Goal: Information Seeking & Learning: Learn about a topic

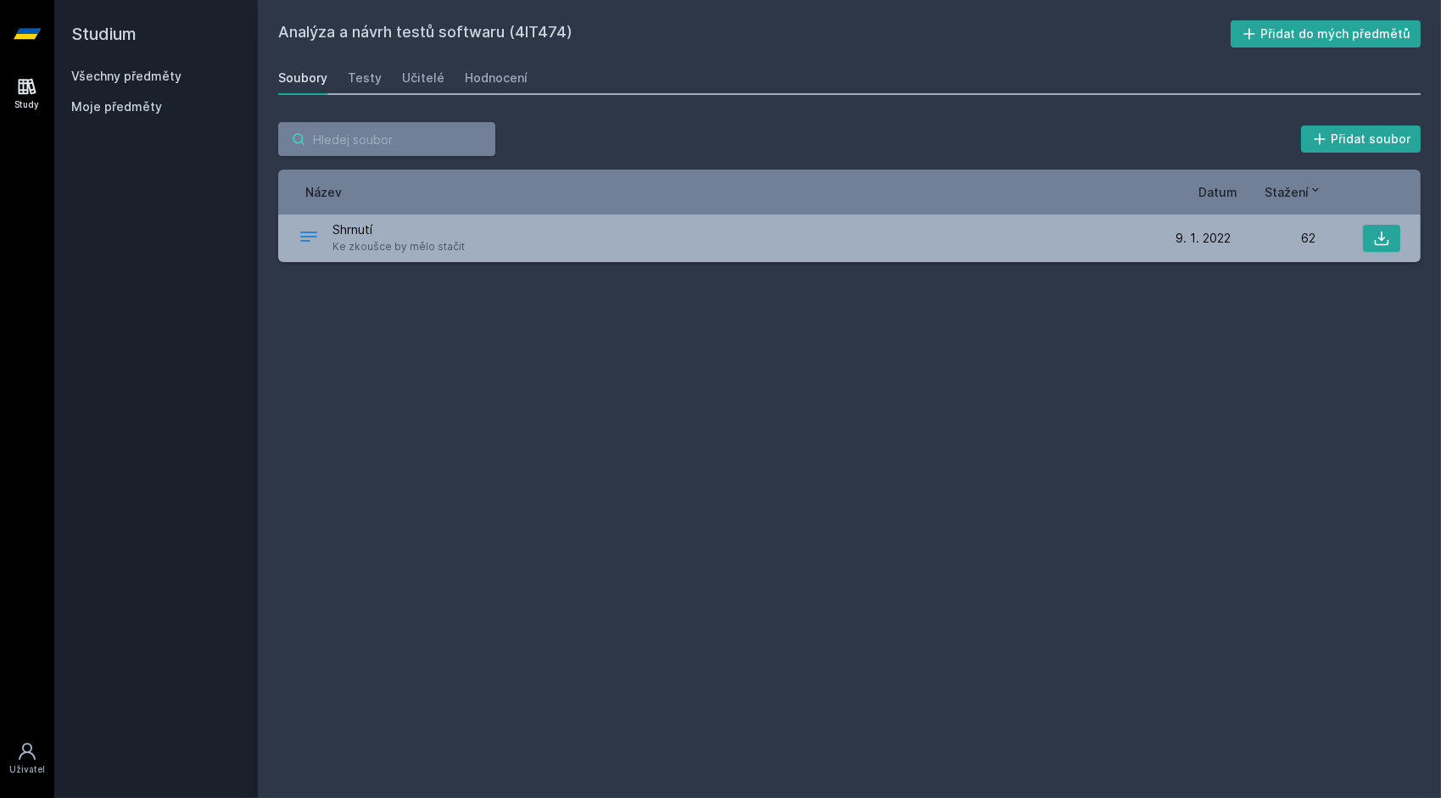
click at [429, 154] on input "search" at bounding box center [386, 139] width 217 height 34
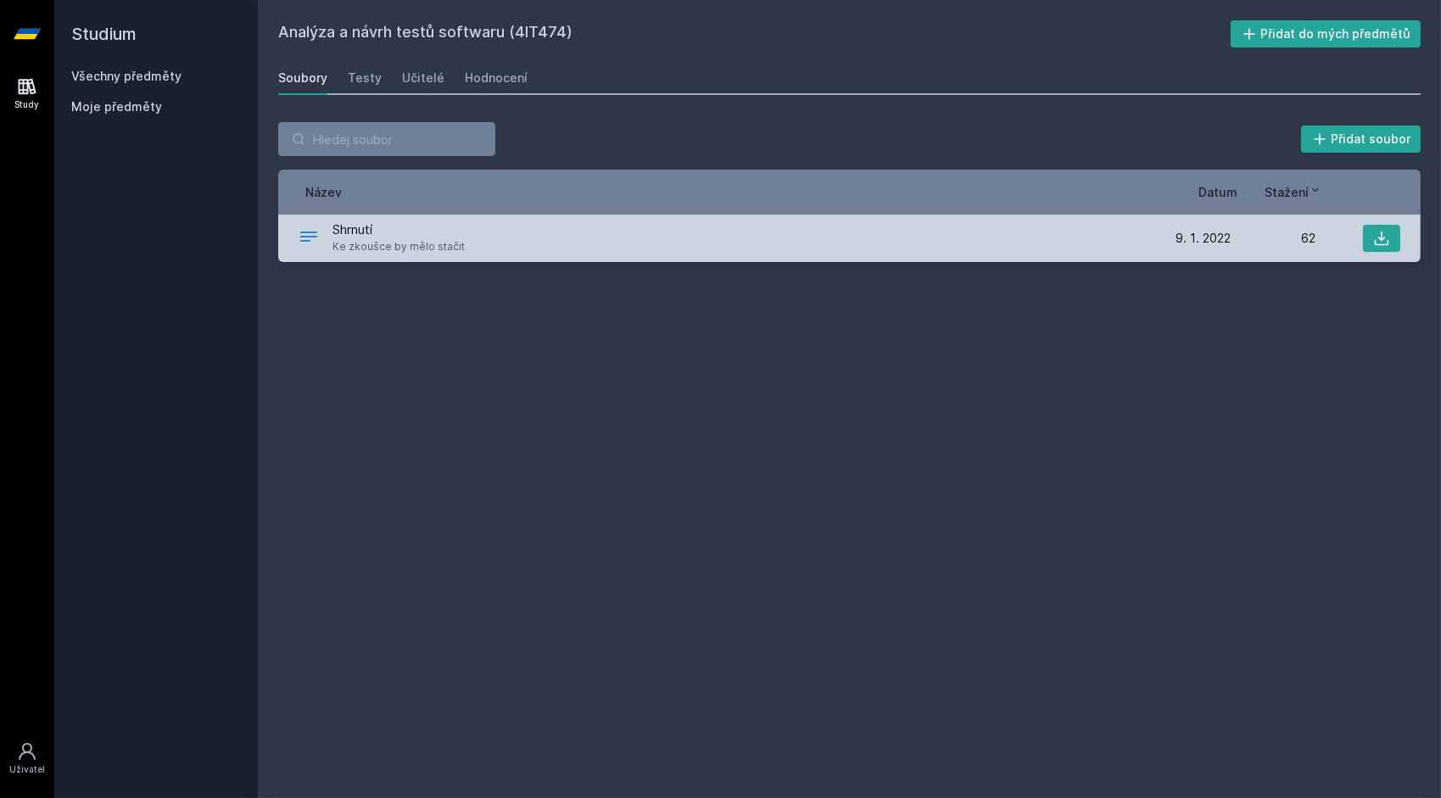
click at [356, 254] on span "Ke zkoušce by mělo stačit" at bounding box center [398, 246] width 132 height 17
click at [305, 236] on icon at bounding box center [308, 237] width 17 height 10
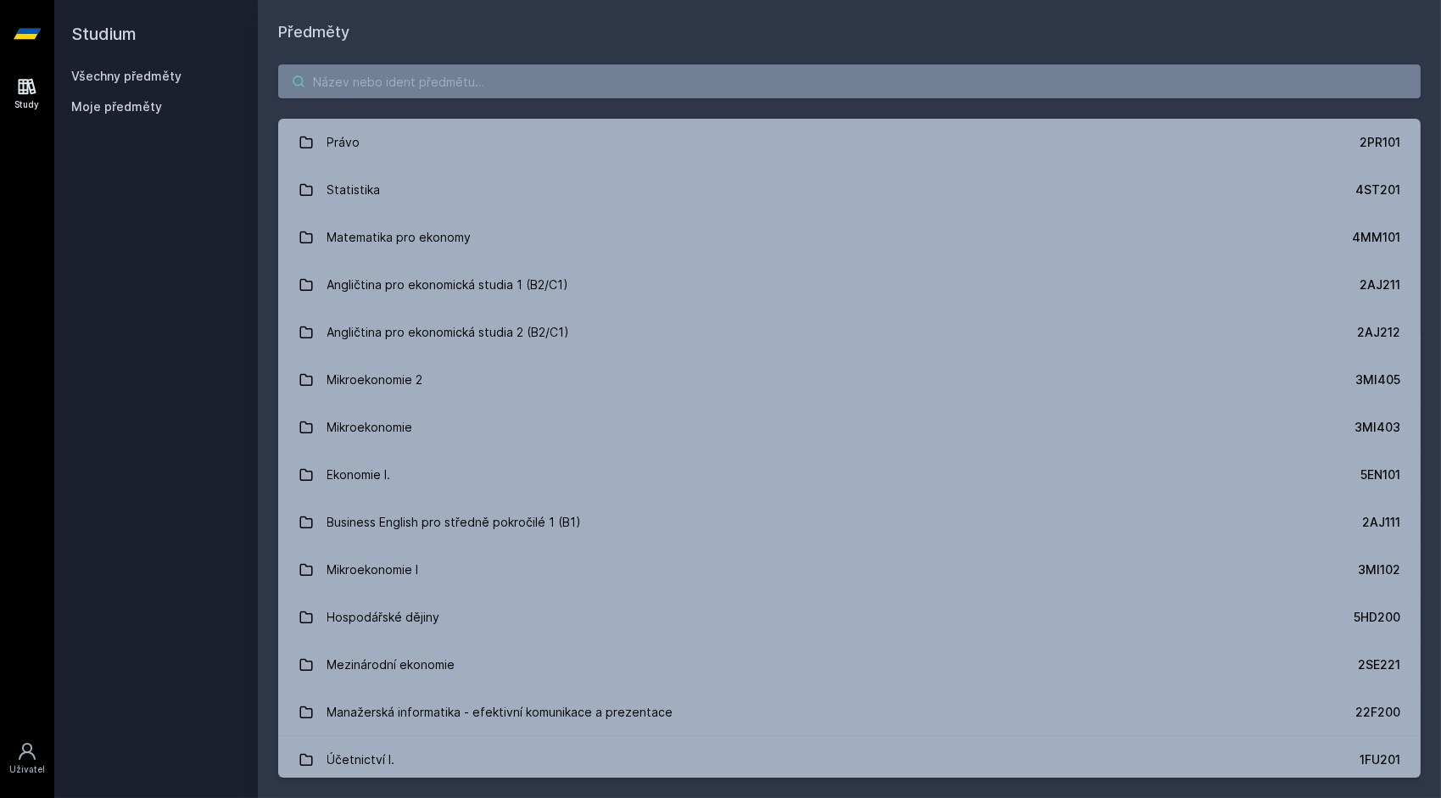
click at [494, 91] on input "search" at bounding box center [849, 81] width 1142 height 34
paste input "4ME521 Digitální fotografie v praxi"
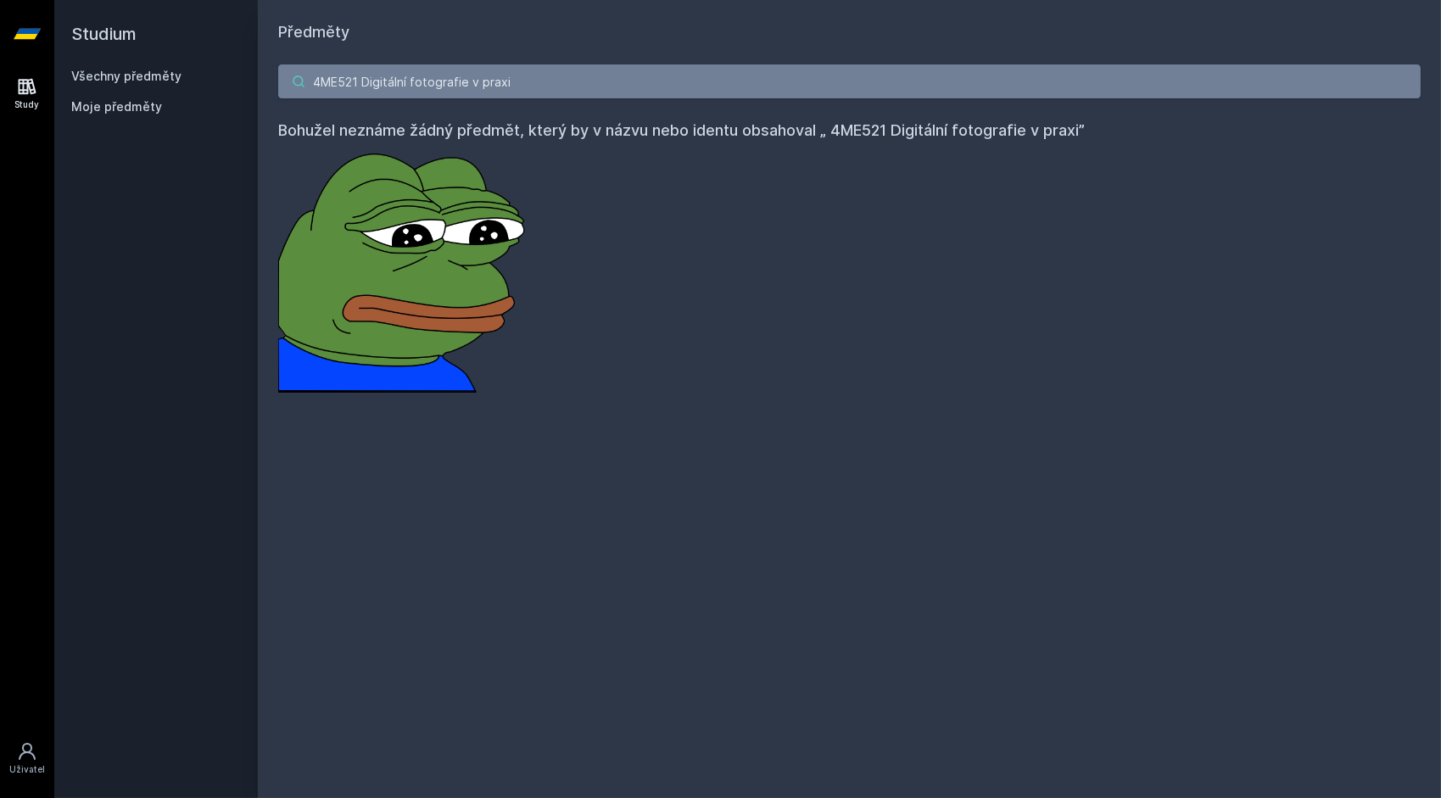
click at [367, 79] on input "4ME521 Digitální fotografie v praxi" at bounding box center [849, 81] width 1142 height 34
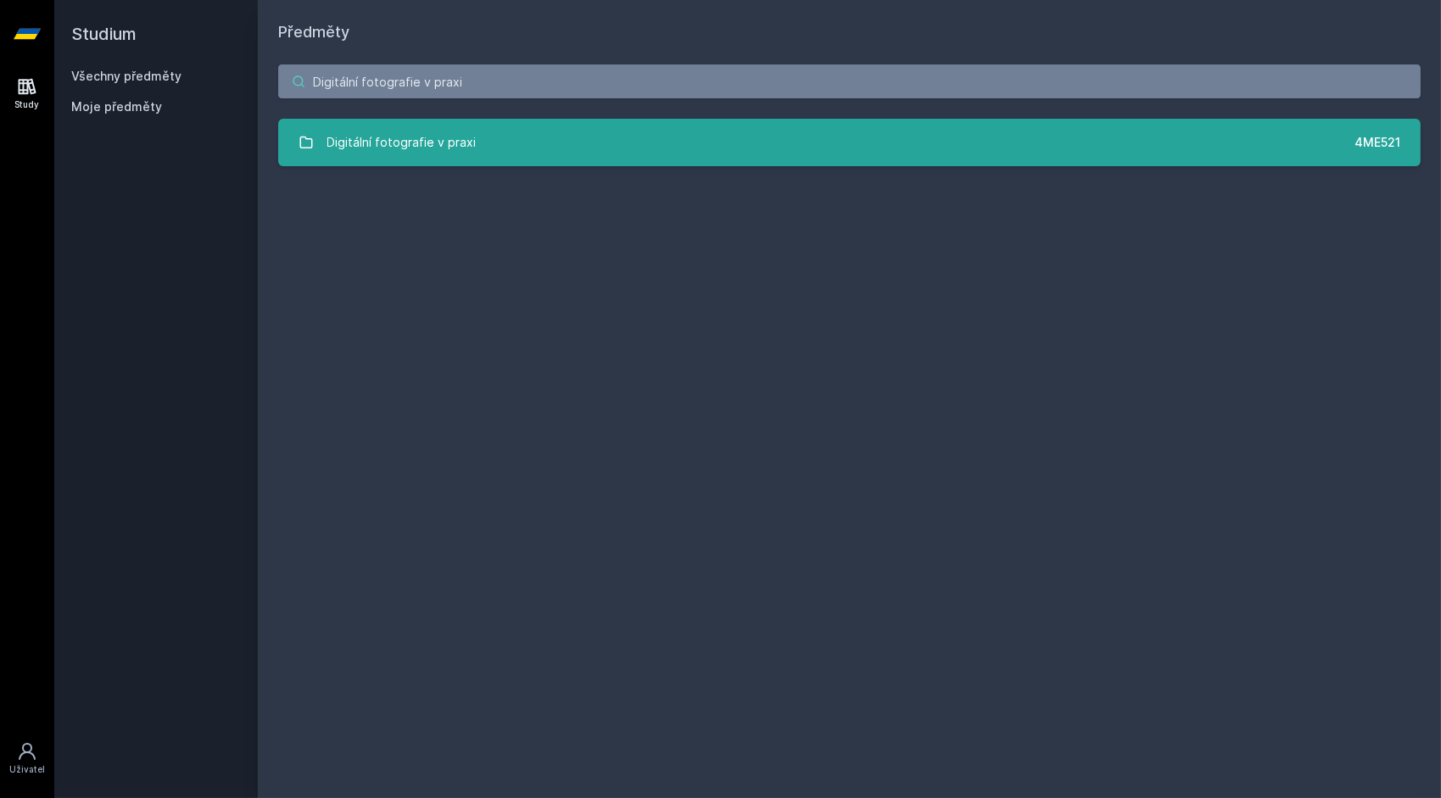
type input "Digitální fotografie v praxi"
click at [570, 143] on link "Digitální fotografie v praxi 4ME521" at bounding box center [849, 142] width 1142 height 47
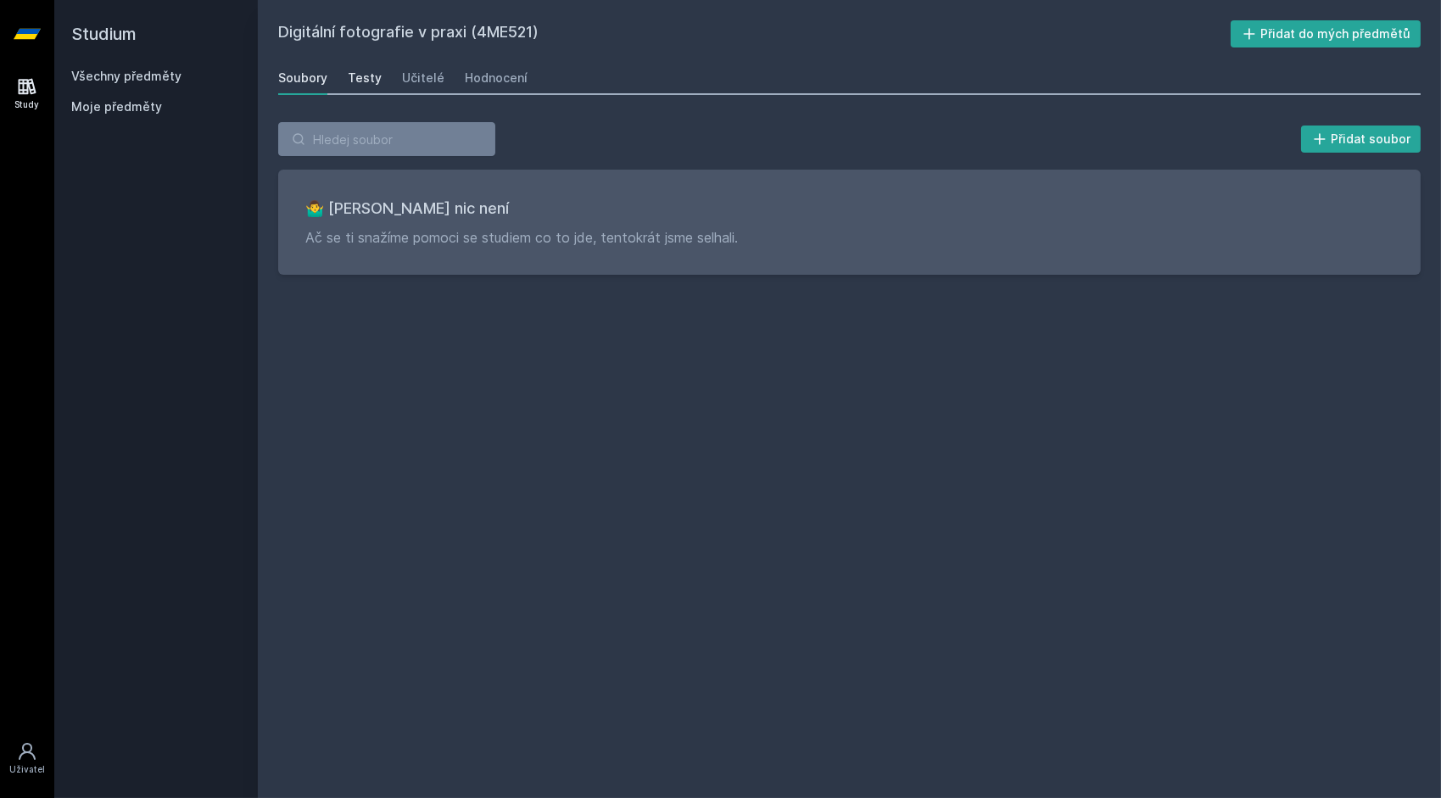
click at [369, 74] on div "Testy" at bounding box center [365, 78] width 34 height 17
click at [401, 77] on div "Soubory Testy Učitelé Hodnocení" at bounding box center [849, 78] width 1142 height 34
click at [402, 77] on div "Učitelé" at bounding box center [423, 78] width 42 height 17
click at [478, 81] on div "Hodnocení" at bounding box center [496, 78] width 63 height 17
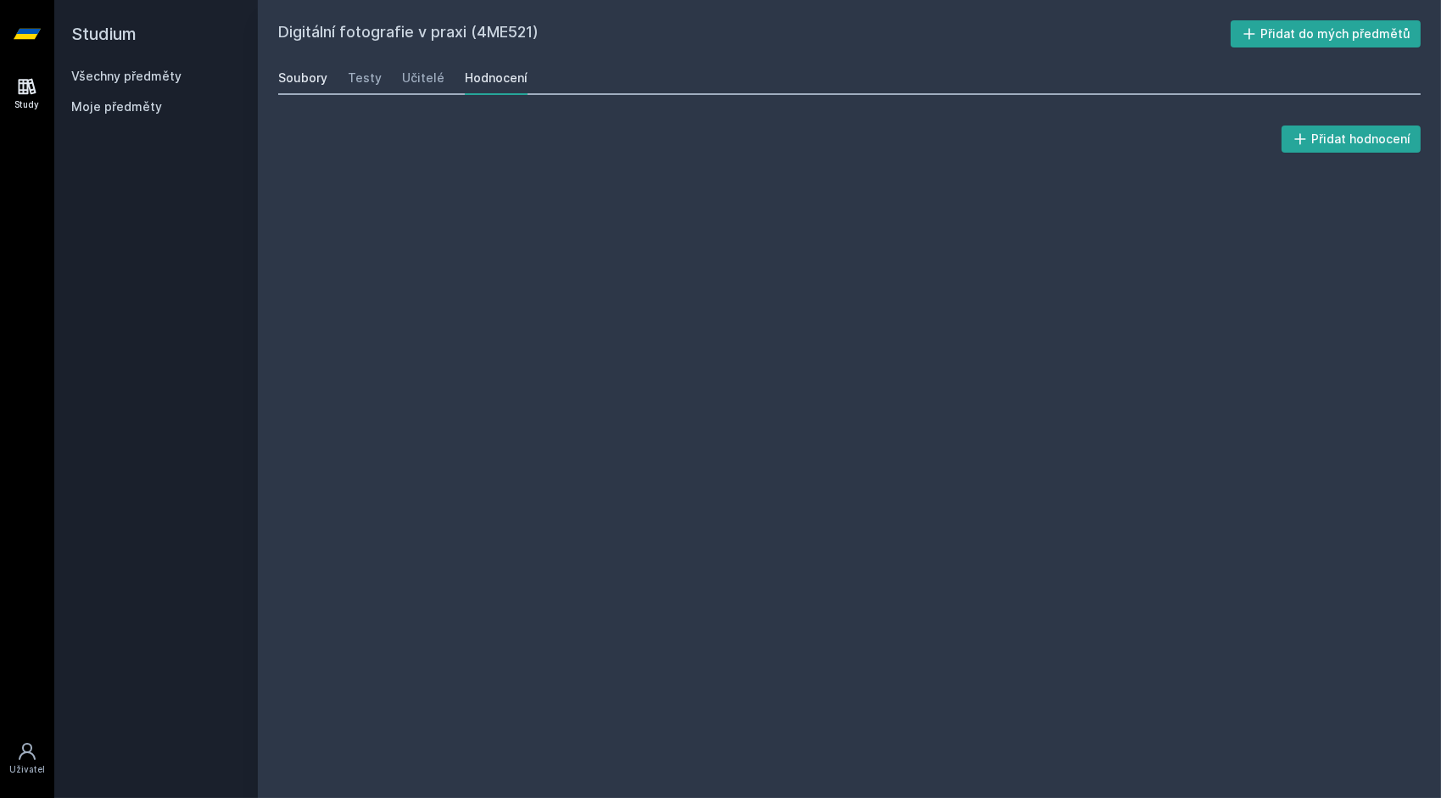
click at [320, 81] on div "Soubory" at bounding box center [302, 78] width 49 height 17
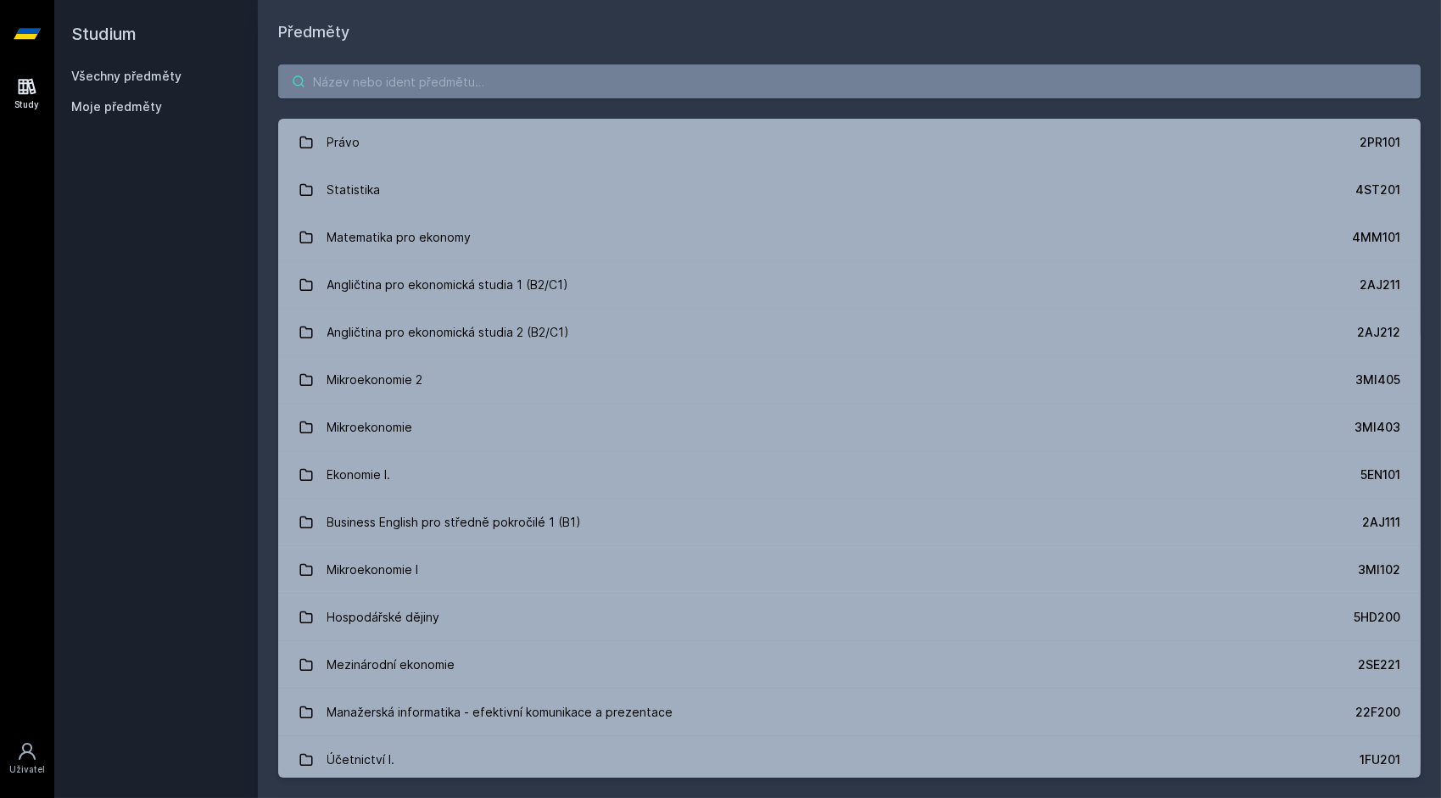
click at [537, 88] on input "search" at bounding box center [849, 81] width 1142 height 34
paste input "Řízení projektů IS/ICT"
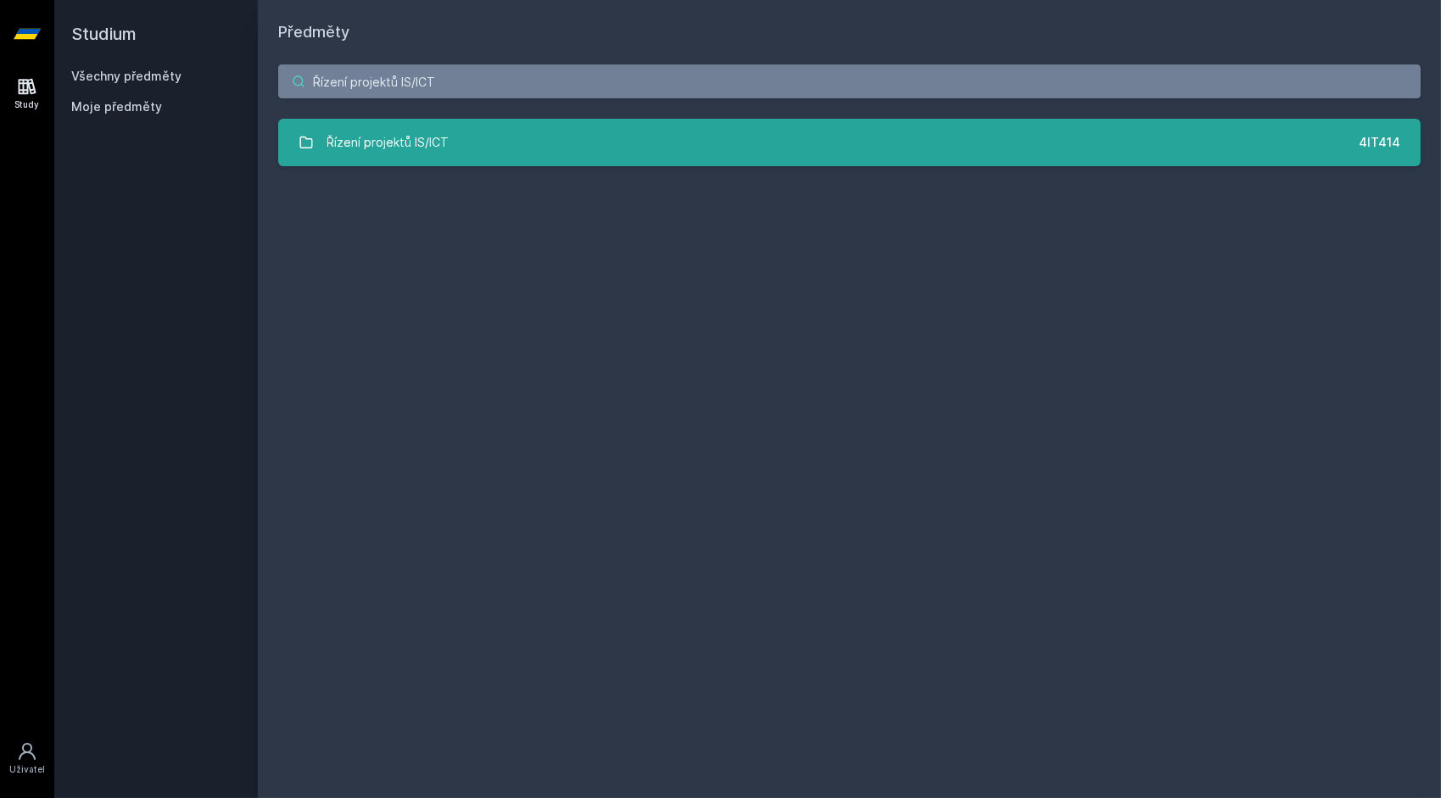
type input "Řízení projektů IS/ICT"
click at [601, 134] on link "Řízení projektů IS/ICT 4IT414" at bounding box center [849, 142] width 1142 height 47
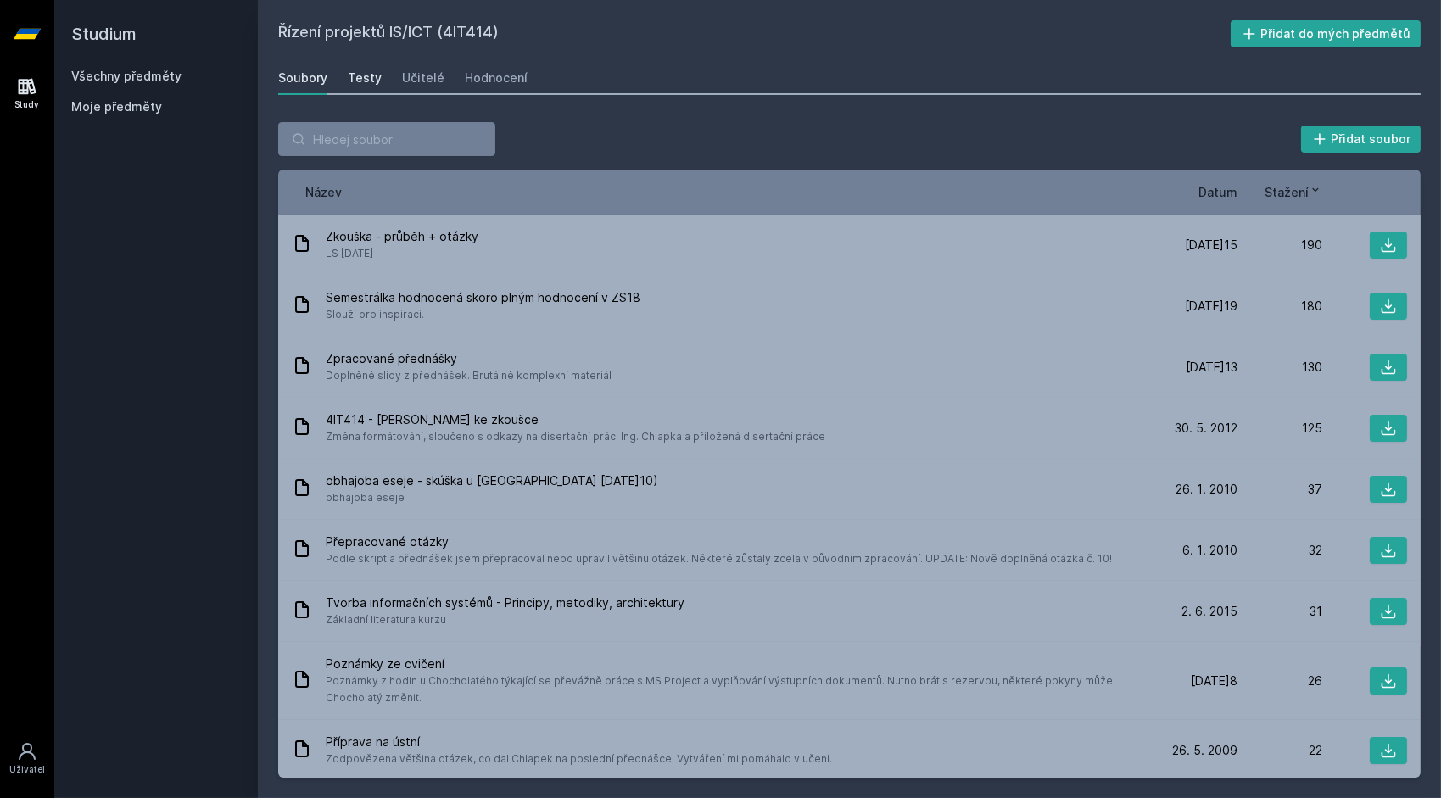
click at [370, 76] on div "Testy" at bounding box center [365, 78] width 34 height 17
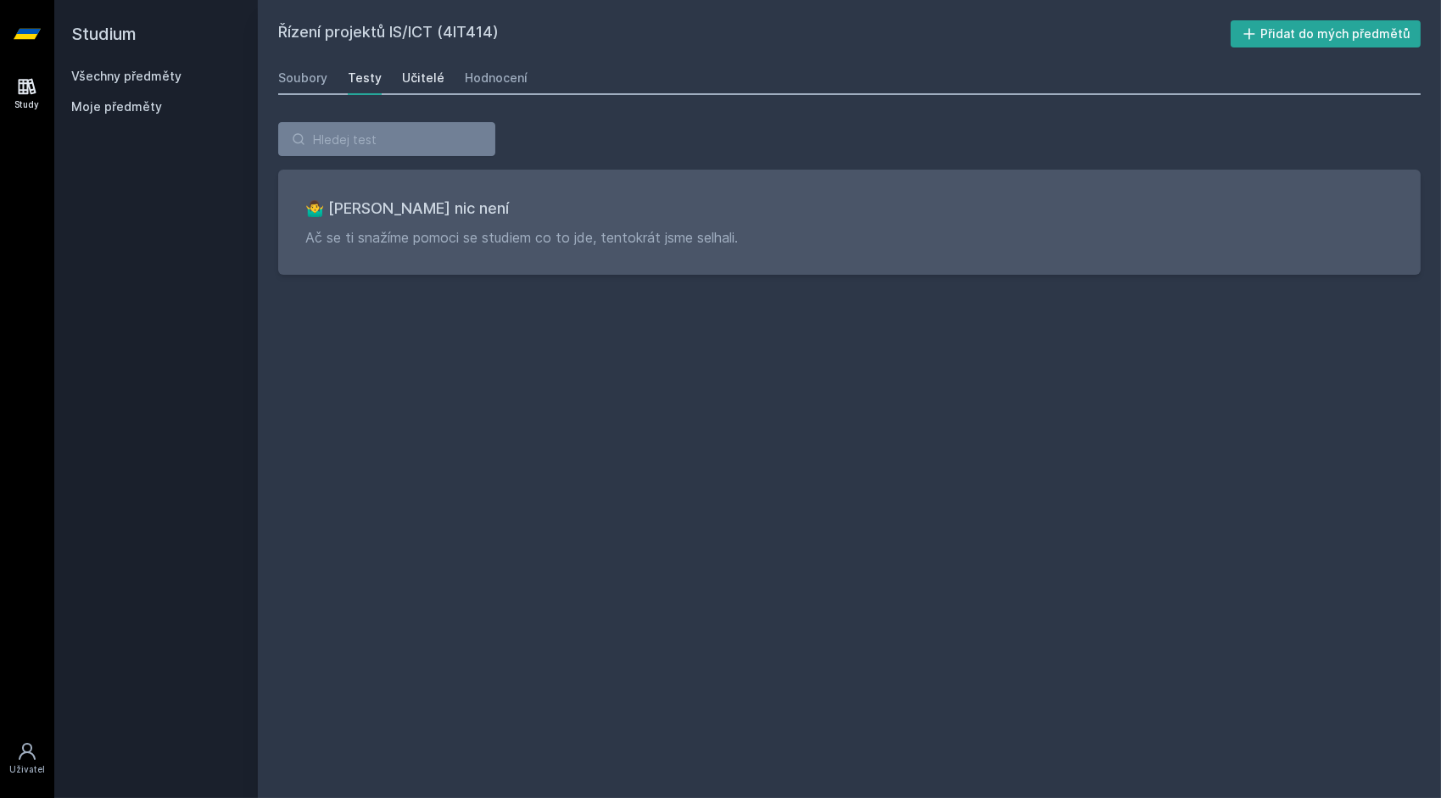
click at [405, 75] on div "Učitelé" at bounding box center [423, 78] width 42 height 17
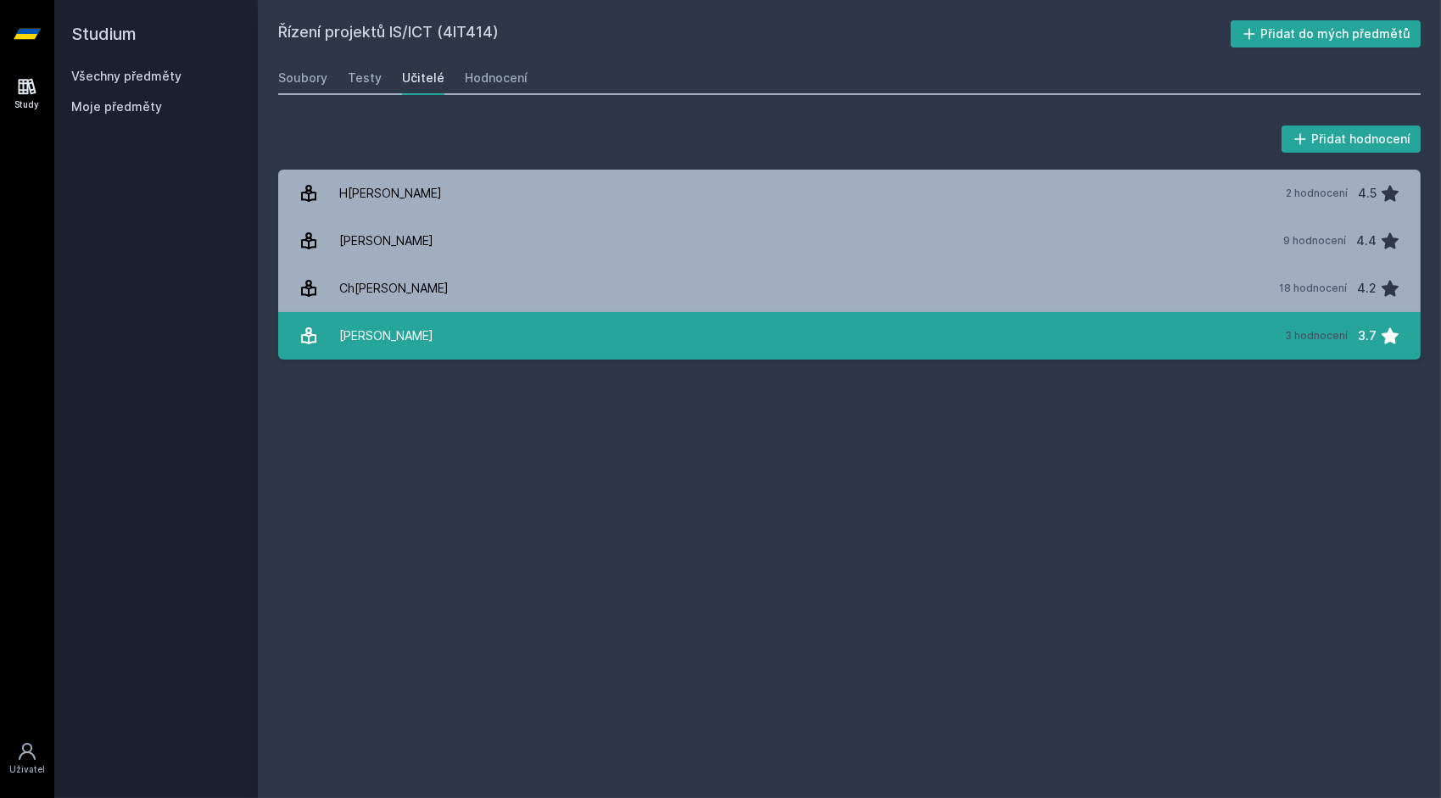
click at [382, 335] on div "Kučera Jan" at bounding box center [386, 336] width 94 height 34
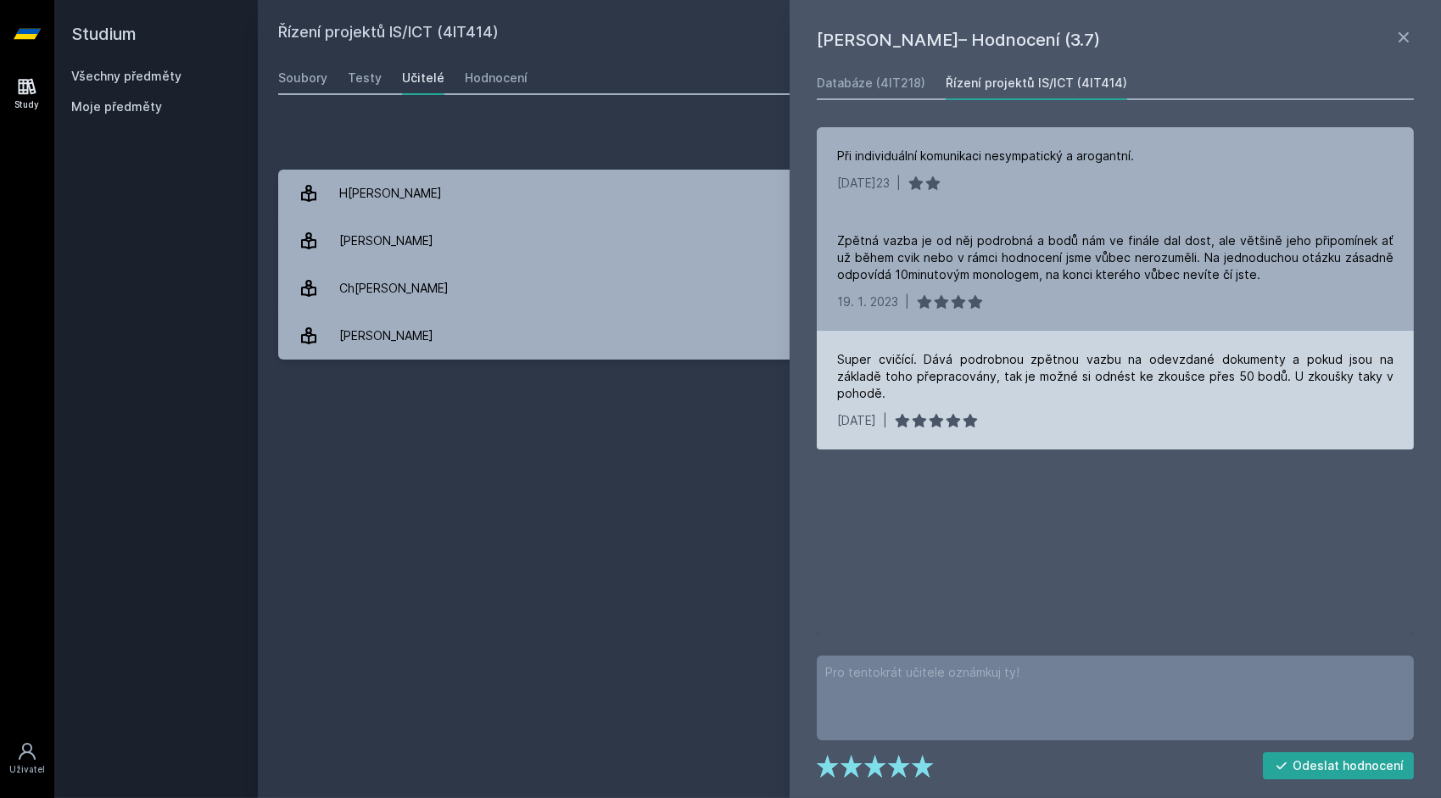
click at [1242, 377] on div "Super cvičící. Dává podrobnou zpětnou vazbu na odevzdané dokumenty a pokud jsou…" at bounding box center [1115, 376] width 556 height 51
click at [1235, 378] on div "Super cvičící. Dává podrobnou zpětnou vazbu na odevzdané dokumenty a pokud jsou…" at bounding box center [1115, 376] width 556 height 51
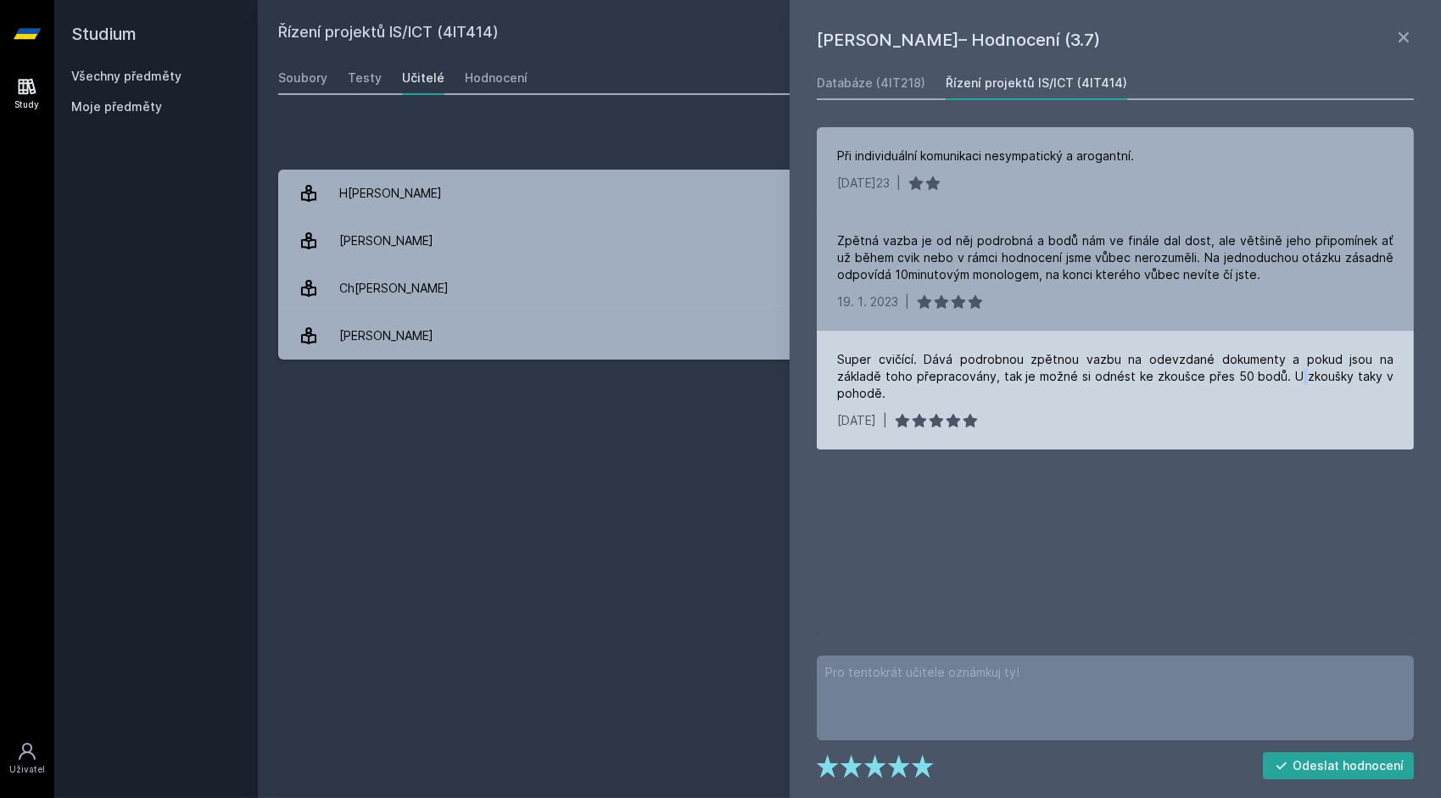
click at [1235, 378] on div "Super cvičící. Dává podrobnou zpětnou vazbu na odevzdané dokumenty a pokud jsou…" at bounding box center [1115, 376] width 556 height 51
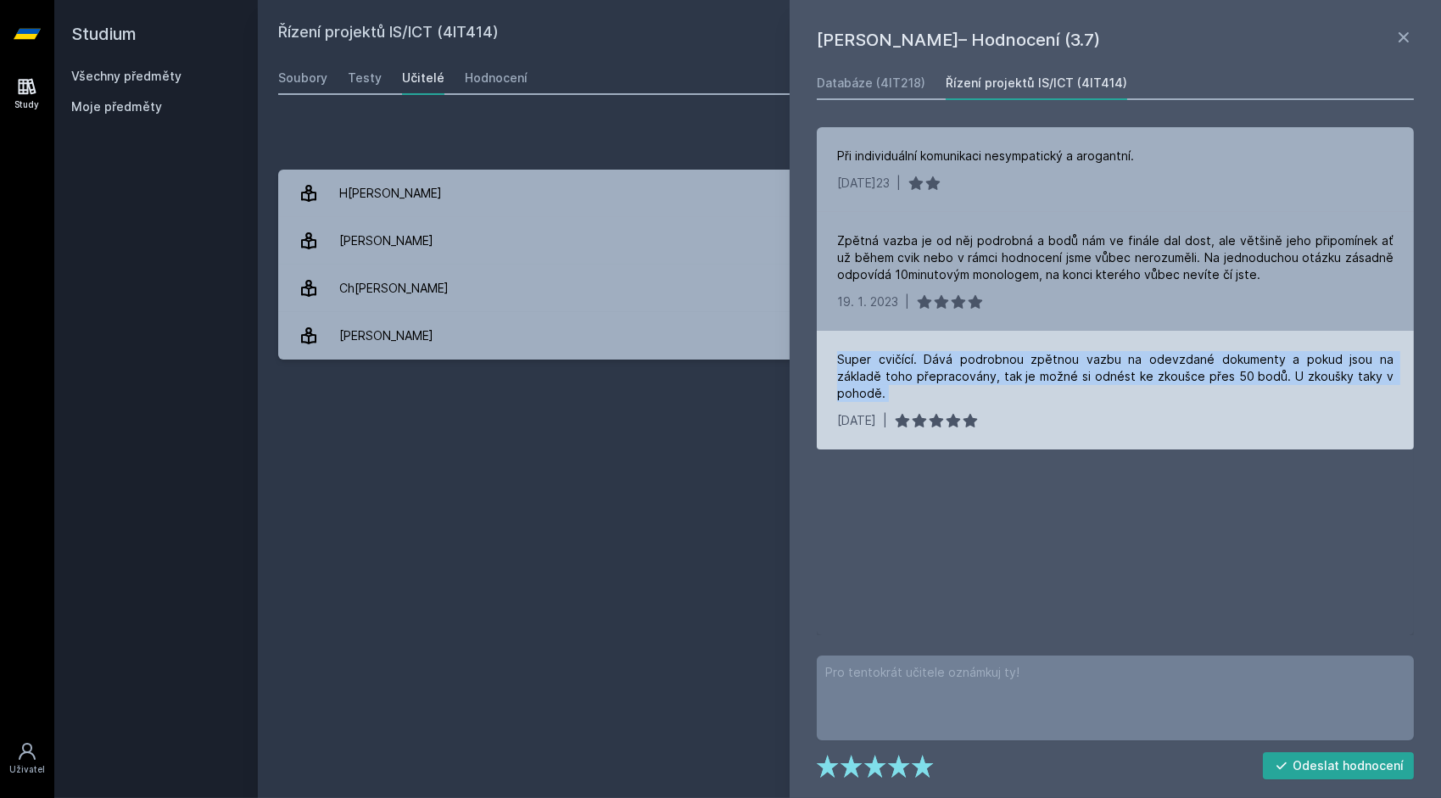
click at [1235, 378] on div "Super cvičící. Dává podrobnou zpětnou vazbu na odevzdané dokumenty a pokud jsou…" at bounding box center [1115, 376] width 556 height 51
drag, startPoint x: 1235, startPoint y: 378, endPoint x: 1180, endPoint y: 375, distance: 55.2
click at [1180, 375] on div "Super cvičící. Dává podrobnou zpětnou vazbu na odevzdané dokumenty a pokud jsou…" at bounding box center [1115, 376] width 556 height 51
click at [1107, 365] on div "Super cvičící. Dává podrobnou zpětnou vazbu na odevzdané dokumenty a pokud jsou…" at bounding box center [1115, 376] width 556 height 51
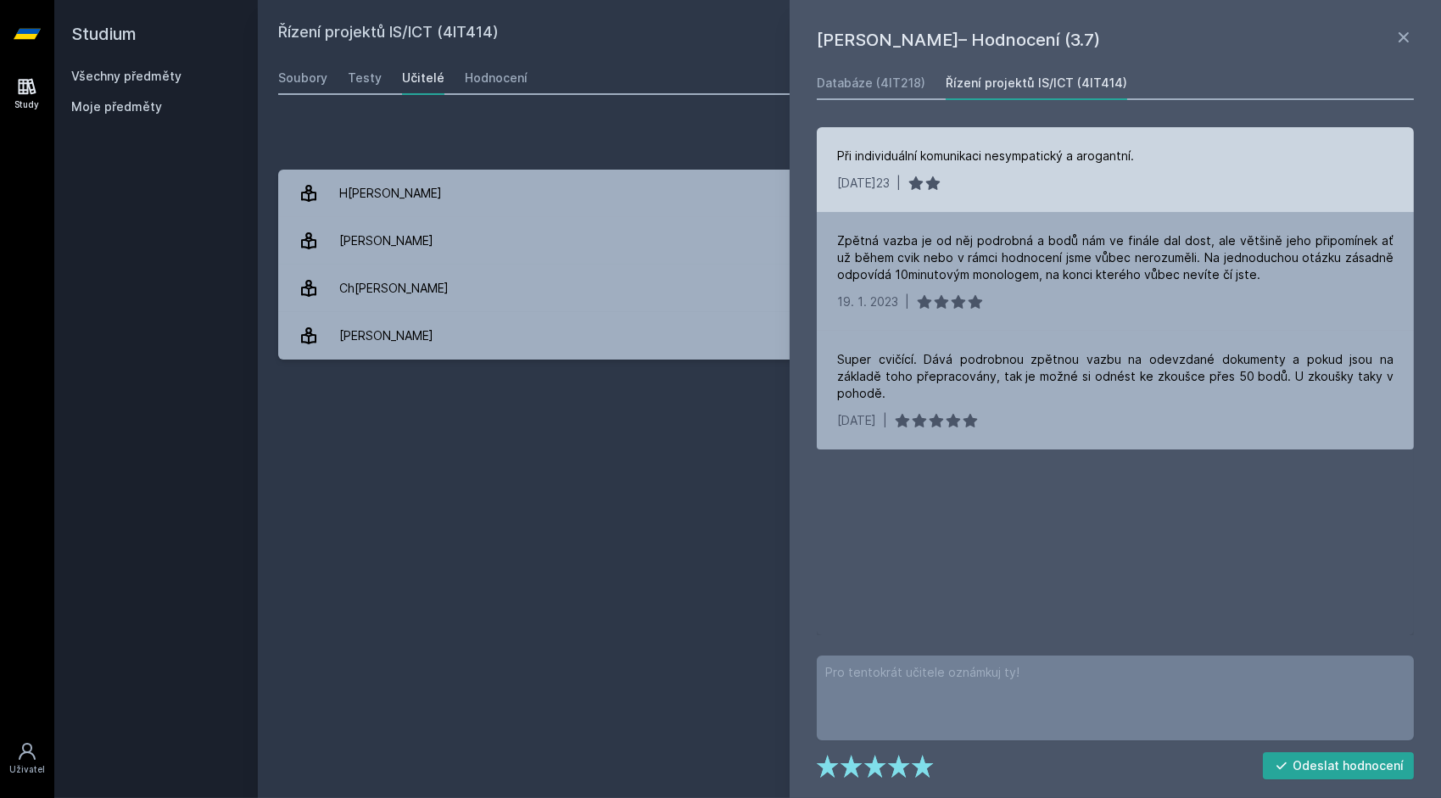
click at [885, 157] on div "Při individuální komunikaci nesympatický a arogantní." at bounding box center [985, 156] width 297 height 17
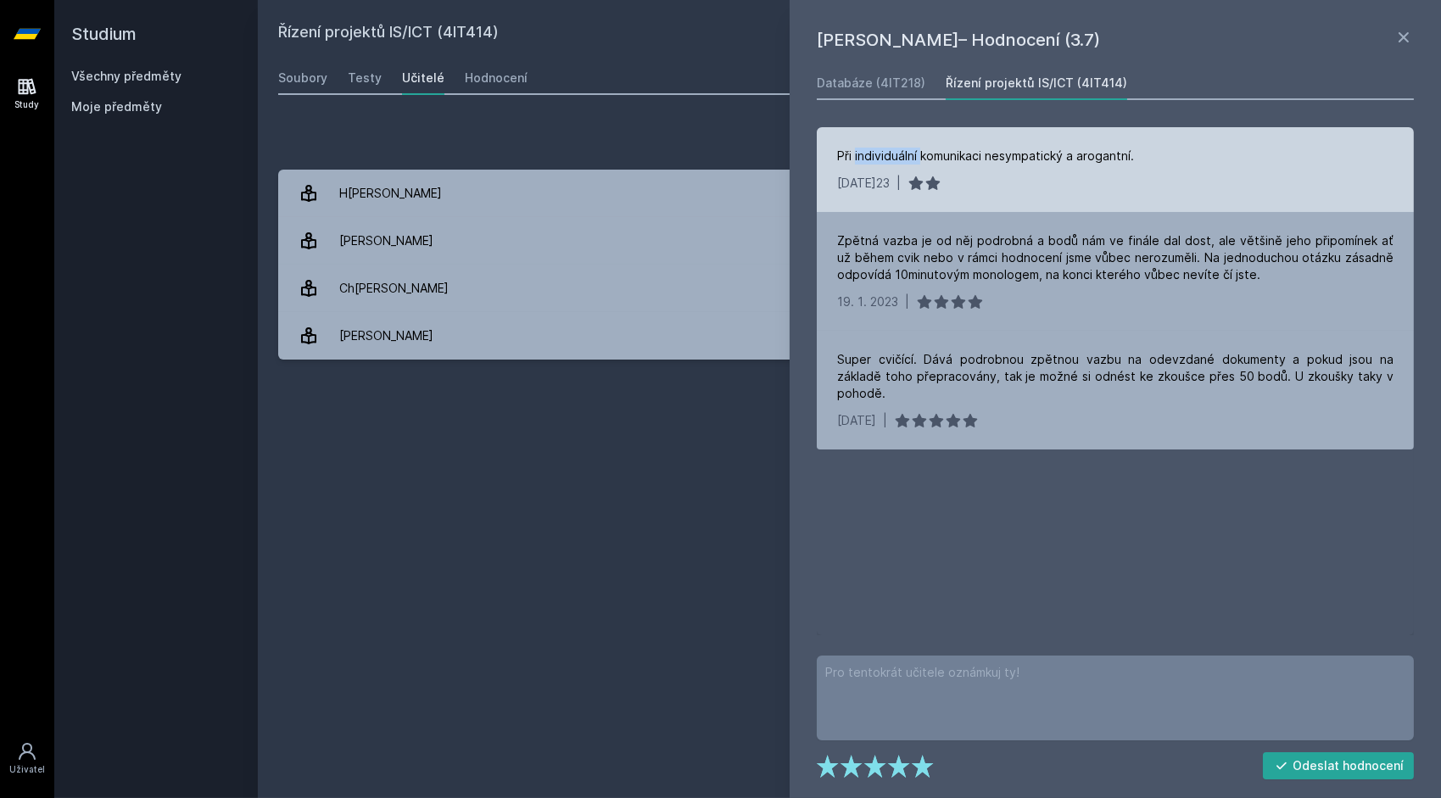
click at [885, 157] on div "Při individuální komunikaci nesympatický a arogantní." at bounding box center [985, 156] width 297 height 17
click at [970, 158] on div "Při individuální komunikaci nesympatický a arogantní." at bounding box center [985, 156] width 297 height 17
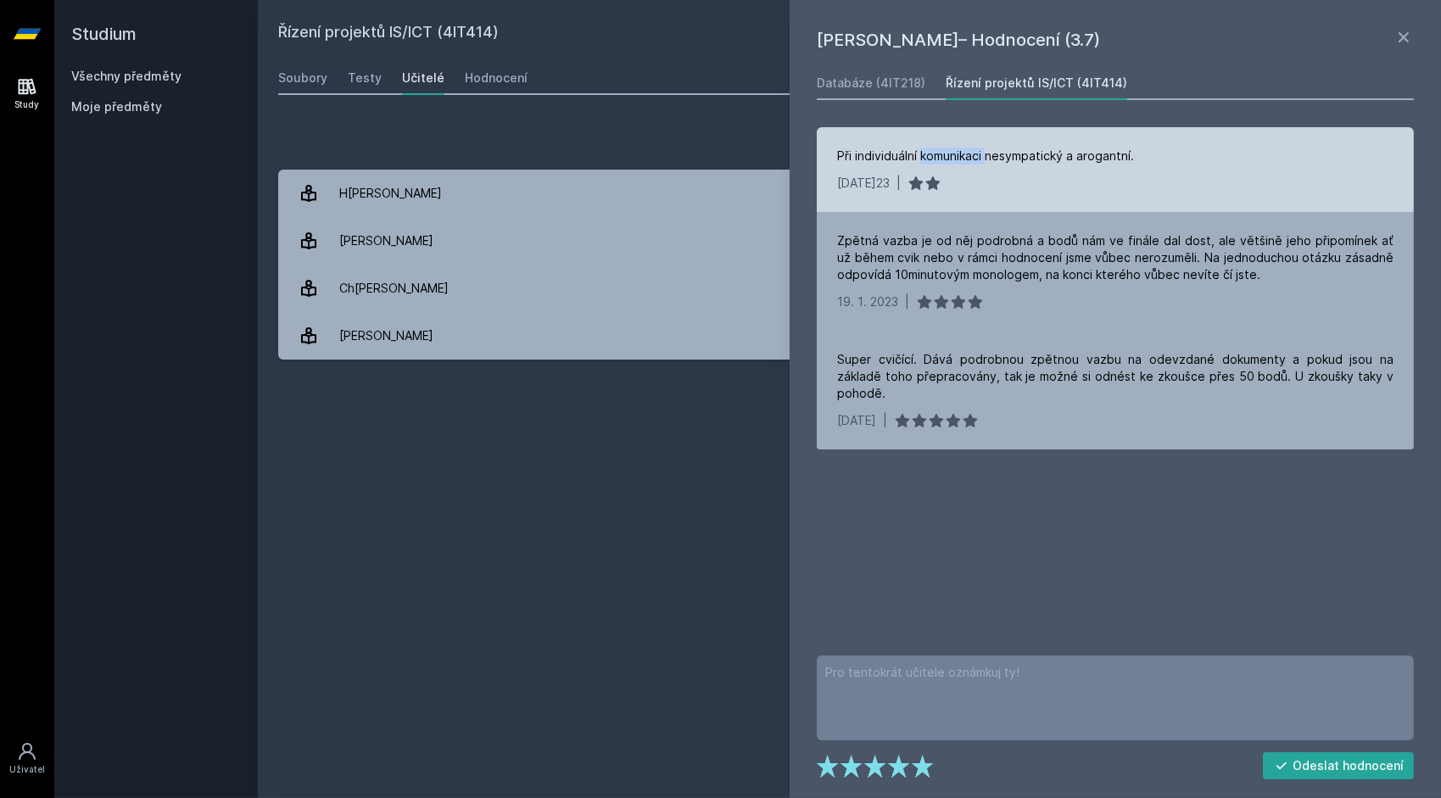
click at [970, 158] on div "Při individuální komunikaci nesympatický a arogantní." at bounding box center [985, 156] width 297 height 17
click at [984, 156] on div "Při individuální komunikaci nesympatický a arogantní." at bounding box center [985, 156] width 297 height 17
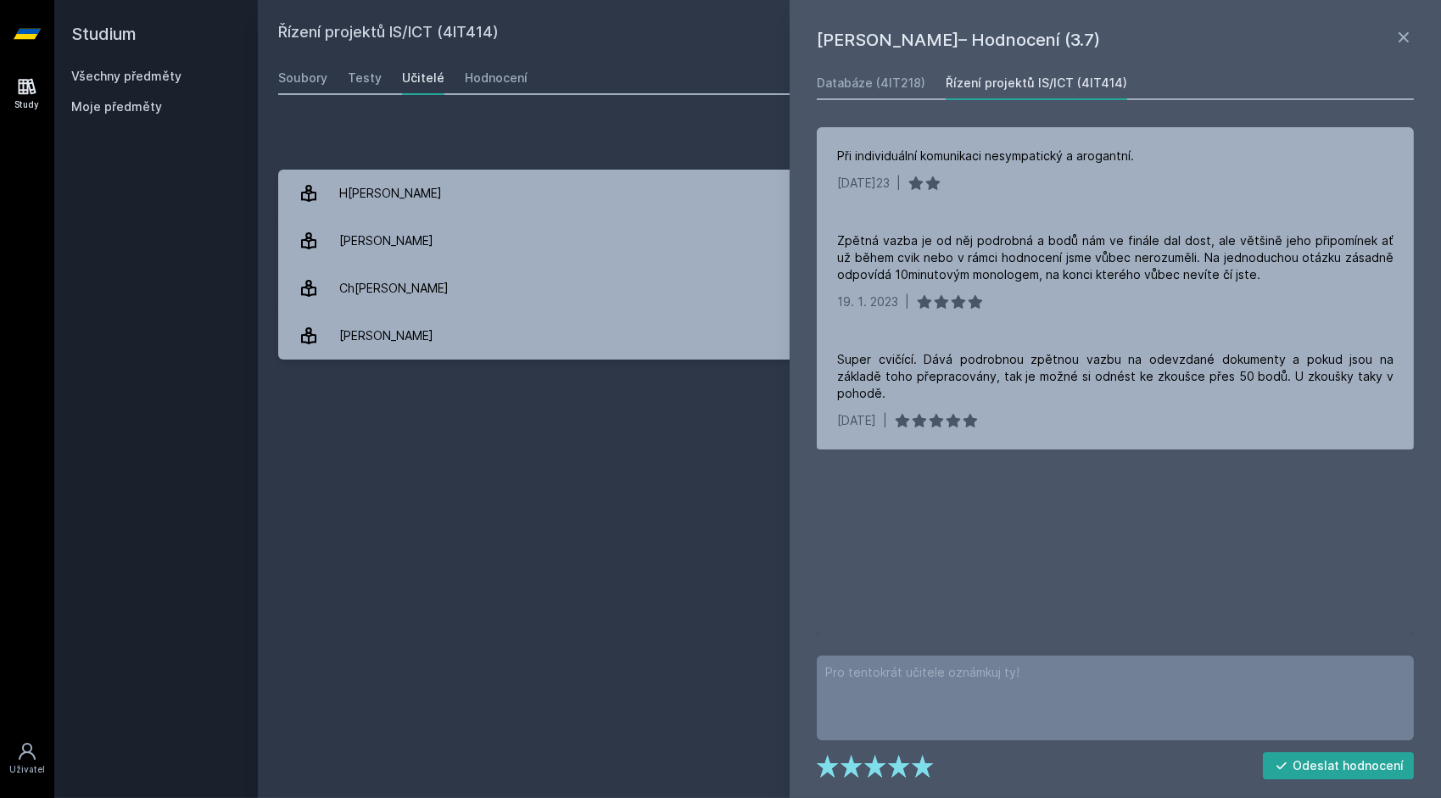
click at [796, 218] on div "Jan Kučera – Hodnocení (3.7) Databáze (4IT218) Řízení projektů IS/ICT (4IT414) …" at bounding box center [1115, 399] width 651 height 798
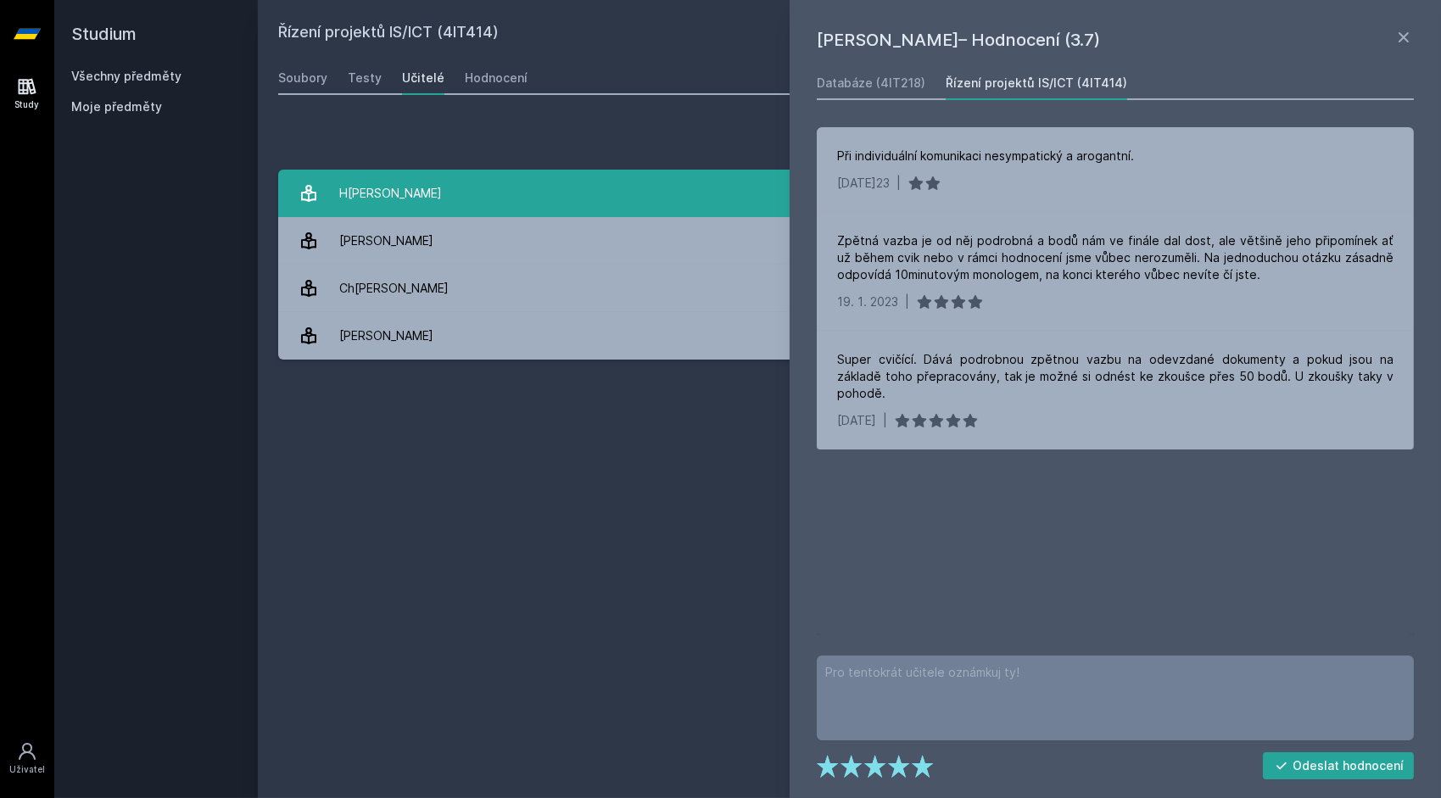
click at [546, 215] on link "Hausmann Oto 2 hodnocení 4.5" at bounding box center [849, 193] width 1142 height 47
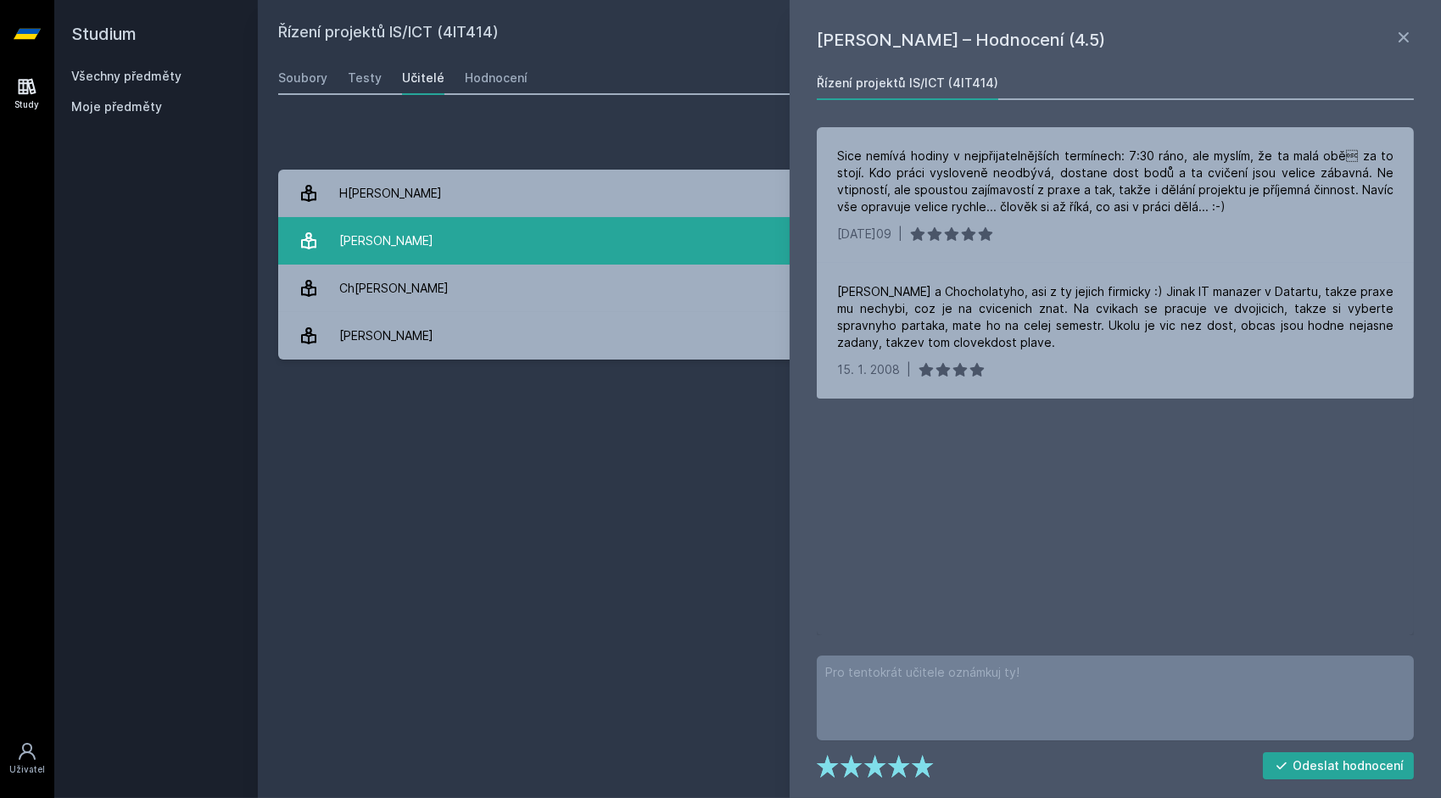
click at [533, 239] on link "Chlapek Dušan 9 hodnocení 4.4" at bounding box center [849, 240] width 1142 height 47
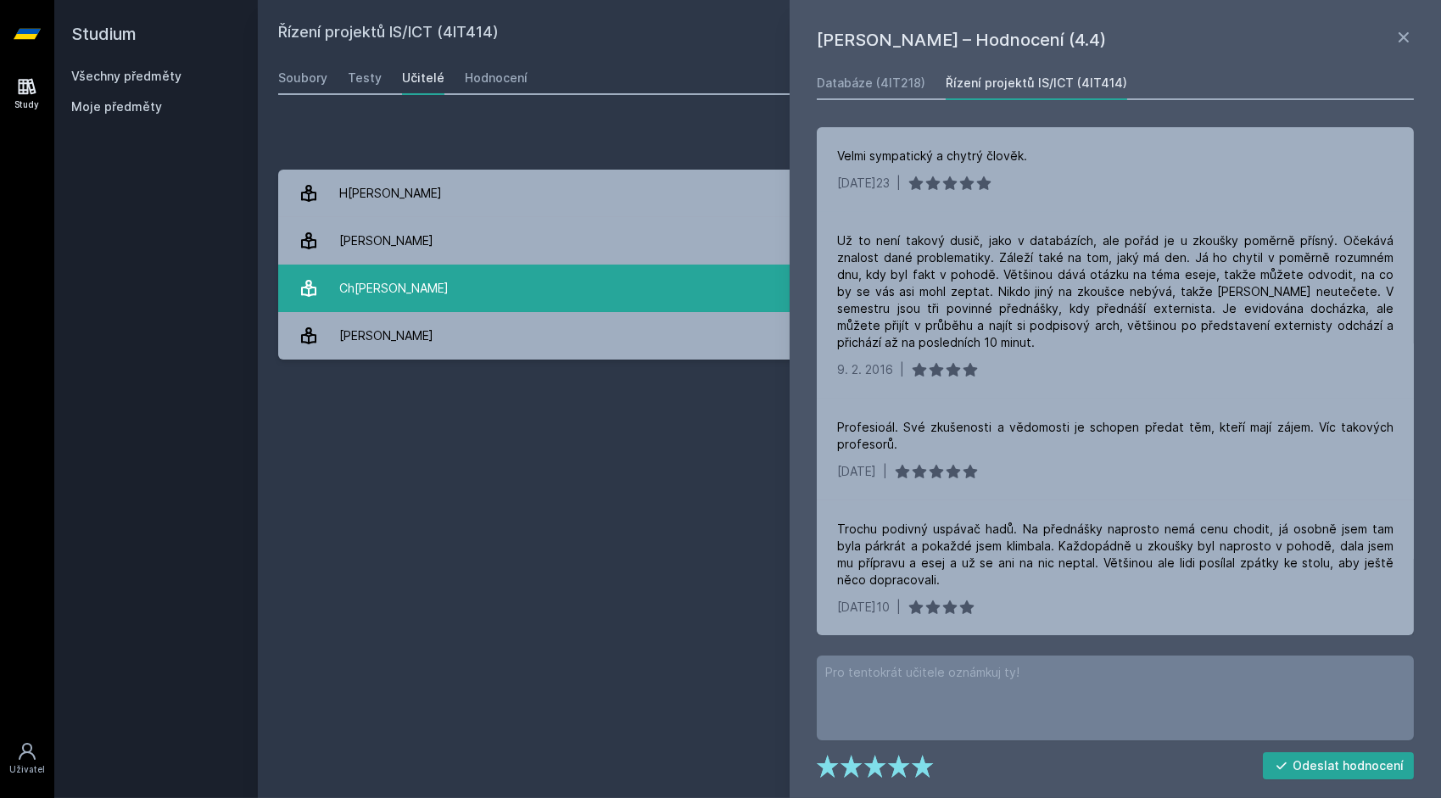
click at [516, 290] on link "Chocholatý Drahomír 18 hodnocení 4.2" at bounding box center [849, 288] width 1142 height 47
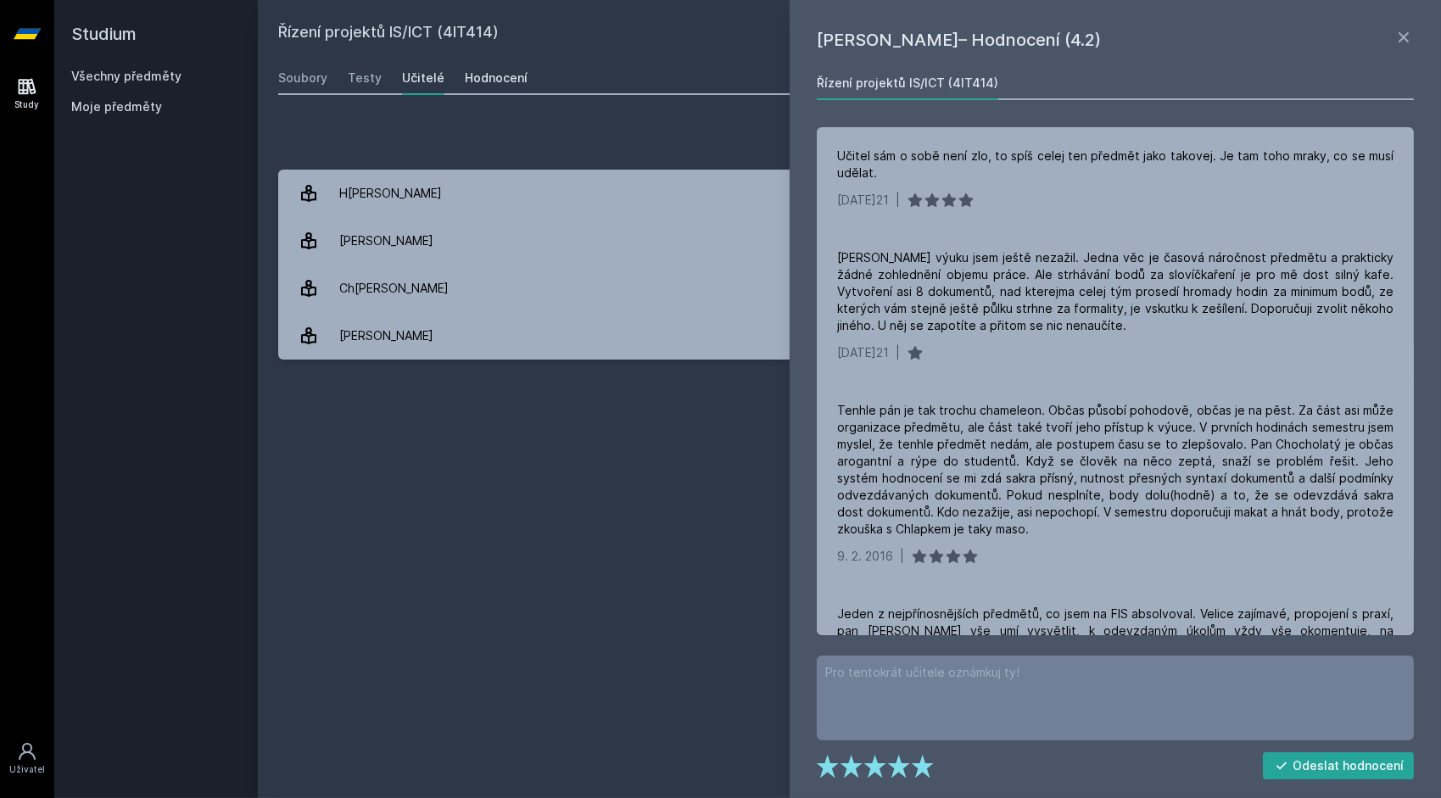
click at [478, 72] on div "Hodnocení" at bounding box center [496, 78] width 63 height 17
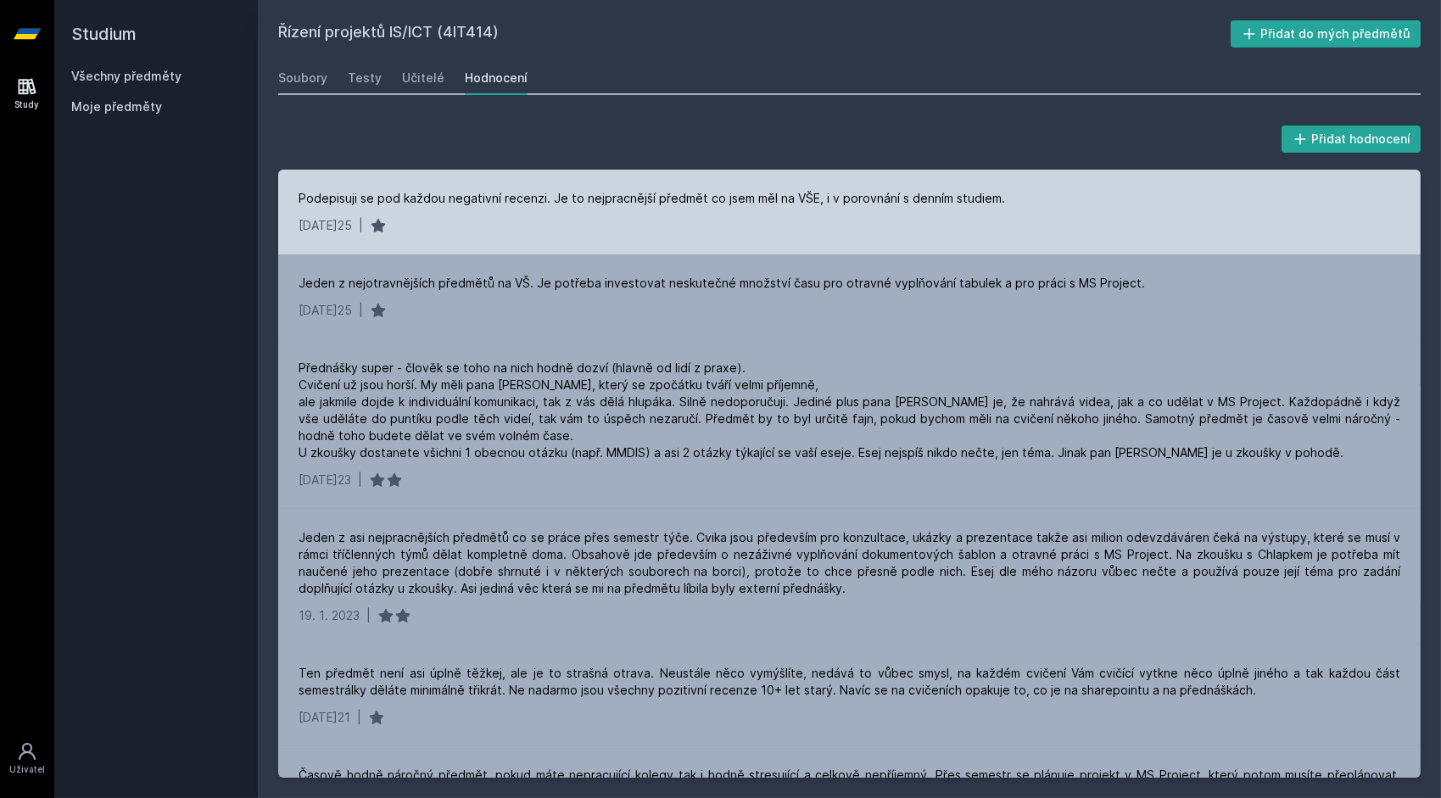
click at [593, 198] on div "Podepisuji se pod každou negativní recenzi. Je to nejpracnější předmět co jsem …" at bounding box center [652, 198] width 707 height 17
click at [709, 195] on div "Podepisuji se pod každou negativní recenzi. Je to nejpracnější předmět co jsem …" at bounding box center [652, 198] width 707 height 17
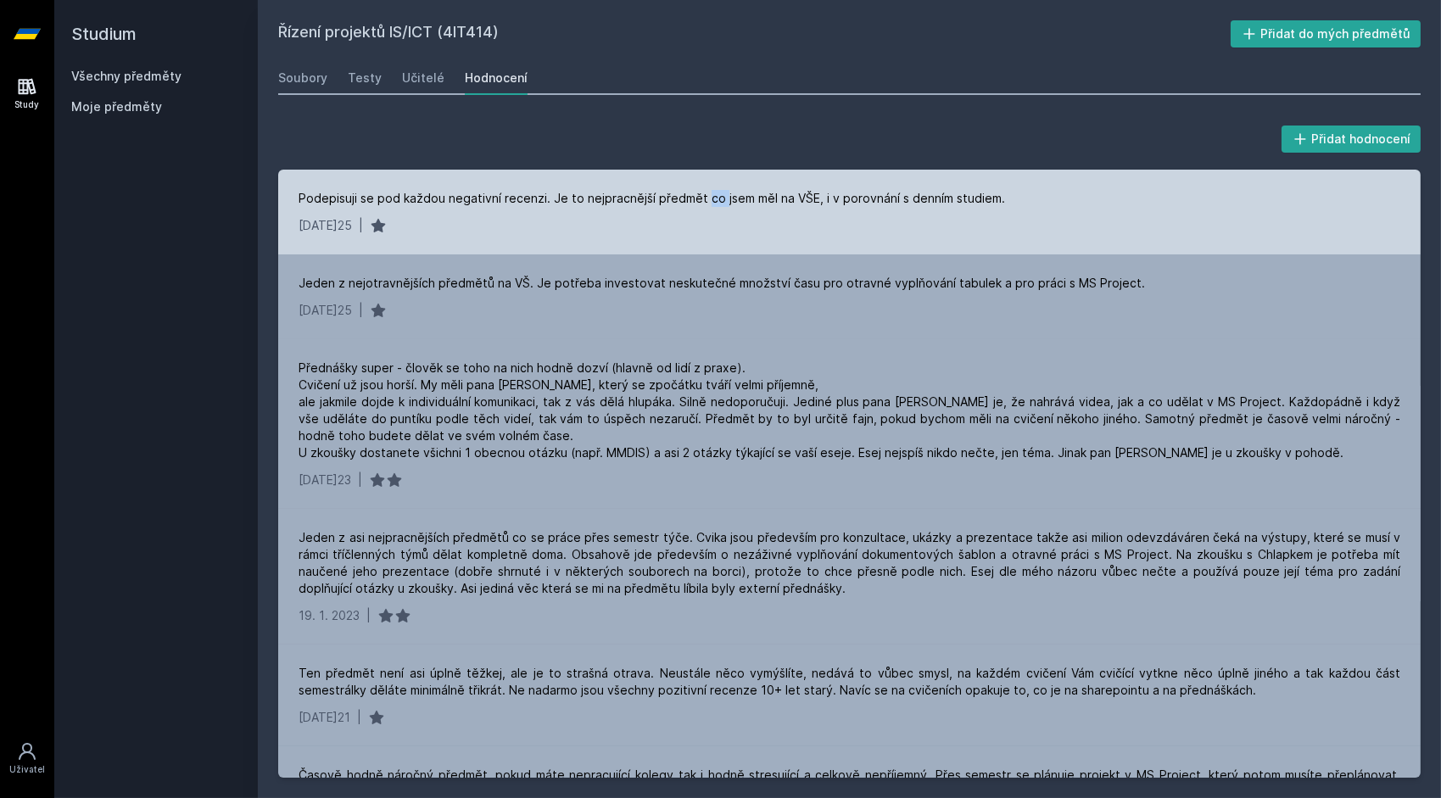
click at [709, 195] on div "Podepisuji se pod každou negativní recenzi. Je to nejpracnější předmět co jsem …" at bounding box center [652, 198] width 707 height 17
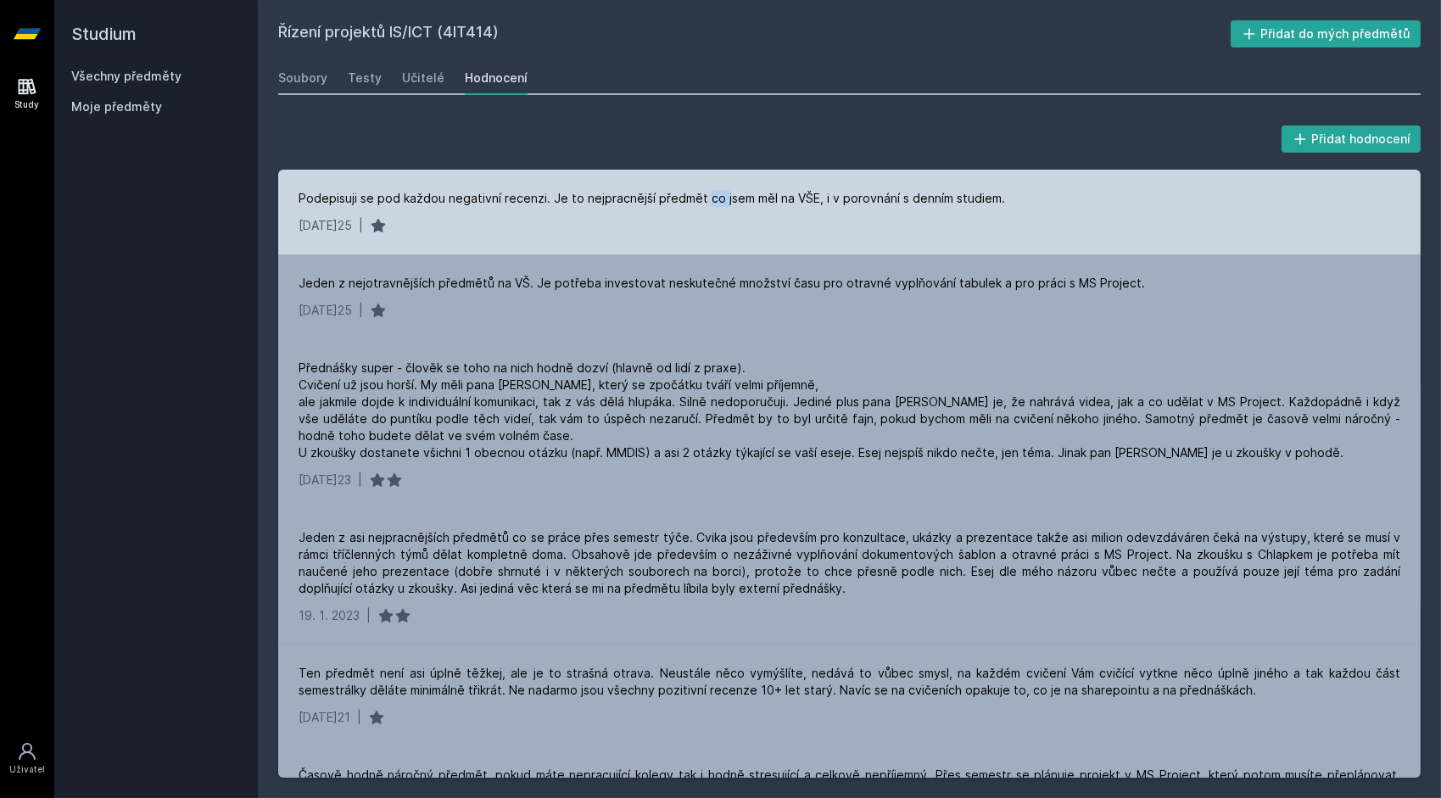
click at [709, 195] on div "Podepisuji se pod každou negativní recenzi. Je to nejpracnější předmět co jsem …" at bounding box center [652, 198] width 707 height 17
click at [853, 199] on div "Podepisuji se pod každou negativní recenzi. Je to nejpracnější předmět co jsem …" at bounding box center [652, 198] width 707 height 17
click at [827, 198] on div "Podepisuji se pod každou negativní recenzi. Je to nejpracnější předmět co jsem …" at bounding box center [652, 198] width 707 height 17
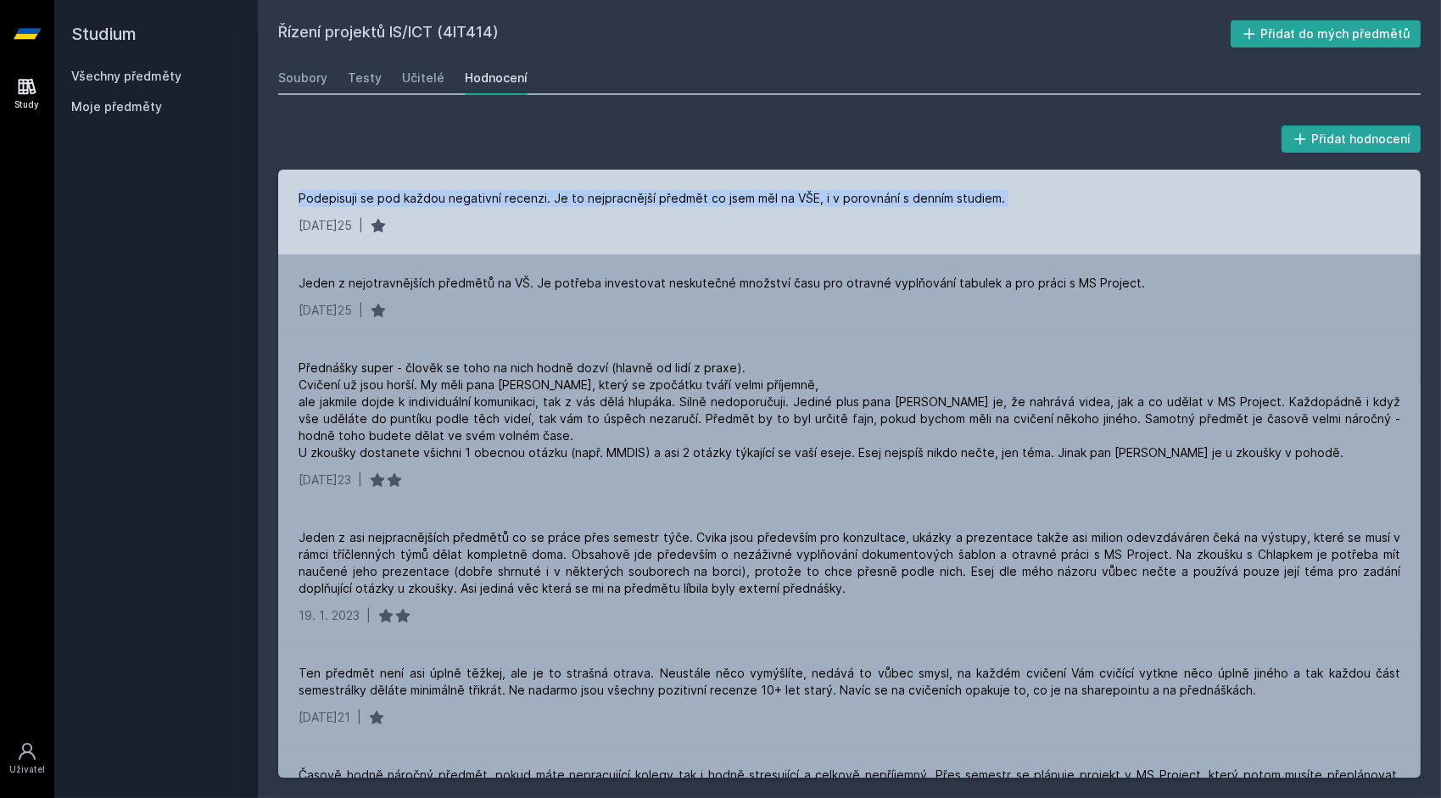
click at [827, 198] on div "Podepisuji se pod každou negativní recenzi. Je to nejpracnější předmět co jsem …" at bounding box center [652, 198] width 707 height 17
click at [606, 206] on div "Podepisuji se pod každou negativní recenzi. Je to nejpracnější předmět co jsem …" at bounding box center [849, 212] width 1142 height 85
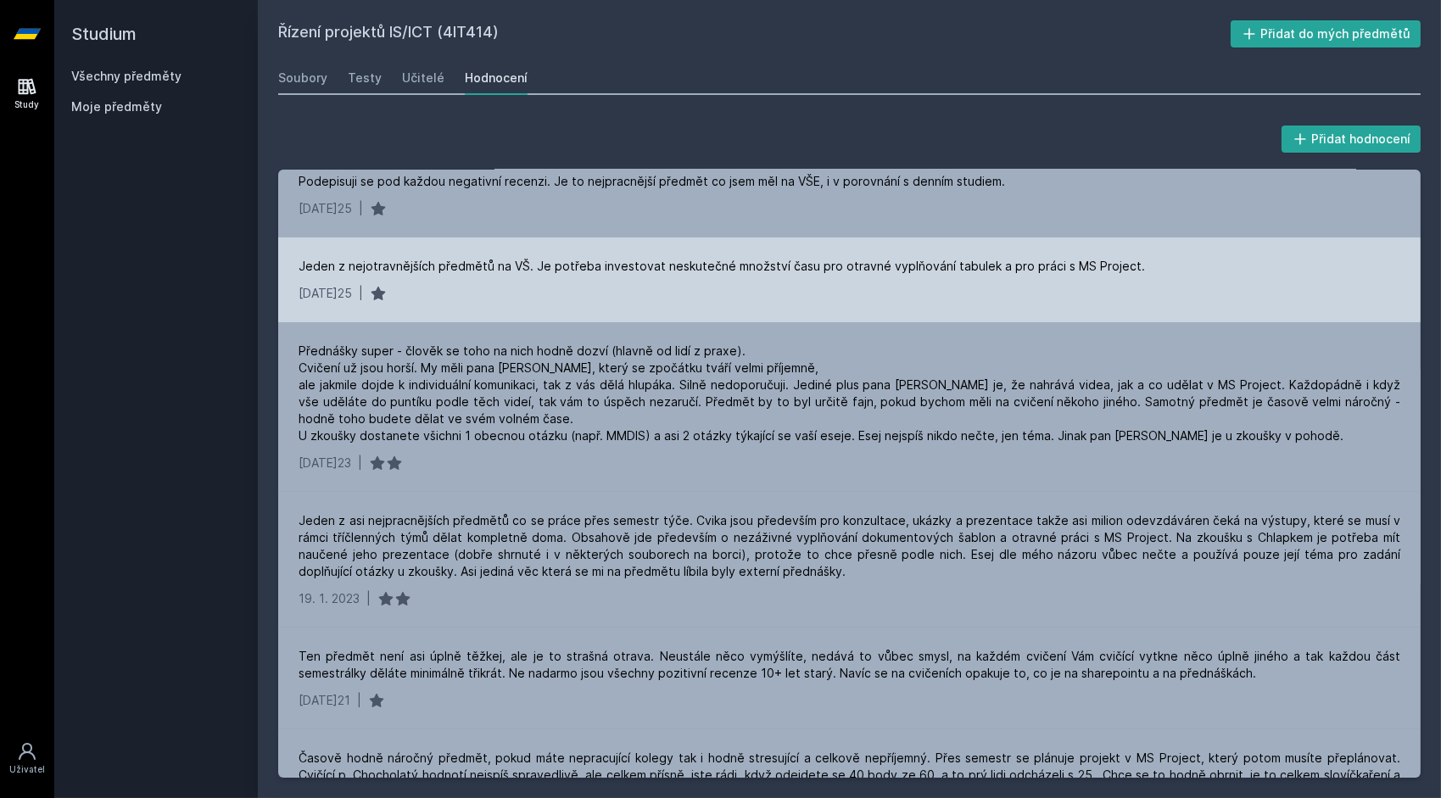
scroll to position [24, 0]
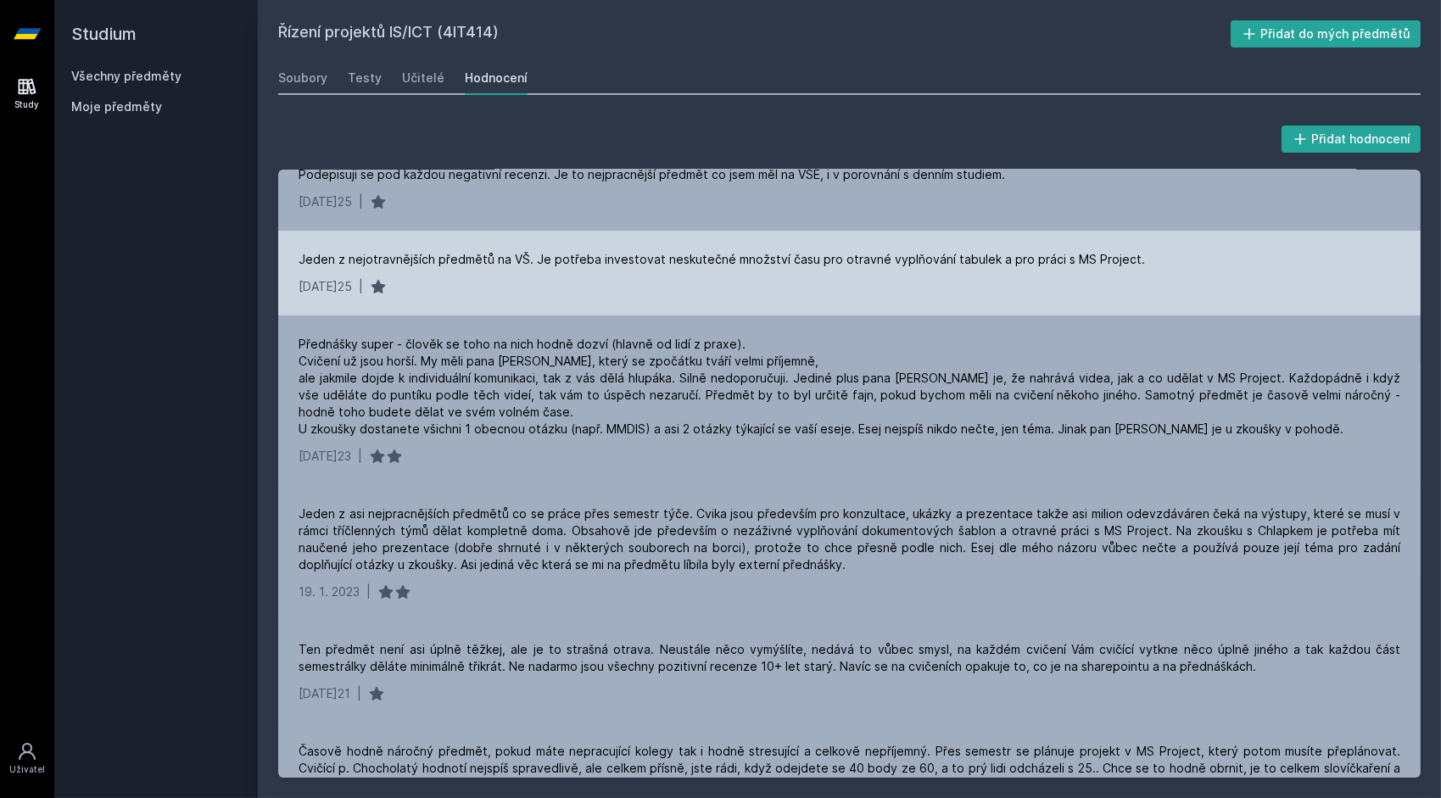
click at [555, 258] on div "Jeden z nejotravnějších předmětů na VŠ. Je potřeba investovat neskutečné množst…" at bounding box center [722, 259] width 846 height 17
click at [575, 259] on div "Jeden z nejotravnějších předmětů na VŠ. Je potřeba investovat neskutečné množst…" at bounding box center [722, 259] width 846 height 17
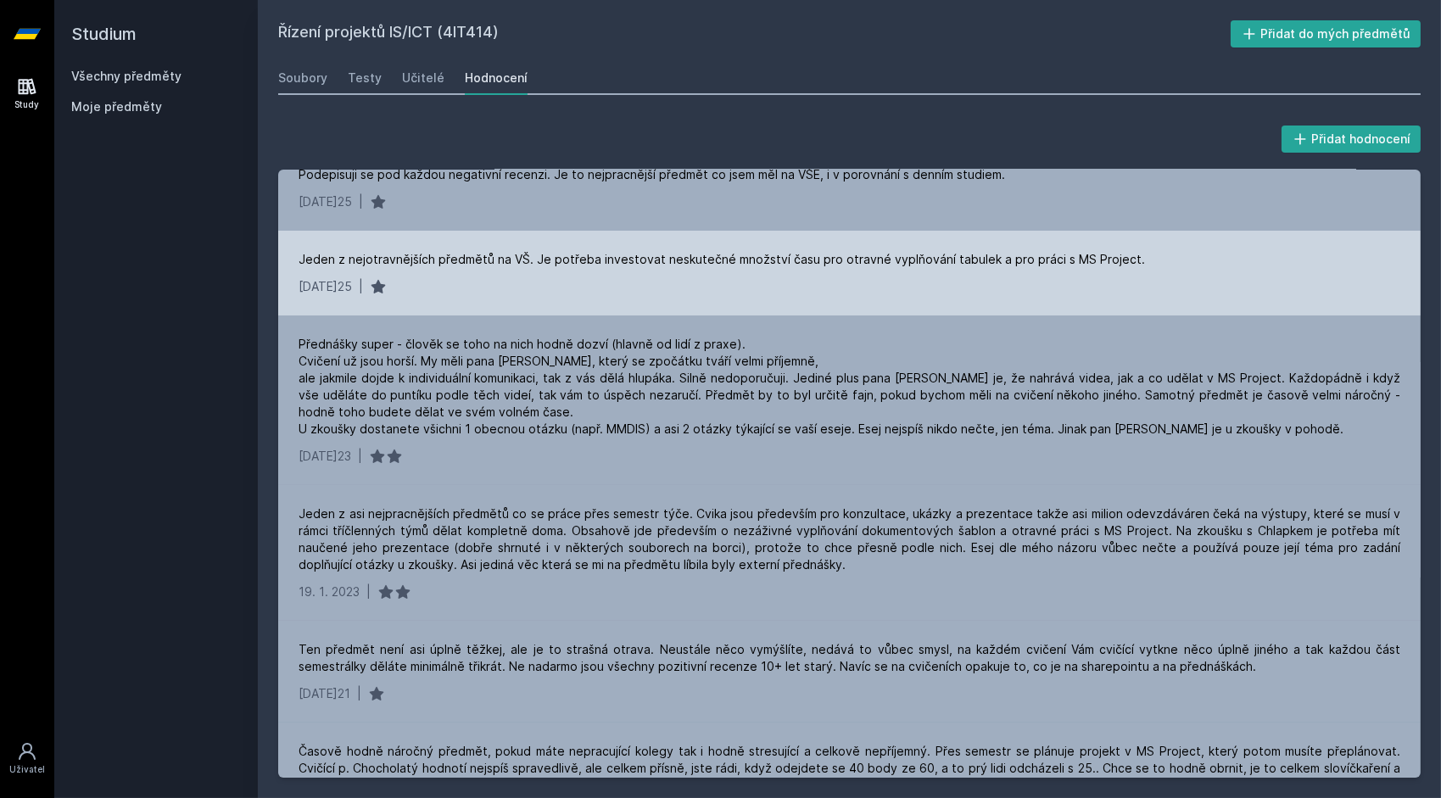
click at [601, 258] on div "Jeden z nejotravnějších předmětů na VŠ. Je potřeba investovat neskutečné množst…" at bounding box center [722, 259] width 846 height 17
click at [674, 270] on div "Jeden z nejotravnějších předmětů na VŠ. Je potřeba investovat neskutečné množst…" at bounding box center [849, 273] width 1142 height 85
click at [1059, 260] on div "Jeden z nejotravnějších předmětů na VŠ. Je potřeba investovat neskutečné množst…" at bounding box center [722, 259] width 846 height 17
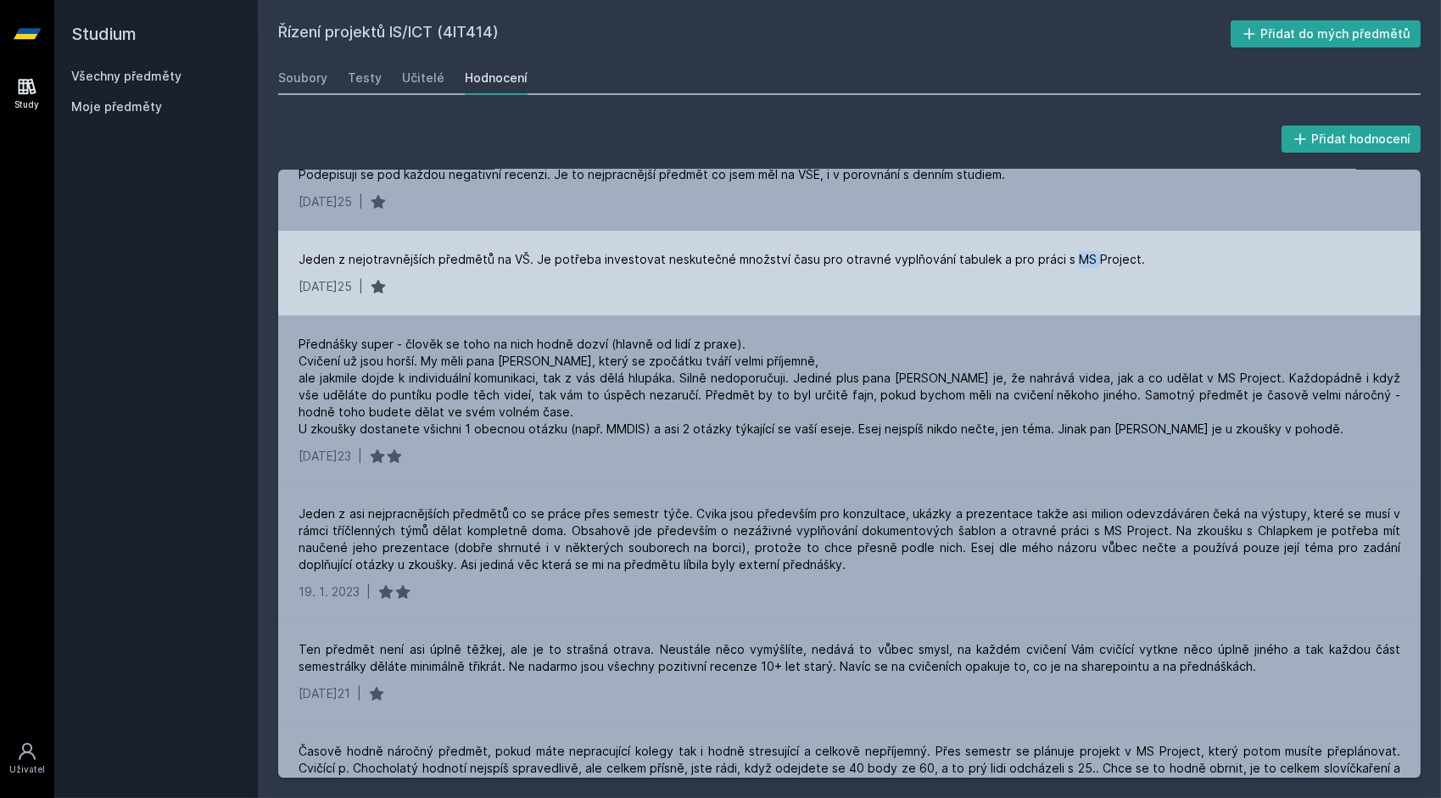
click at [1059, 260] on div "Jeden z nejotravnějších předmětů na VŠ. Je potřeba investovat neskutečné množst…" at bounding box center [722, 259] width 846 height 17
click at [777, 280] on div "12. 5. 2025 |" at bounding box center [850, 286] width 1102 height 17
click at [1059, 264] on div "Jeden z nejotravnějších předmětů na VŠ. Je potřeba investovat neskutečné množst…" at bounding box center [722, 259] width 846 height 17
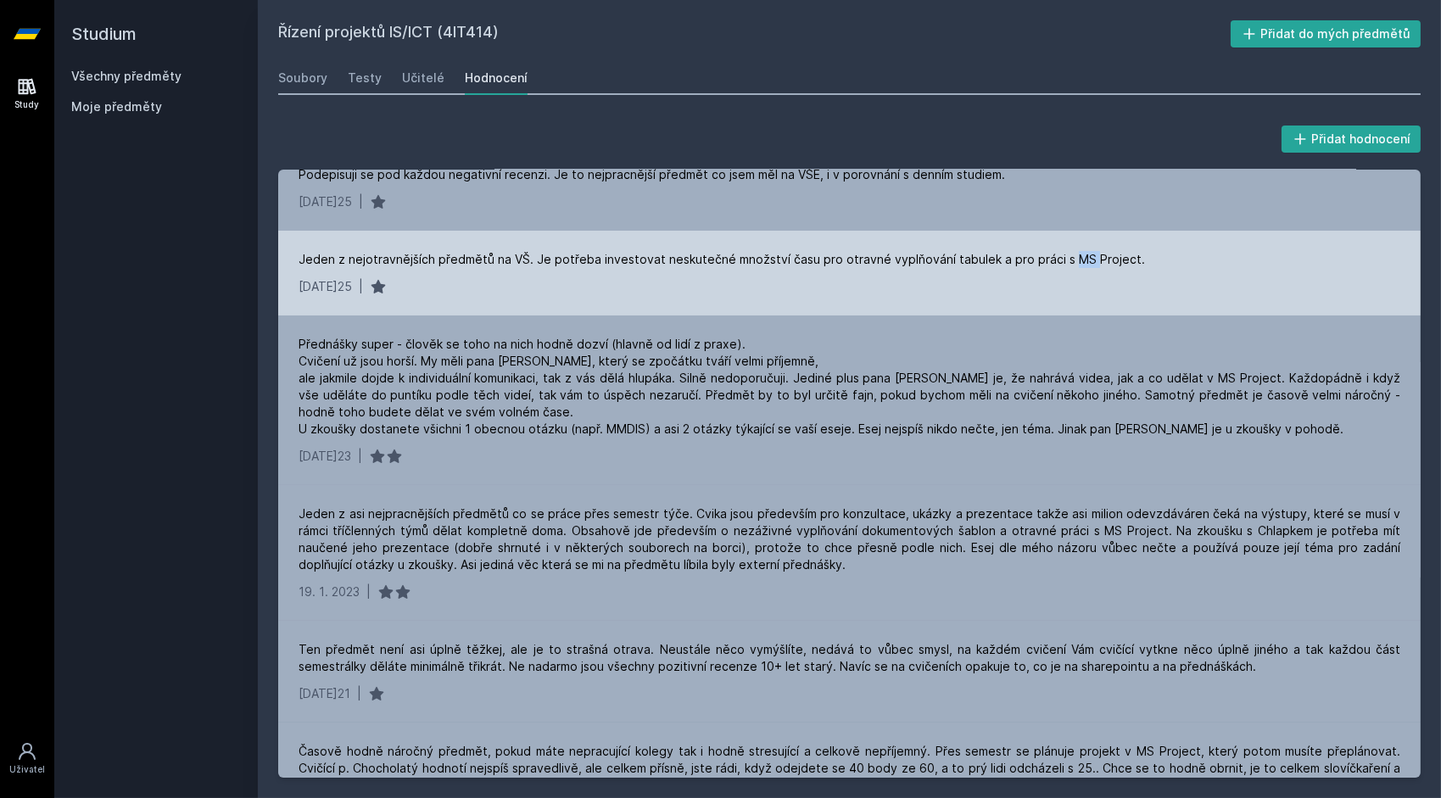
click at [1058, 264] on div "Jeden z nejotravnějších předmětů na VŠ. Je potřeba investovat neskutečné množst…" at bounding box center [722, 259] width 846 height 17
click at [1059, 259] on div "Jeden z nejotravnějších předmětů na VŠ. Je potřeba investovat neskutečné množst…" at bounding box center [722, 259] width 846 height 17
drag, startPoint x: 1059, startPoint y: 259, endPoint x: 1114, endPoint y: 257, distance: 56.0
click at [1114, 257] on div "Jeden z nejotravnějších předmětů na VŠ. Je potřeba investovat neskutečné množst…" at bounding box center [722, 259] width 846 height 17
drag, startPoint x: 1114, startPoint y: 257, endPoint x: 1123, endPoint y: 249, distance: 11.4
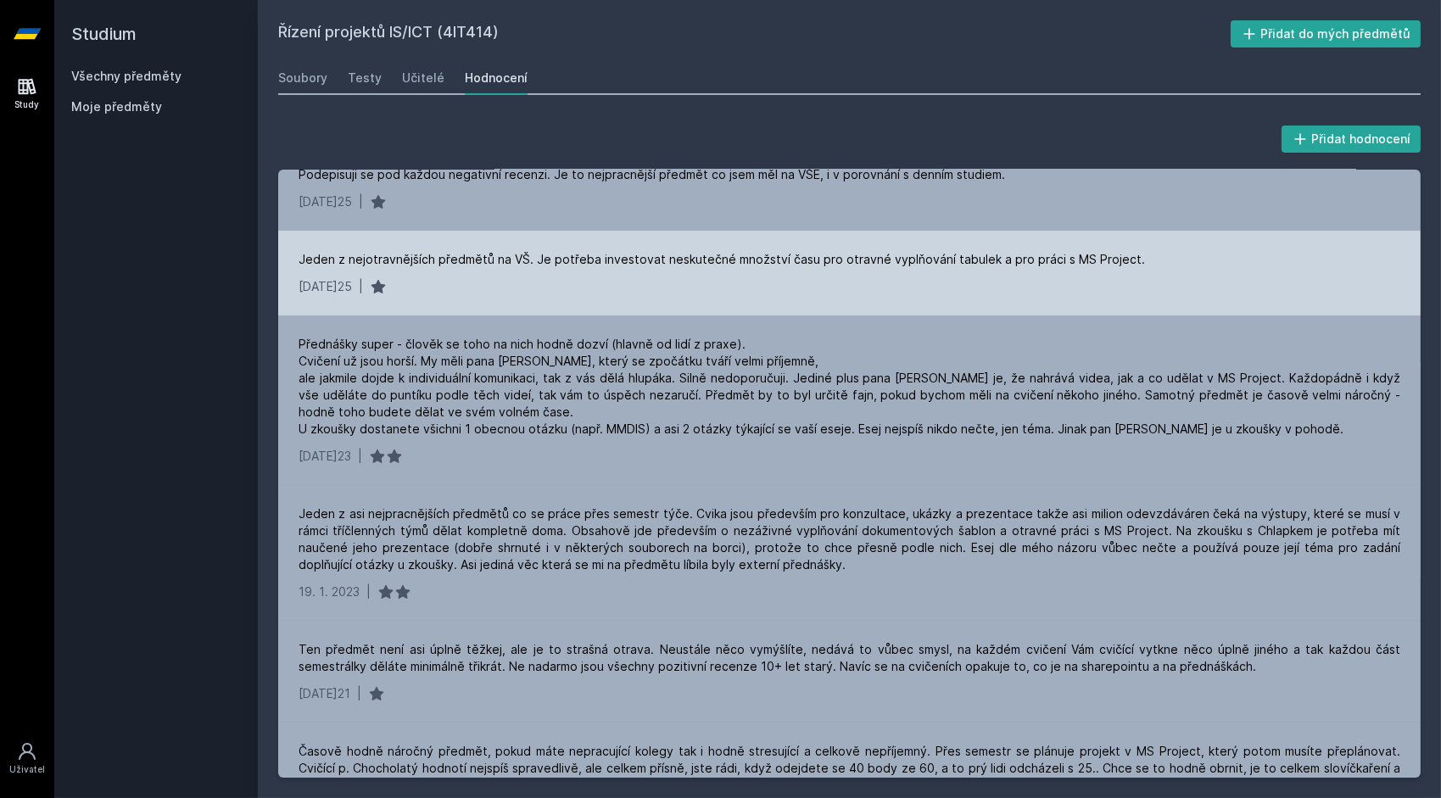
click at [1123, 249] on div "Jeden z nejotravnějších předmětů na VŠ. Je potřeba investovat neskutečné množst…" at bounding box center [849, 273] width 1142 height 85
drag, startPoint x: 1117, startPoint y: 255, endPoint x: 1081, endPoint y: 257, distance: 36.5
click at [1081, 257] on div "Jeden z nejotravnějších předmětů na VŠ. Je potřeba investovat neskutečné množst…" at bounding box center [722, 259] width 846 height 17
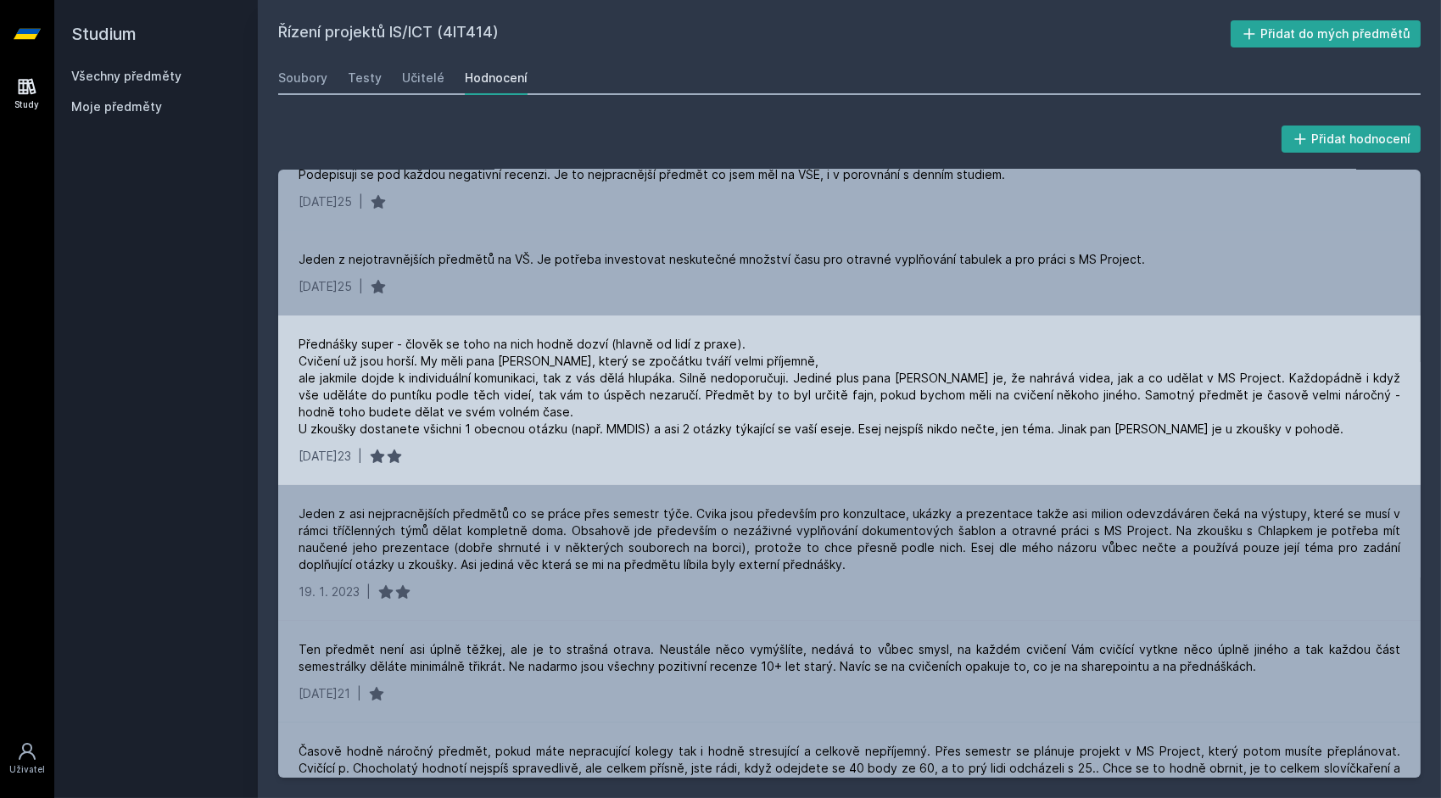
click at [816, 327] on div "Přednášky super - člověk se toho na nich hodně dozví (hlavně od lidí z praxe). …" at bounding box center [849, 401] width 1142 height 170
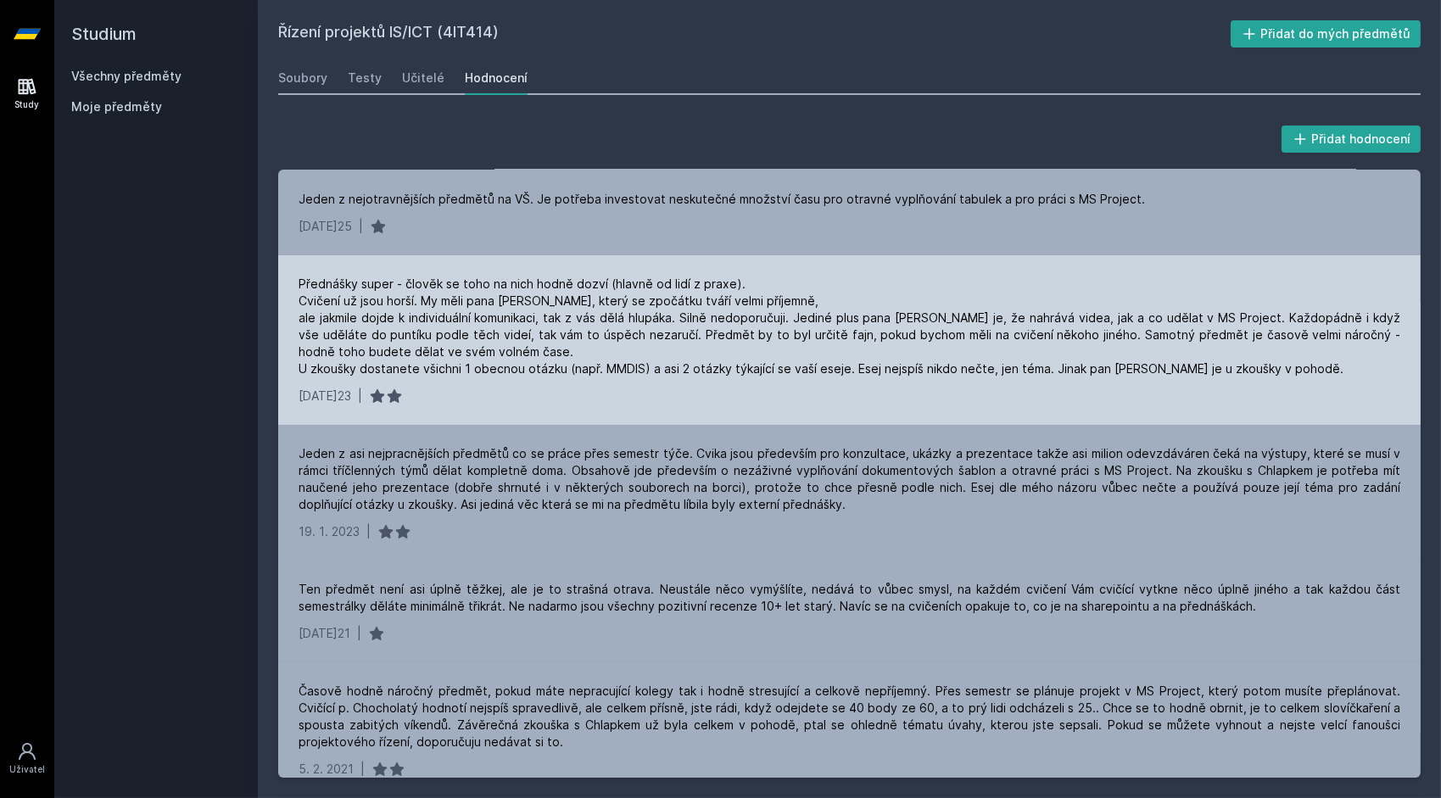
scroll to position [87, 0]
drag, startPoint x: 1151, startPoint y: 314, endPoint x: 1208, endPoint y: 316, distance: 56.9
click at [1208, 316] on div "Přednášky super - člověk se toho na nich hodně dozví (hlavně od lidí z praxe). …" at bounding box center [850, 323] width 1102 height 102
copy div "MS Project"
click at [1170, 347] on div "Přednášky super - člověk se toho na nich hodně dozví (hlavně od lidí z praxe). …" at bounding box center [850, 323] width 1102 height 102
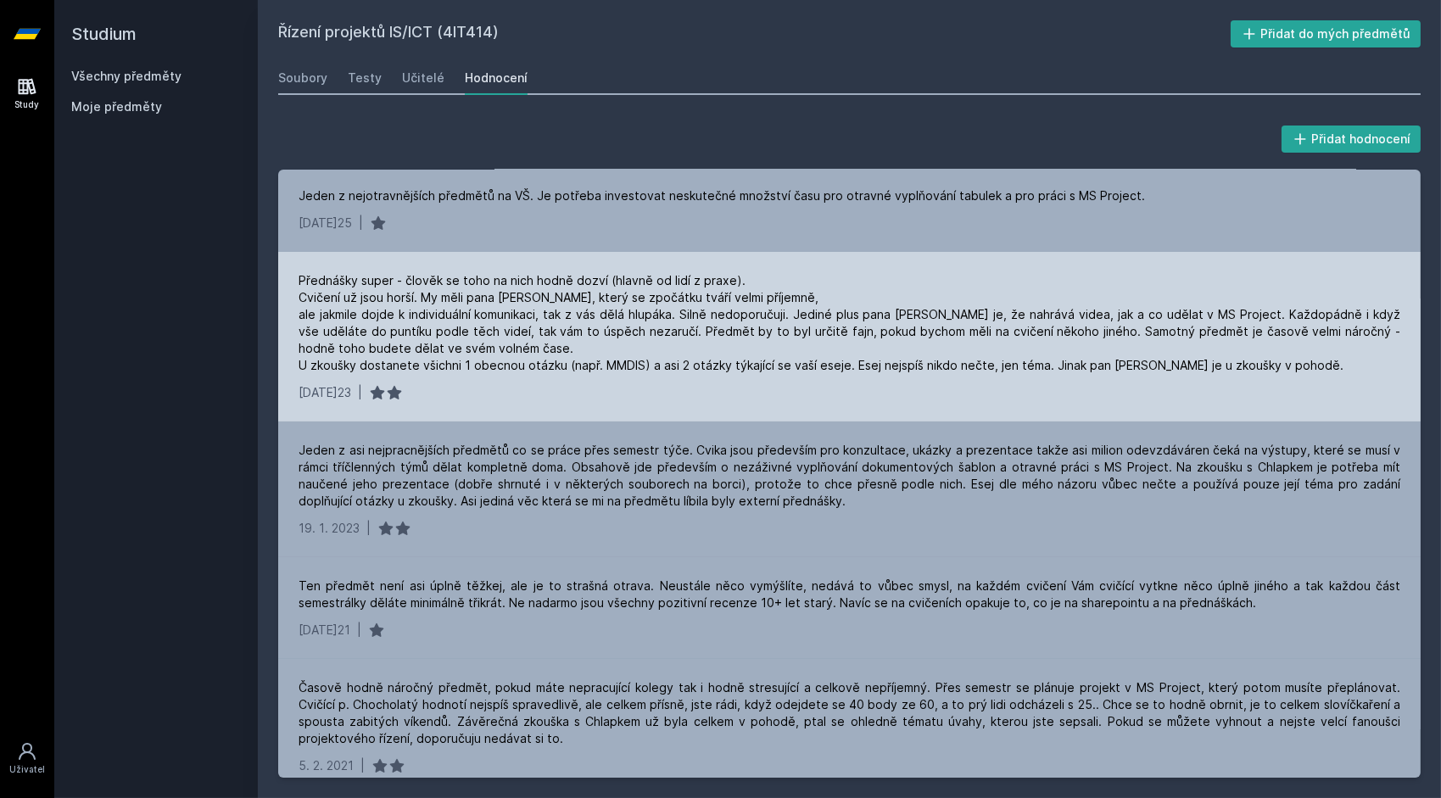
click at [448, 342] on div "Přednášky super - člověk se toho na nich hodně dozví (hlavně od lidí z praxe). …" at bounding box center [850, 323] width 1102 height 102
click at [478, 343] on div "Přednášky super - člověk se toho na nich hodně dozví (hlavně od lidí z praxe). …" at bounding box center [850, 323] width 1102 height 102
click at [467, 344] on div "Přednášky super - člověk se toho na nich hodně dozví (hlavně od lidí z praxe). …" at bounding box center [850, 323] width 1102 height 102
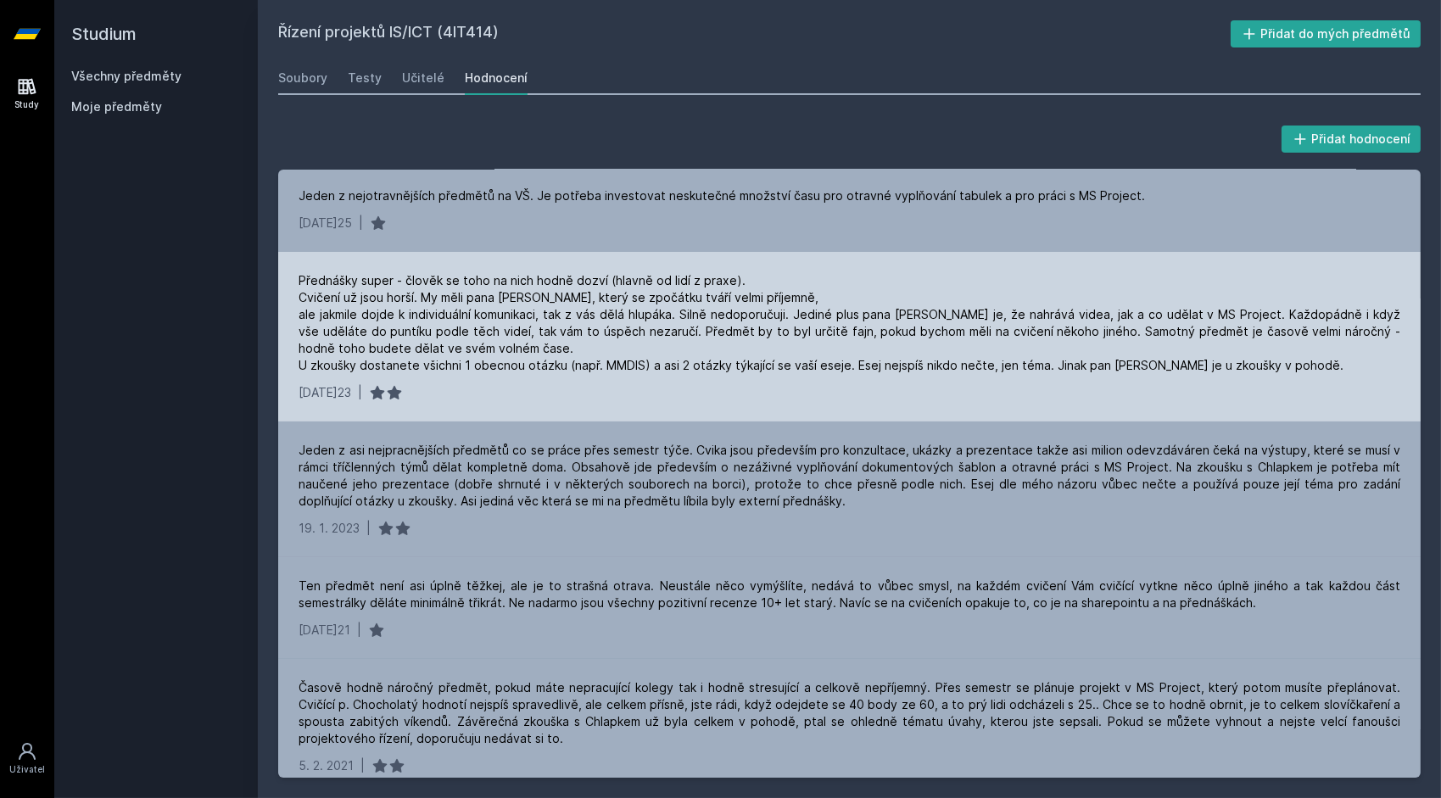
click at [465, 349] on div "Přednášky super - člověk se toho na nich hodně dozví (hlavně od lidí z praxe). …" at bounding box center [850, 323] width 1102 height 102
click at [528, 360] on div "Přednášky super - člověk se toho na nich hodně dozví (hlavně od lidí z praxe). …" at bounding box center [850, 323] width 1102 height 102
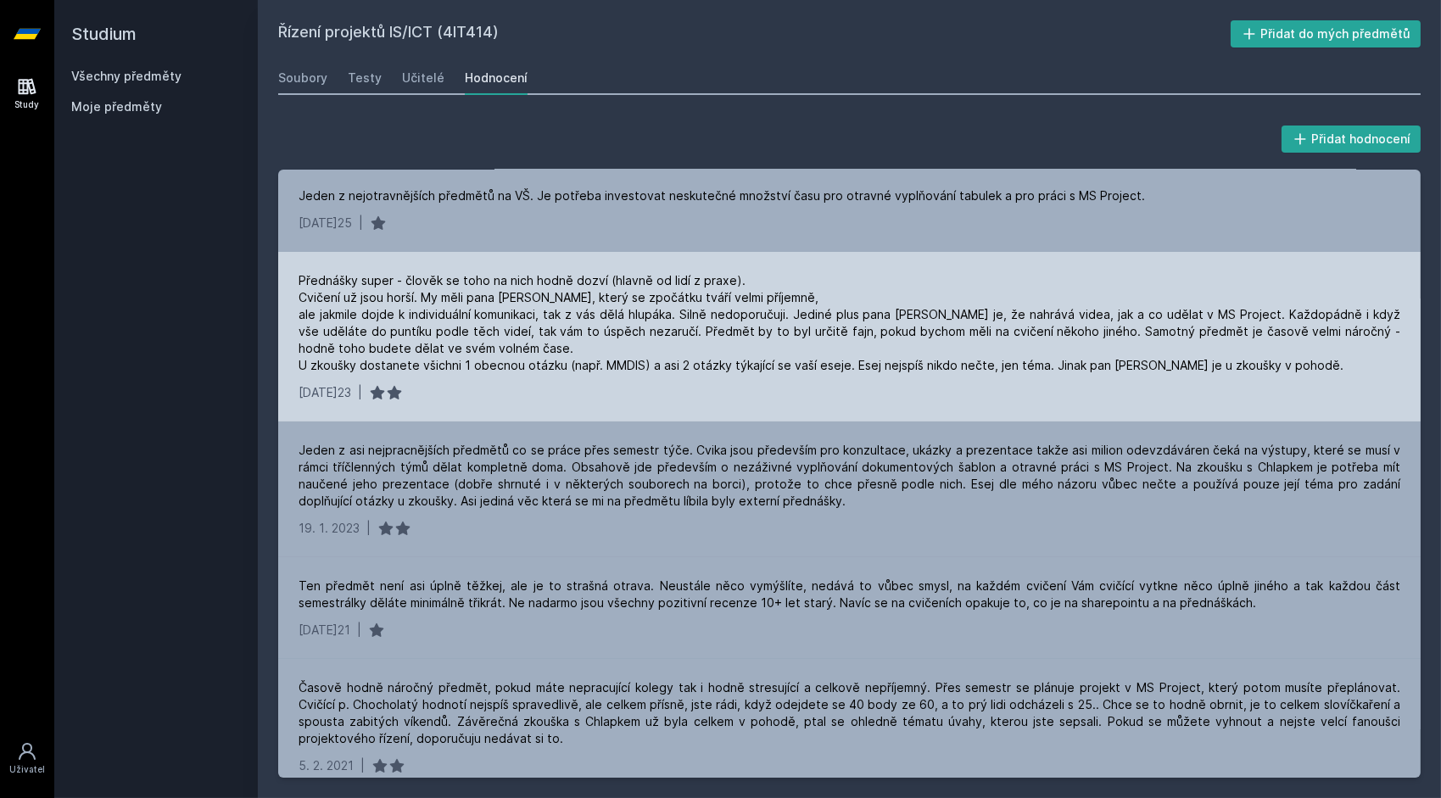
click at [563, 363] on div "Přednášky super - člověk se toho na nich hodně dozví (hlavně od lidí z praxe). …" at bounding box center [850, 323] width 1102 height 102
click at [615, 367] on div "Přednášky super - člověk se toho na nich hodně dozví (hlavně od lidí z praxe). …" at bounding box center [850, 323] width 1102 height 102
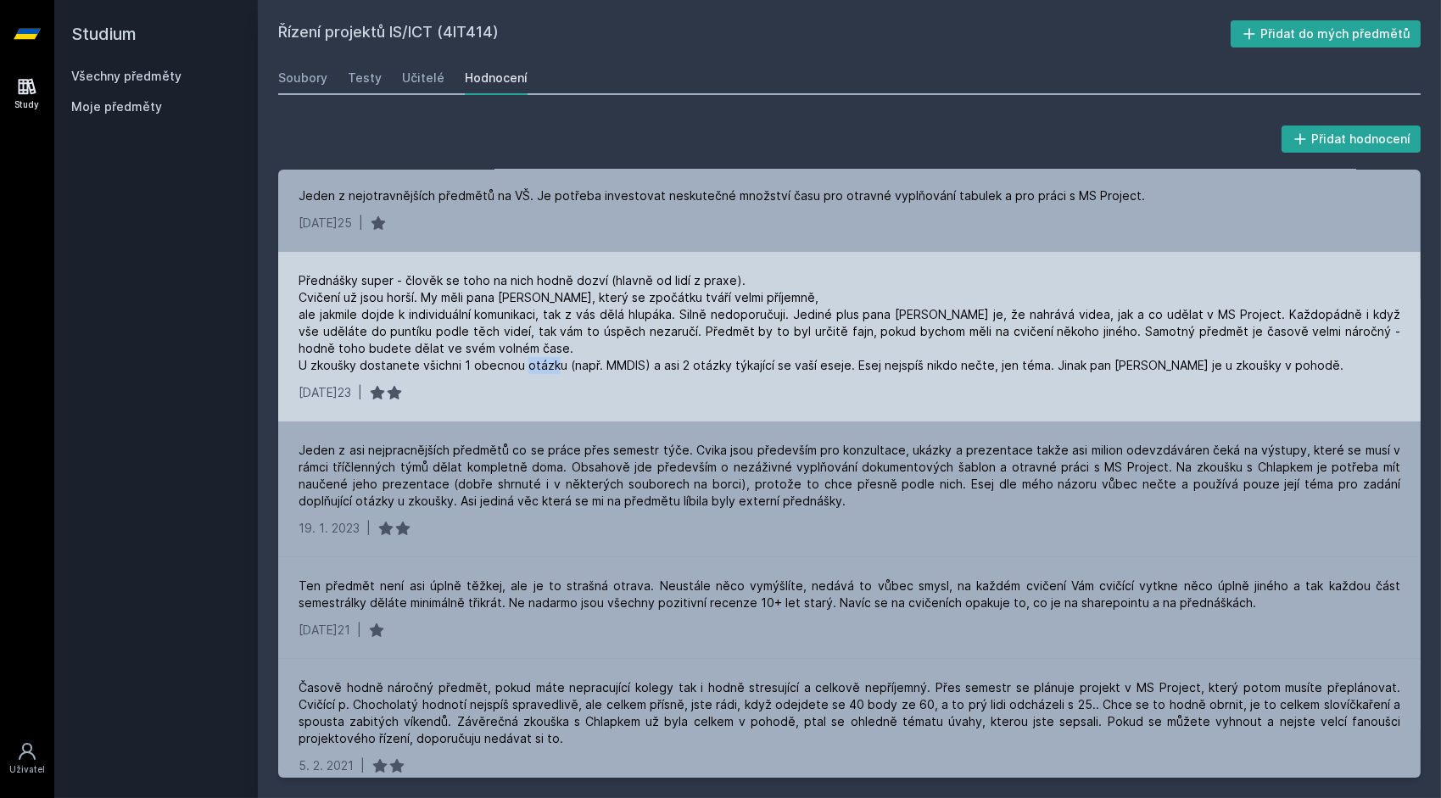
click at [615, 367] on div "Přednášky super - člověk se toho na nich hodně dozví (hlavně od lidí z praxe). …" at bounding box center [850, 323] width 1102 height 102
click at [664, 368] on div "Přednášky super - člověk se toho na nich hodně dozví (hlavně od lidí z praxe). …" at bounding box center [850, 323] width 1102 height 102
click at [743, 366] on div "Přednášky super - člověk se toho na nich hodně dozví (hlavně od lidí z praxe). …" at bounding box center [850, 323] width 1102 height 102
click at [911, 364] on div "Přednášky super - člověk se toho na nich hodně dozví (hlavně od lidí z praxe). …" at bounding box center [850, 323] width 1102 height 102
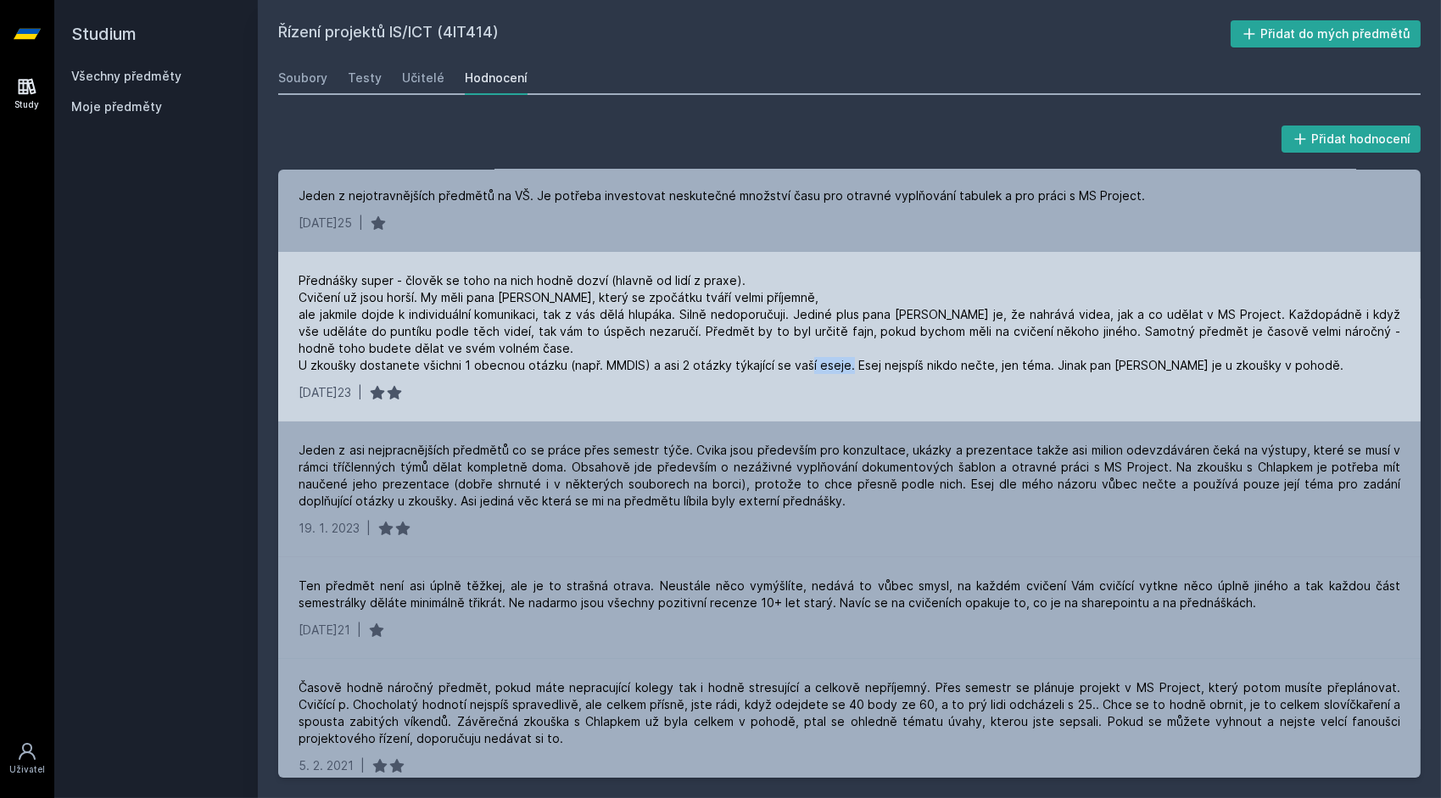
click at [911, 364] on div "Přednášky super - člověk se toho na nich hodně dozví (hlavně od lidí z praxe). …" at bounding box center [850, 323] width 1102 height 102
click at [997, 366] on div "Přednášky super - člověk se toho na nich hodně dozví (hlavně od lidí z praxe). …" at bounding box center [850, 323] width 1102 height 102
click at [1042, 366] on div "Přednášky super - člověk se toho na nich hodně dozví (hlavně od lidí z praxe). …" at bounding box center [850, 323] width 1102 height 102
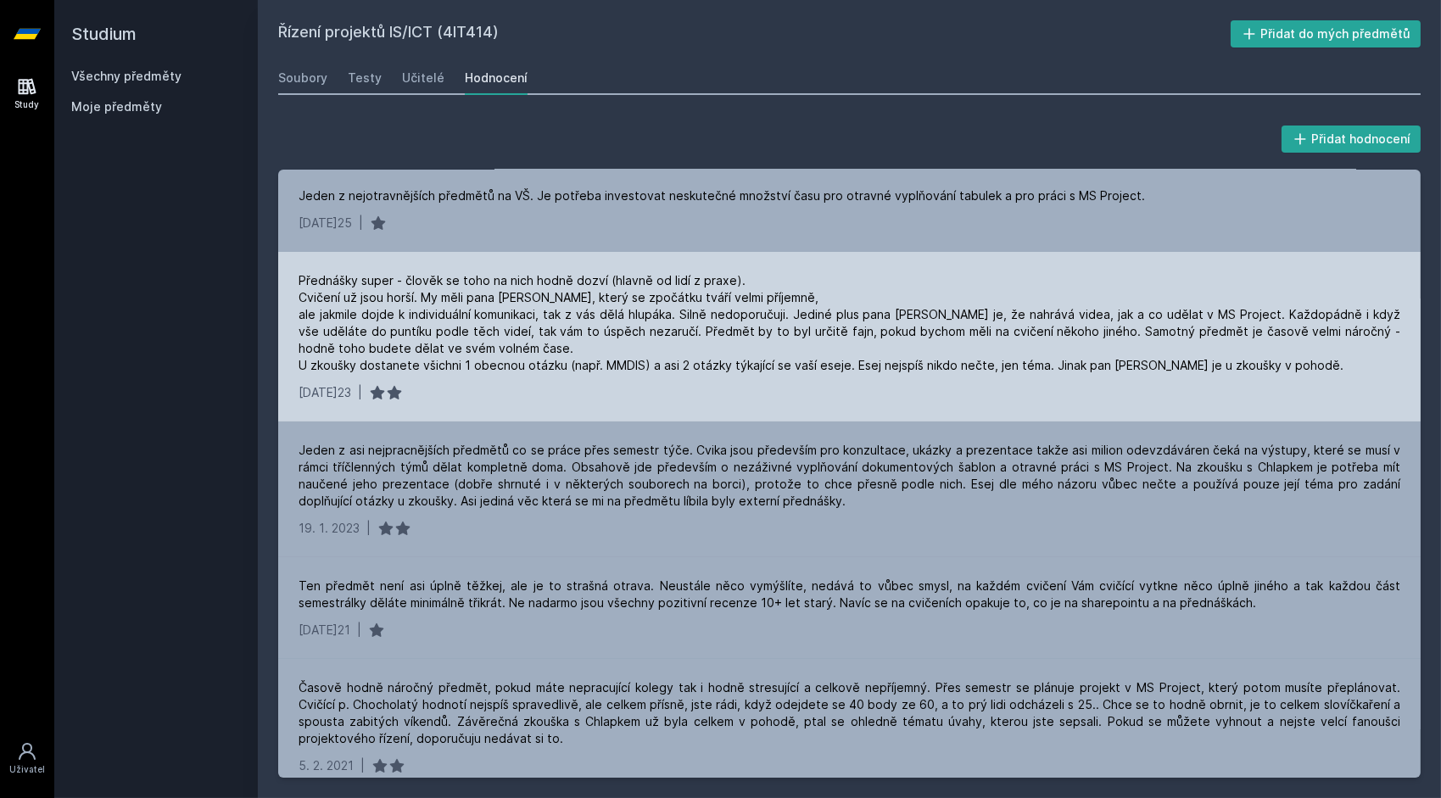
click at [1109, 363] on div "Přednášky super - člověk se toho na nich hodně dozví (hlavně od lidí z praxe). …" at bounding box center [850, 323] width 1102 height 102
drag, startPoint x: 1109, startPoint y: 363, endPoint x: 1069, endPoint y: 363, distance: 40.7
click at [1069, 363] on div "Přednášky super - člověk se toho na nich hodně dozví (hlavně od lidí z praxe). …" at bounding box center [850, 323] width 1102 height 102
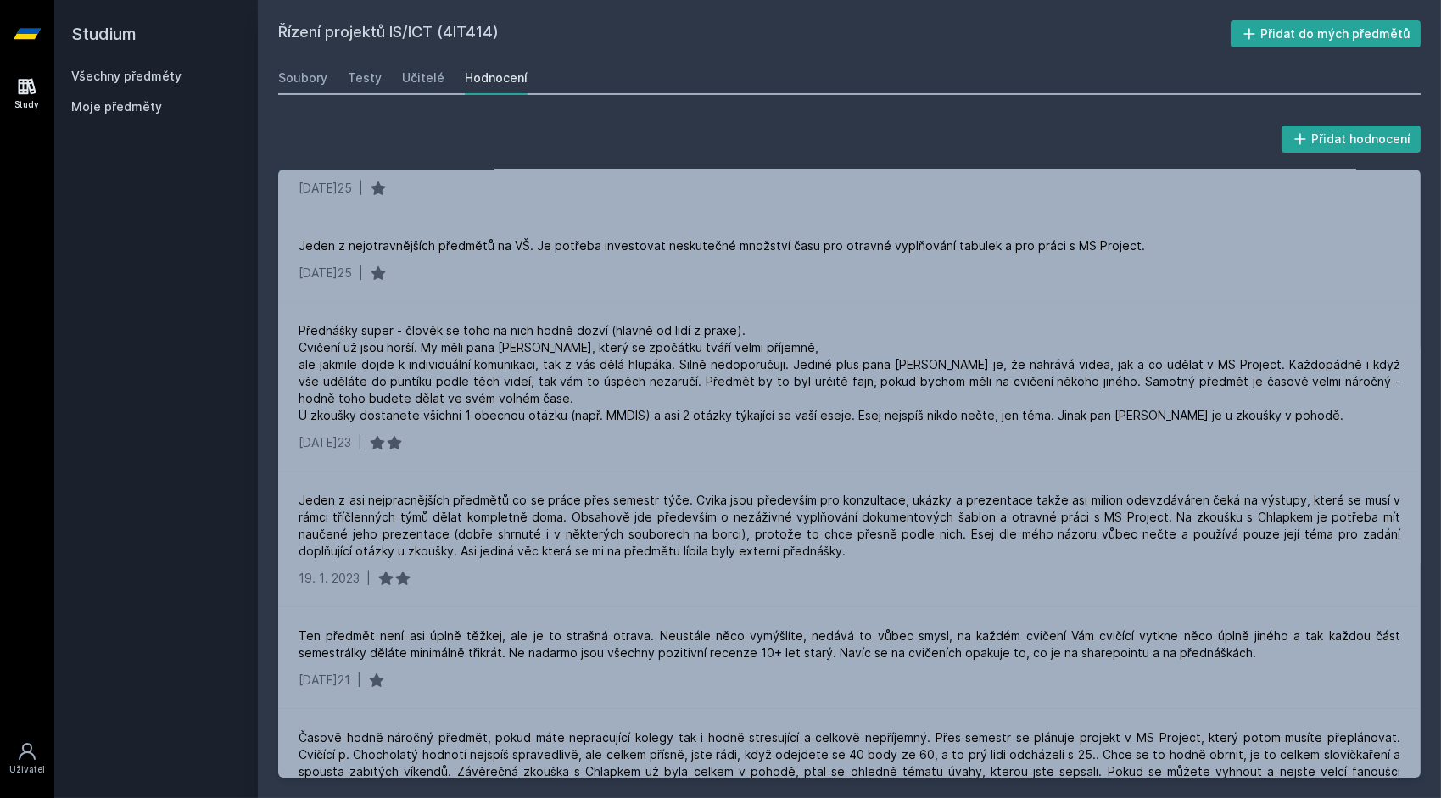
scroll to position [0, 0]
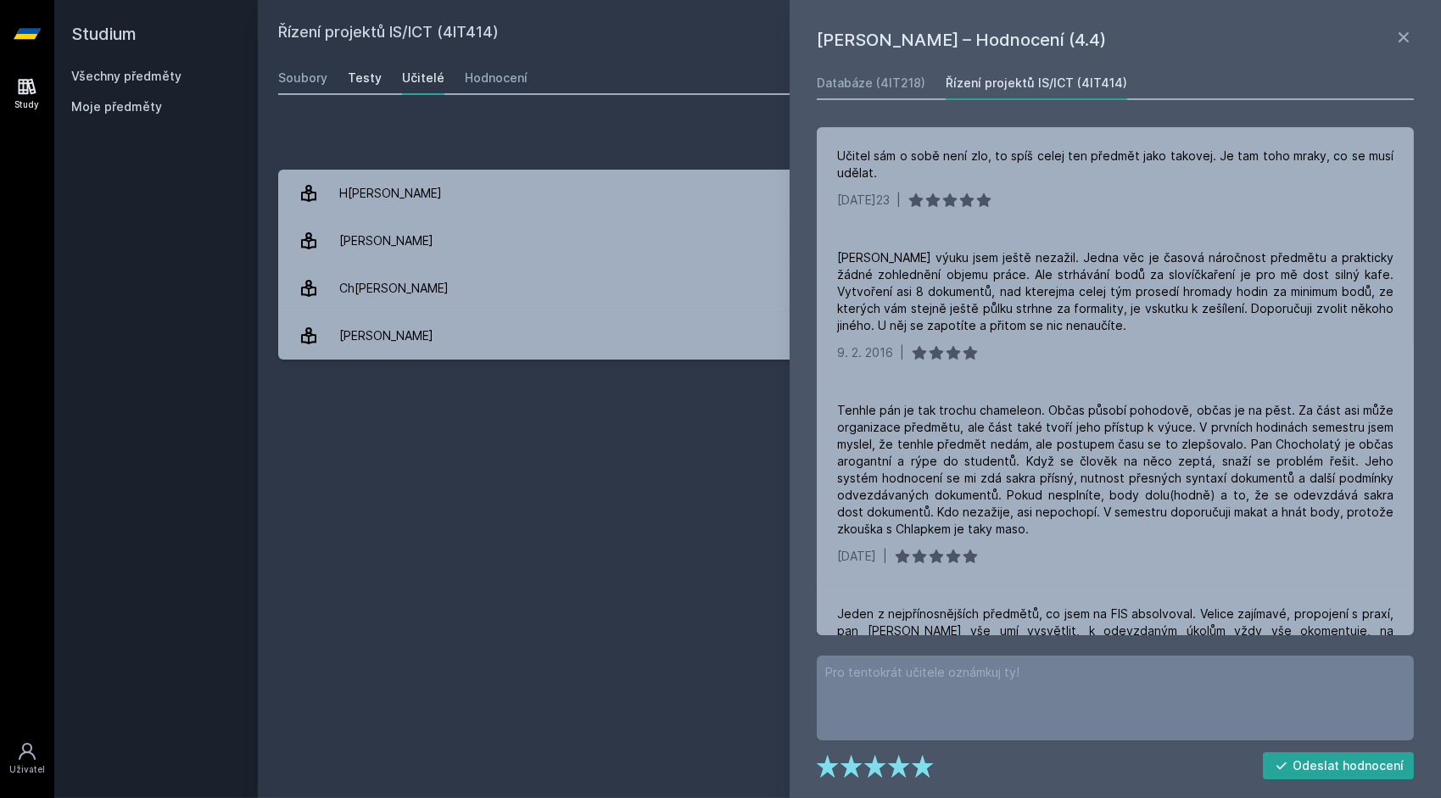
click at [356, 73] on div "Testy" at bounding box center [365, 78] width 34 height 17
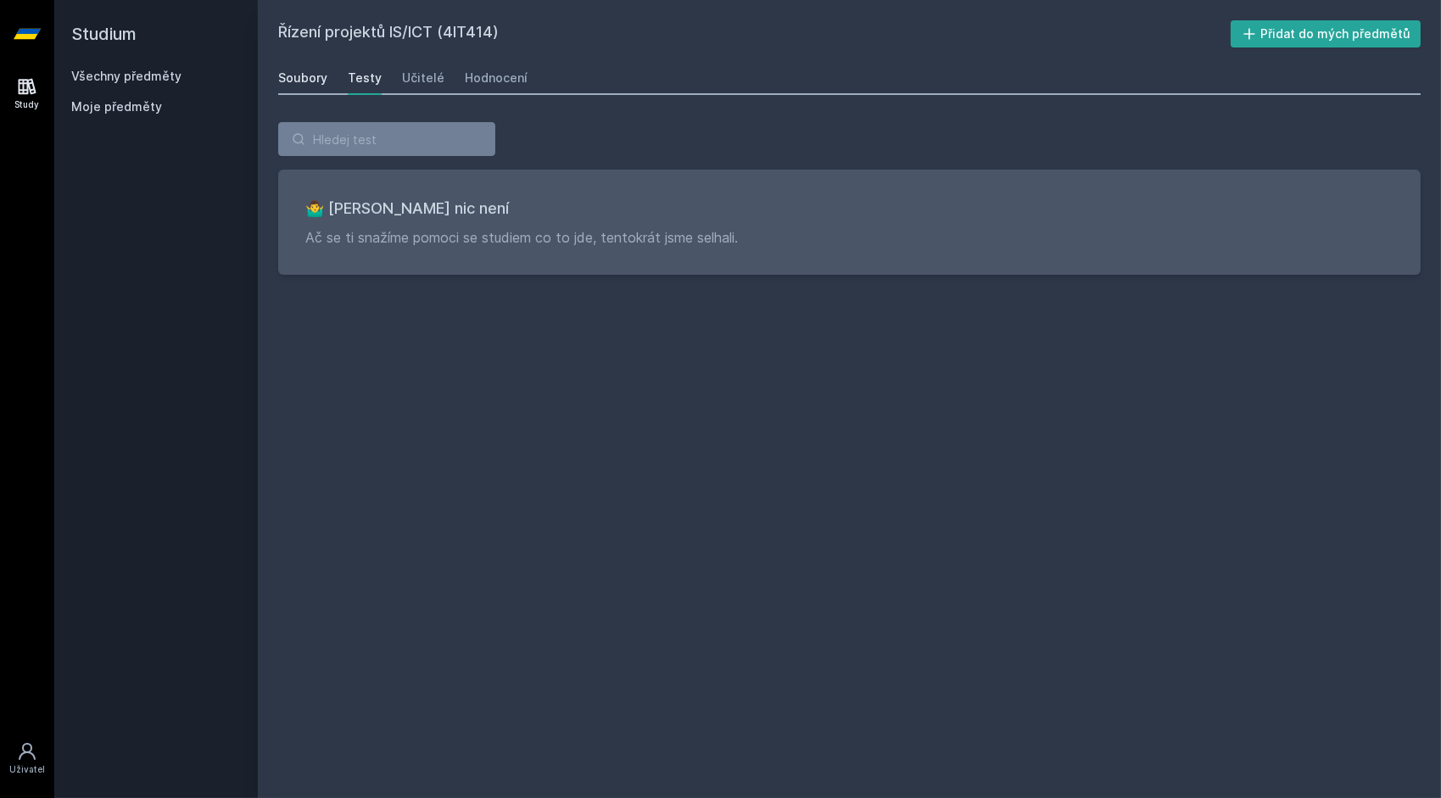
click at [292, 92] on link "Soubory" at bounding box center [302, 78] width 49 height 34
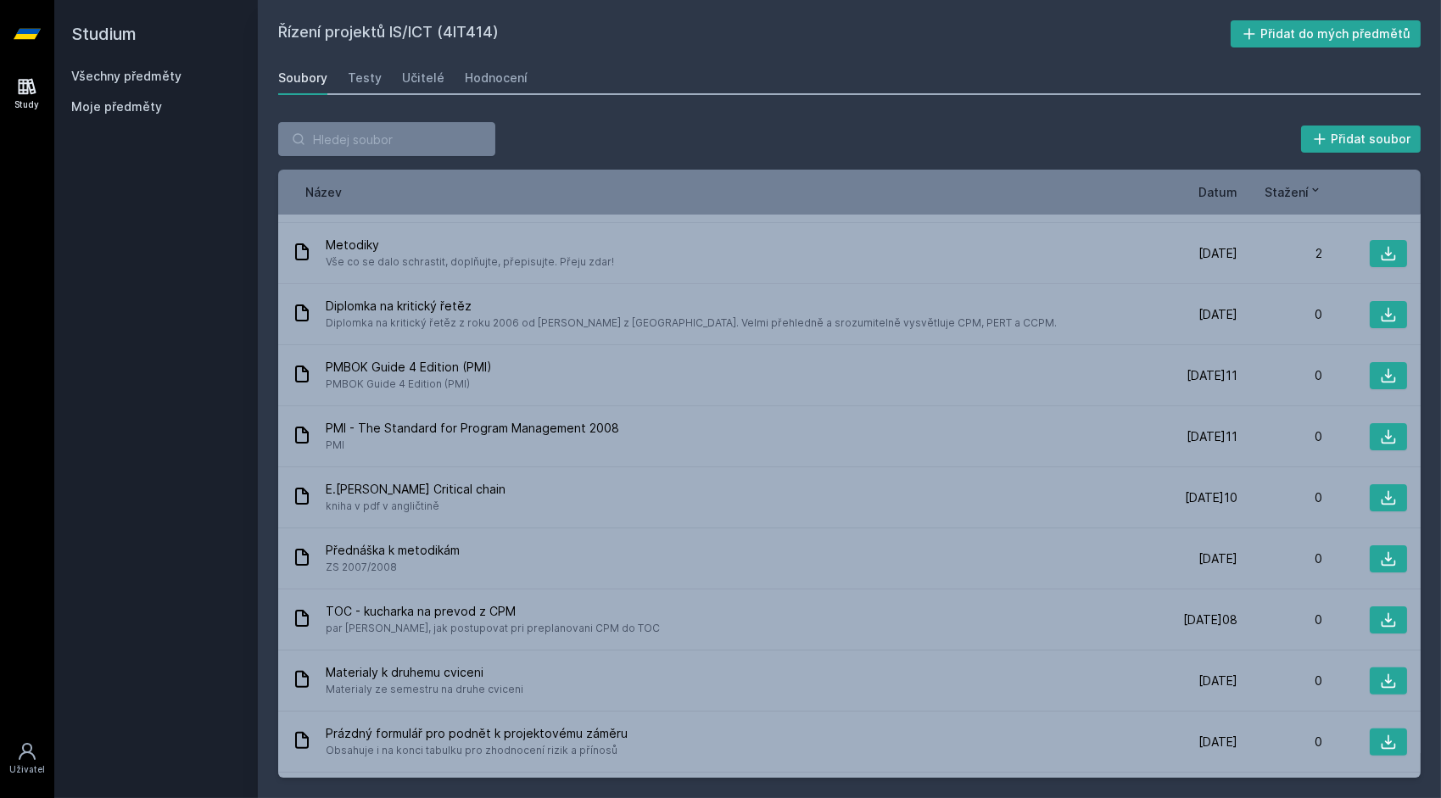
scroll to position [1241, 0]
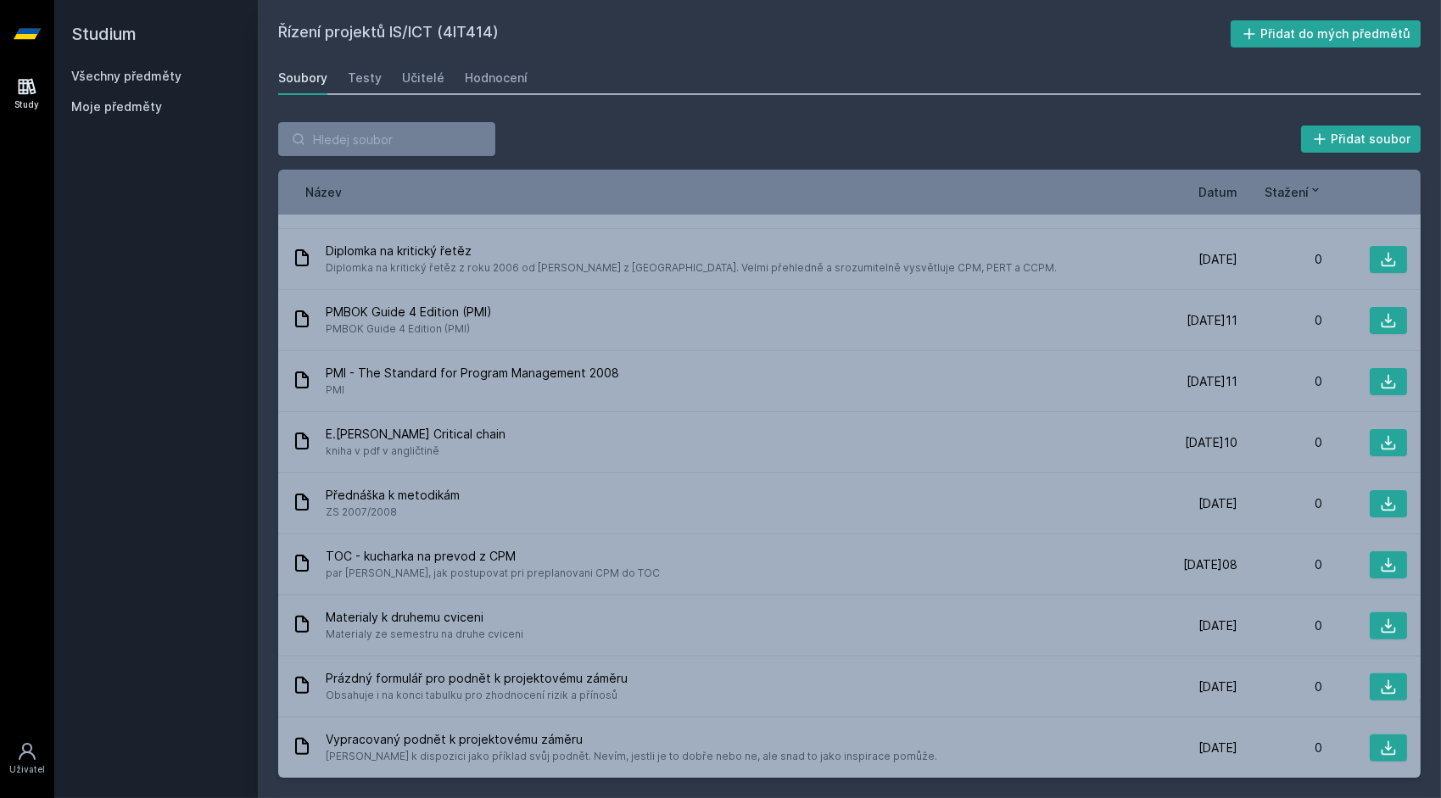
click at [1225, 194] on span "Datum" at bounding box center [1217, 192] width 39 height 18
click at [1225, 194] on icon at bounding box center [1231, 190] width 14 height 14
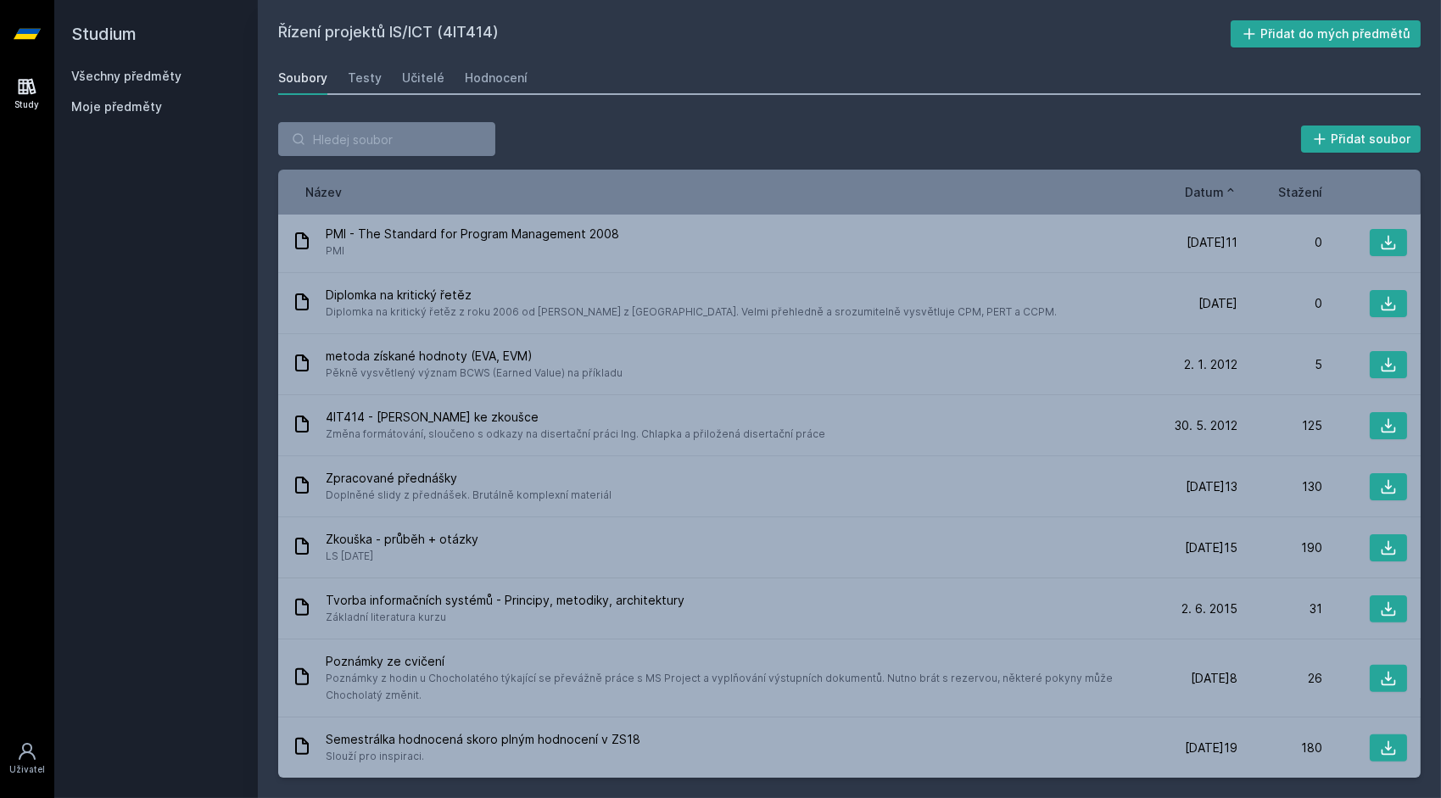
click at [1225, 194] on icon at bounding box center [1231, 190] width 14 height 14
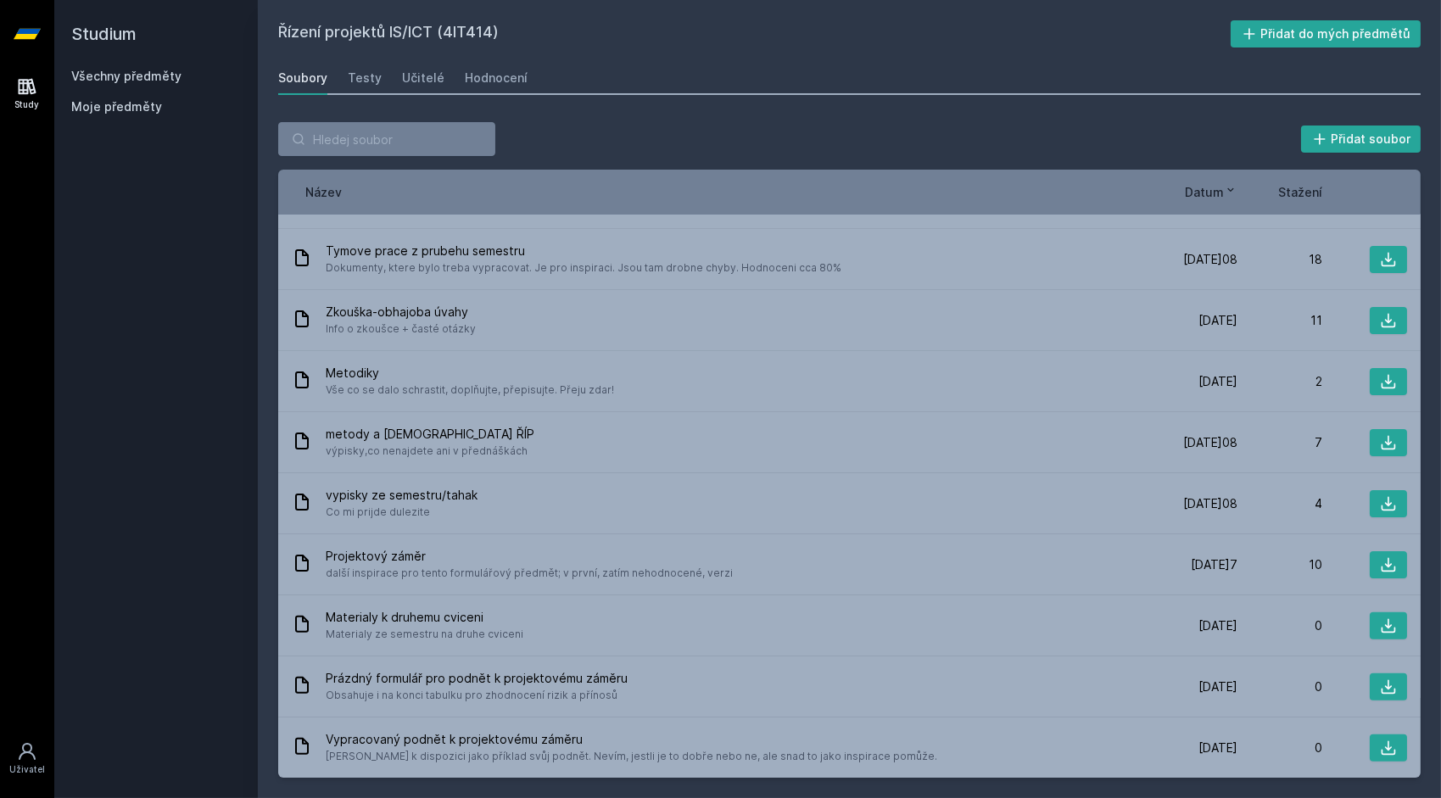
click at [1225, 194] on icon at bounding box center [1231, 190] width 14 height 14
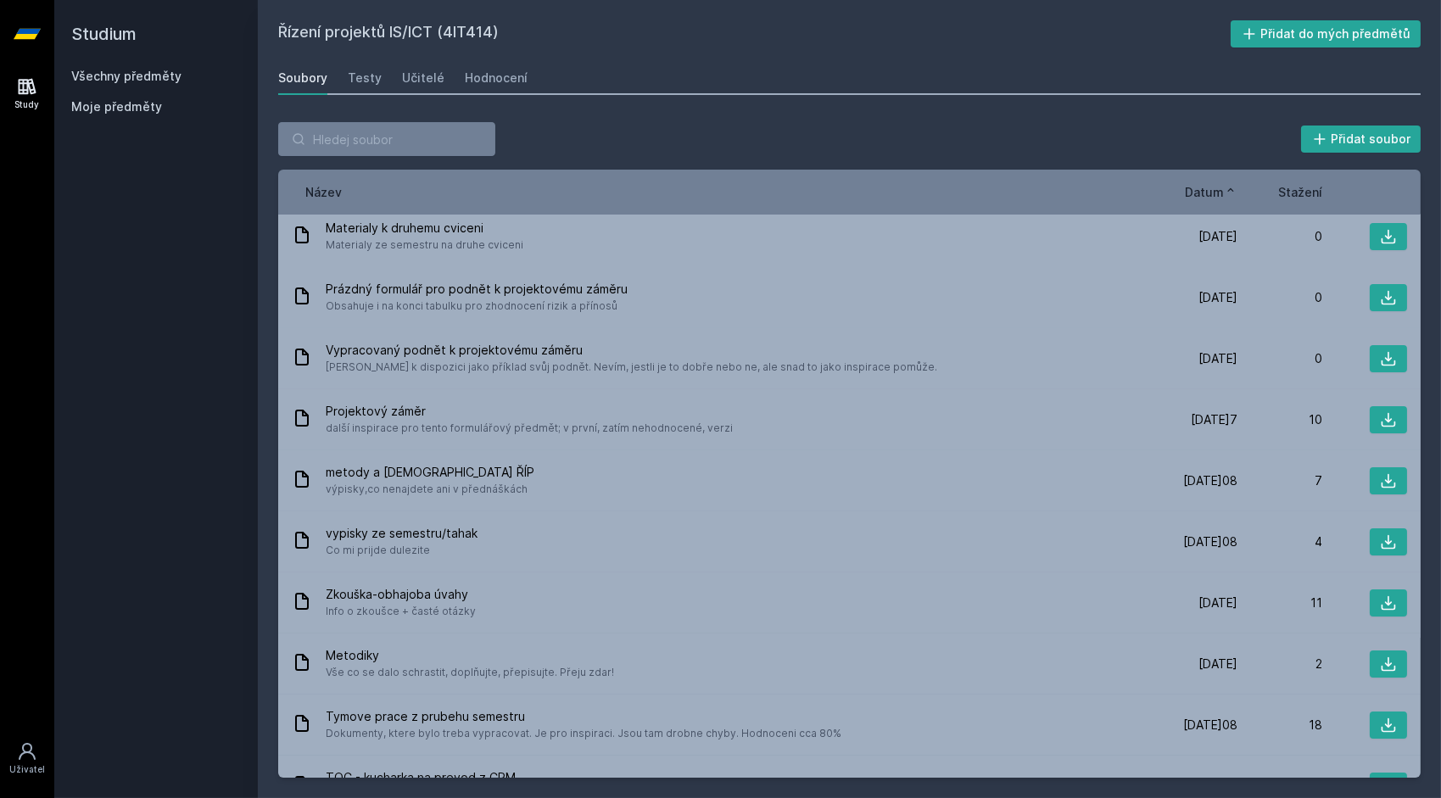
scroll to position [0, 0]
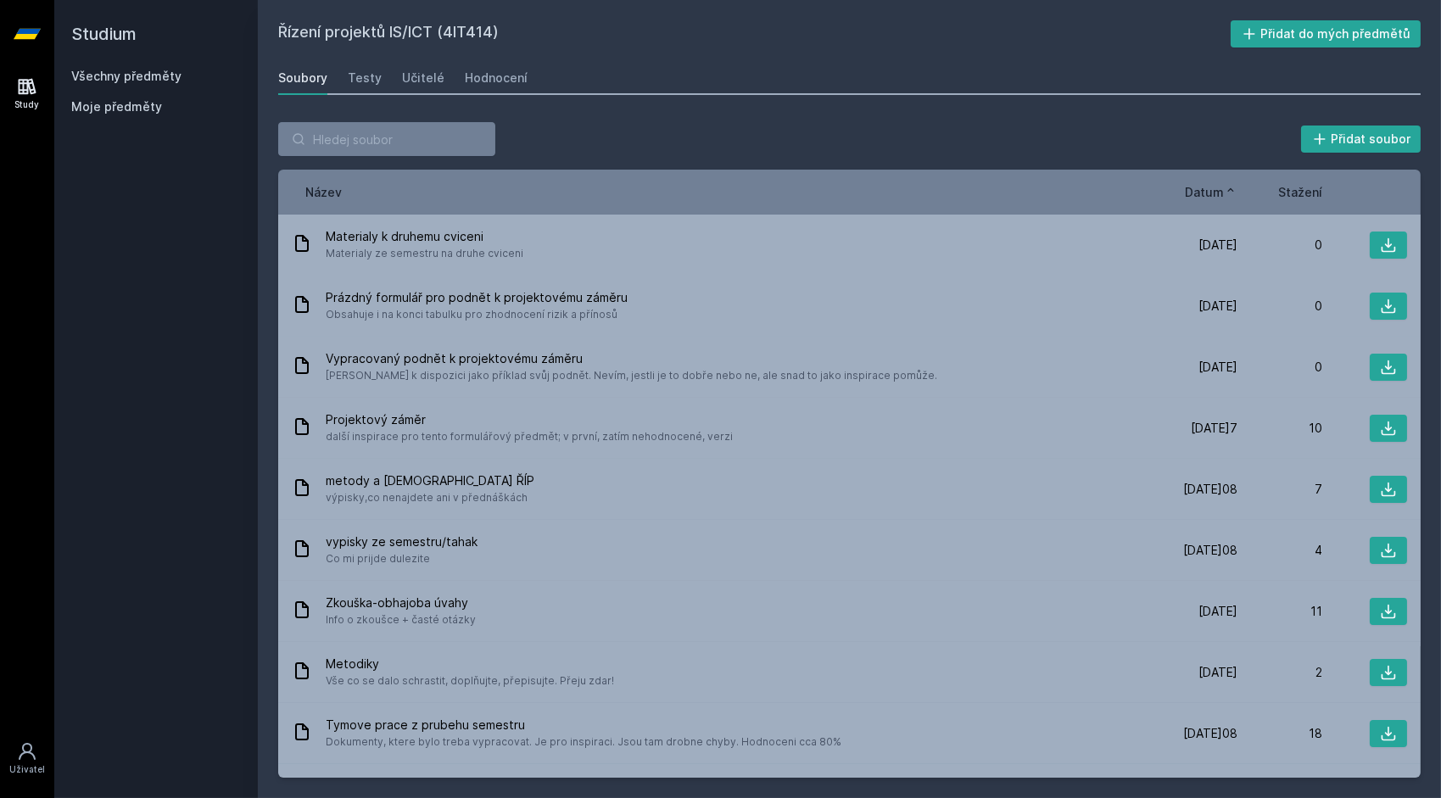
click at [1223, 193] on span "Datum" at bounding box center [1204, 192] width 39 height 18
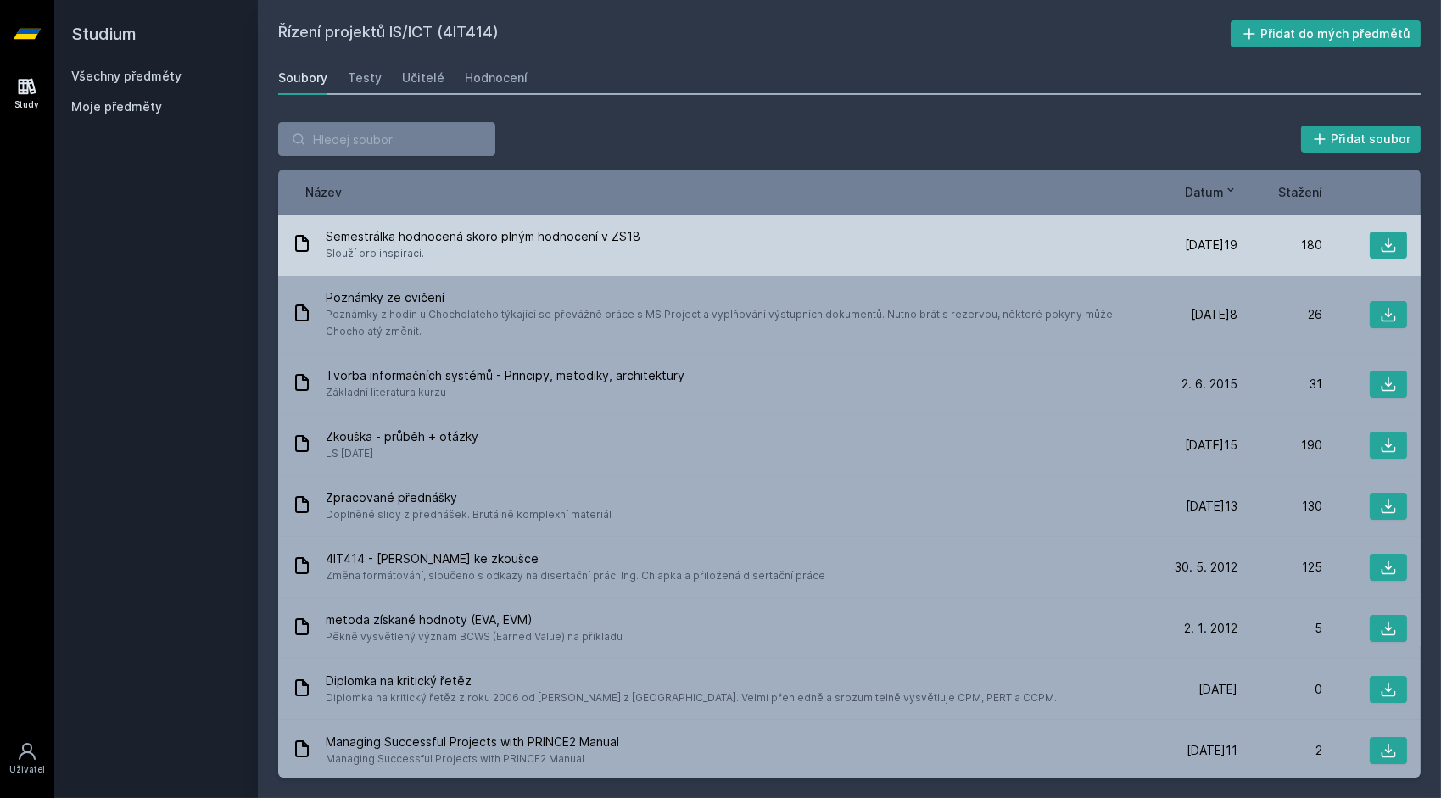
click at [624, 239] on span "Semestrálka hodnocená skoro plným hodnocení v ZS18" at bounding box center [483, 236] width 315 height 17
click at [545, 253] on span "Slouží pro inspiraci." at bounding box center [483, 253] width 315 height 17
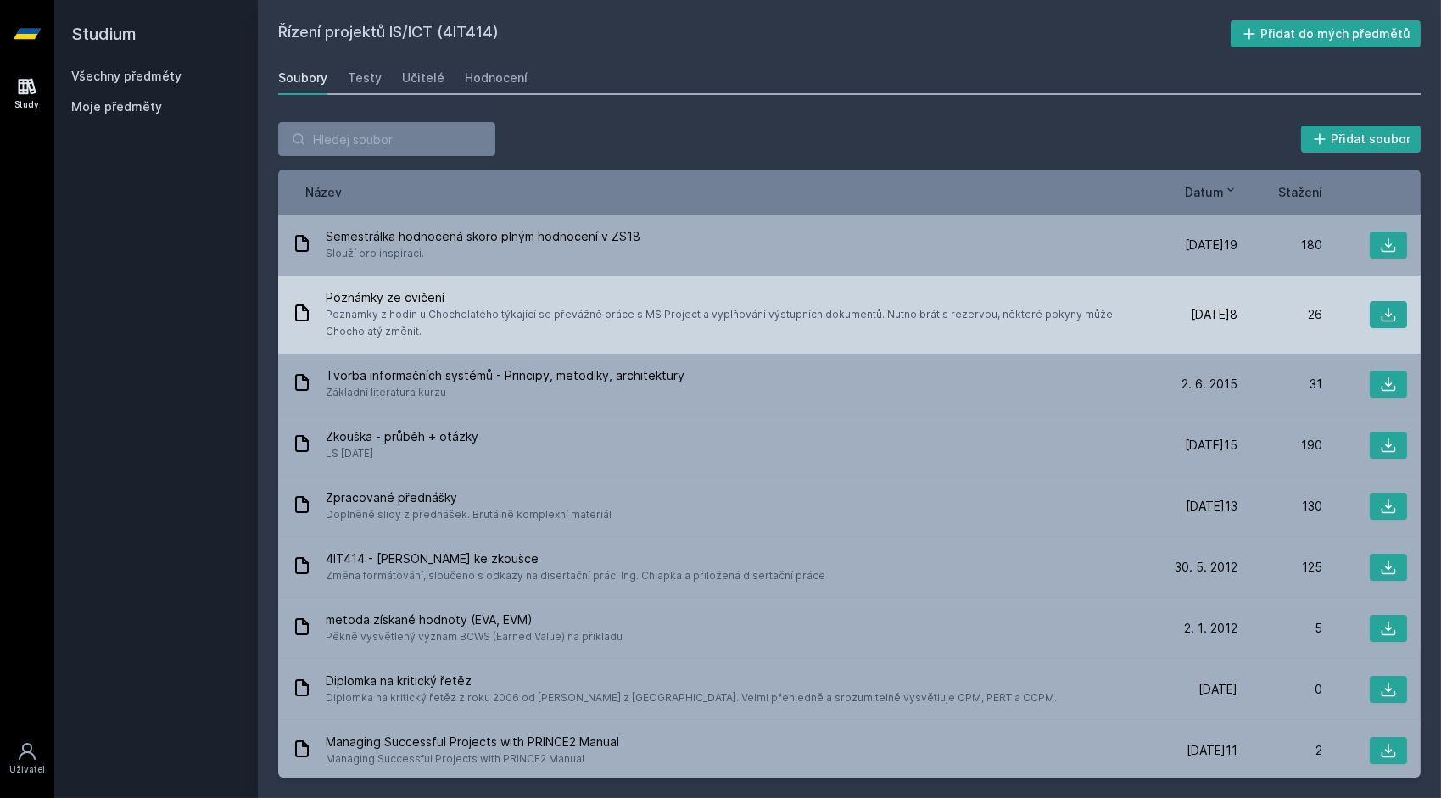
click at [417, 295] on span "Poznámky ze cvičení" at bounding box center [736, 297] width 820 height 17
click at [358, 299] on span "Poznámky ze cvičení" at bounding box center [736, 297] width 820 height 17
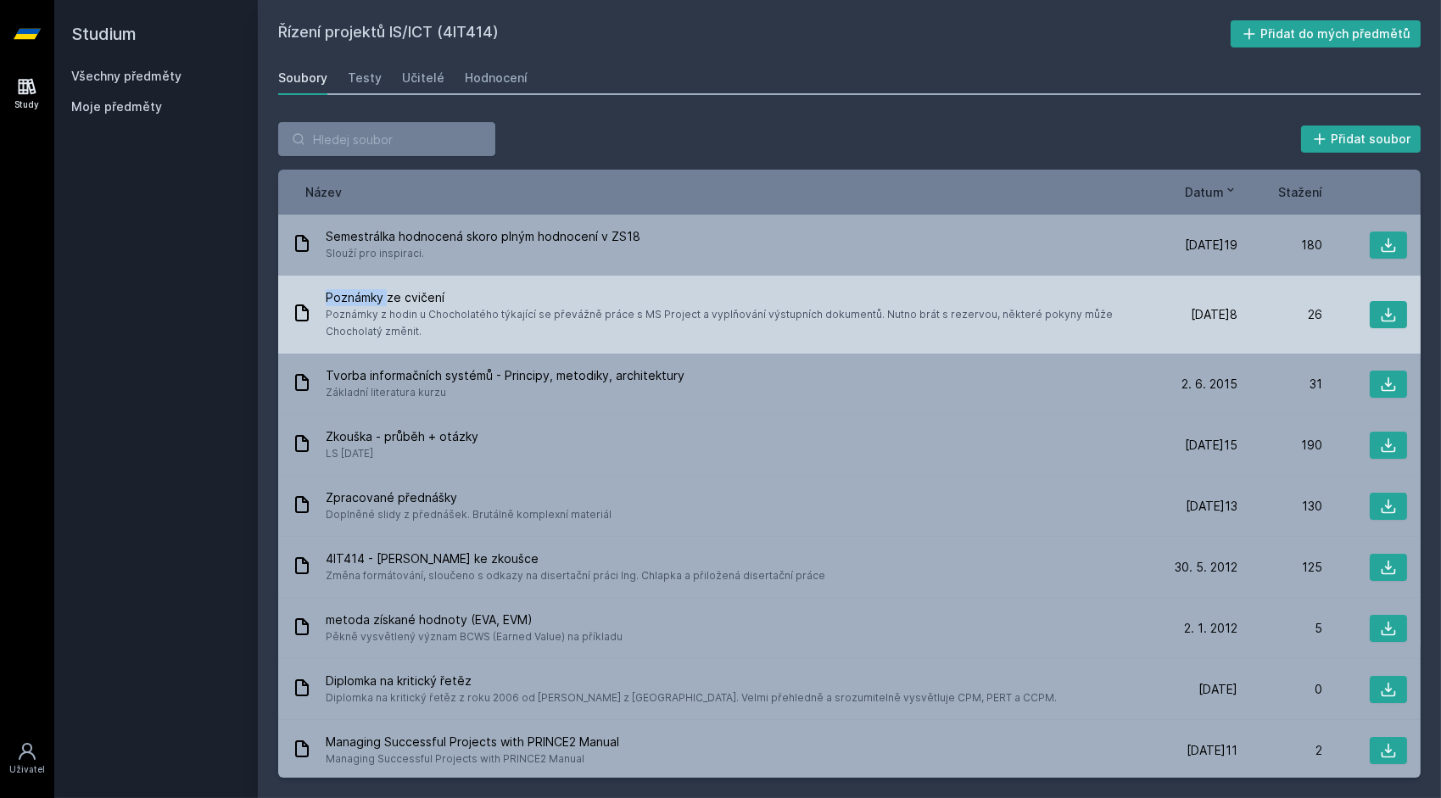
click at [358, 299] on span "Poznámky ze cvičení" at bounding box center [736, 297] width 820 height 17
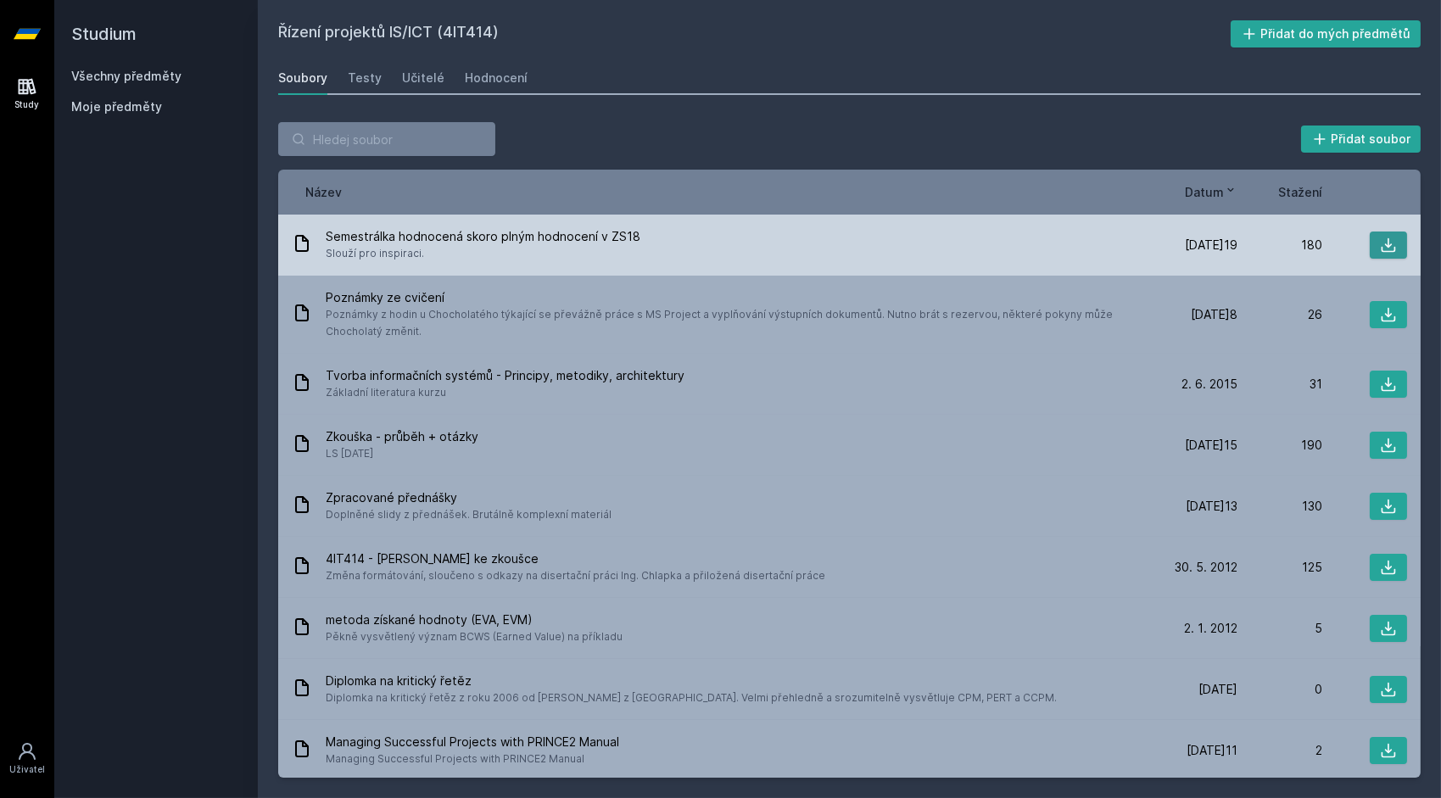
click at [1380, 246] on icon at bounding box center [1388, 245] width 17 height 17
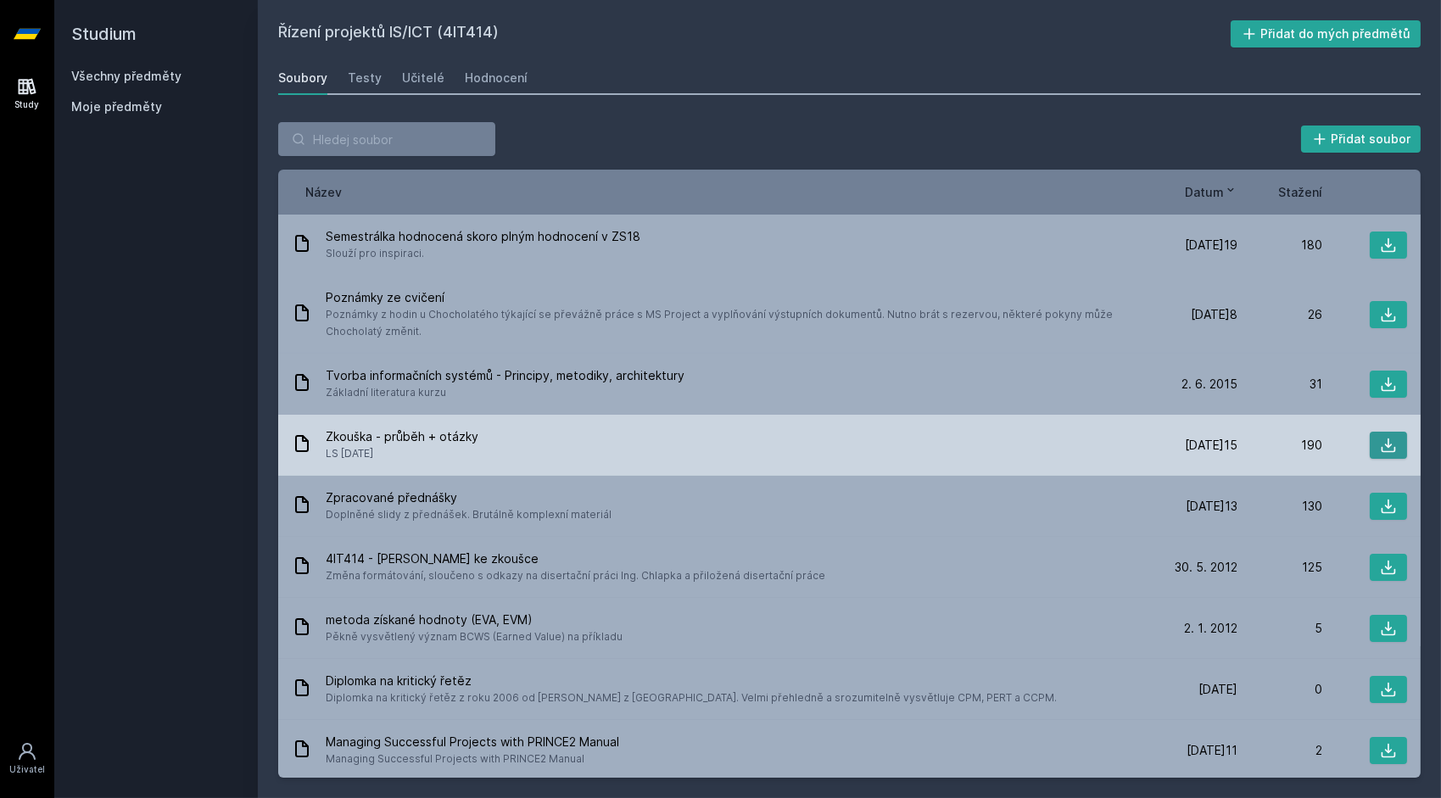
click at [1380, 445] on icon at bounding box center [1388, 445] width 17 height 17
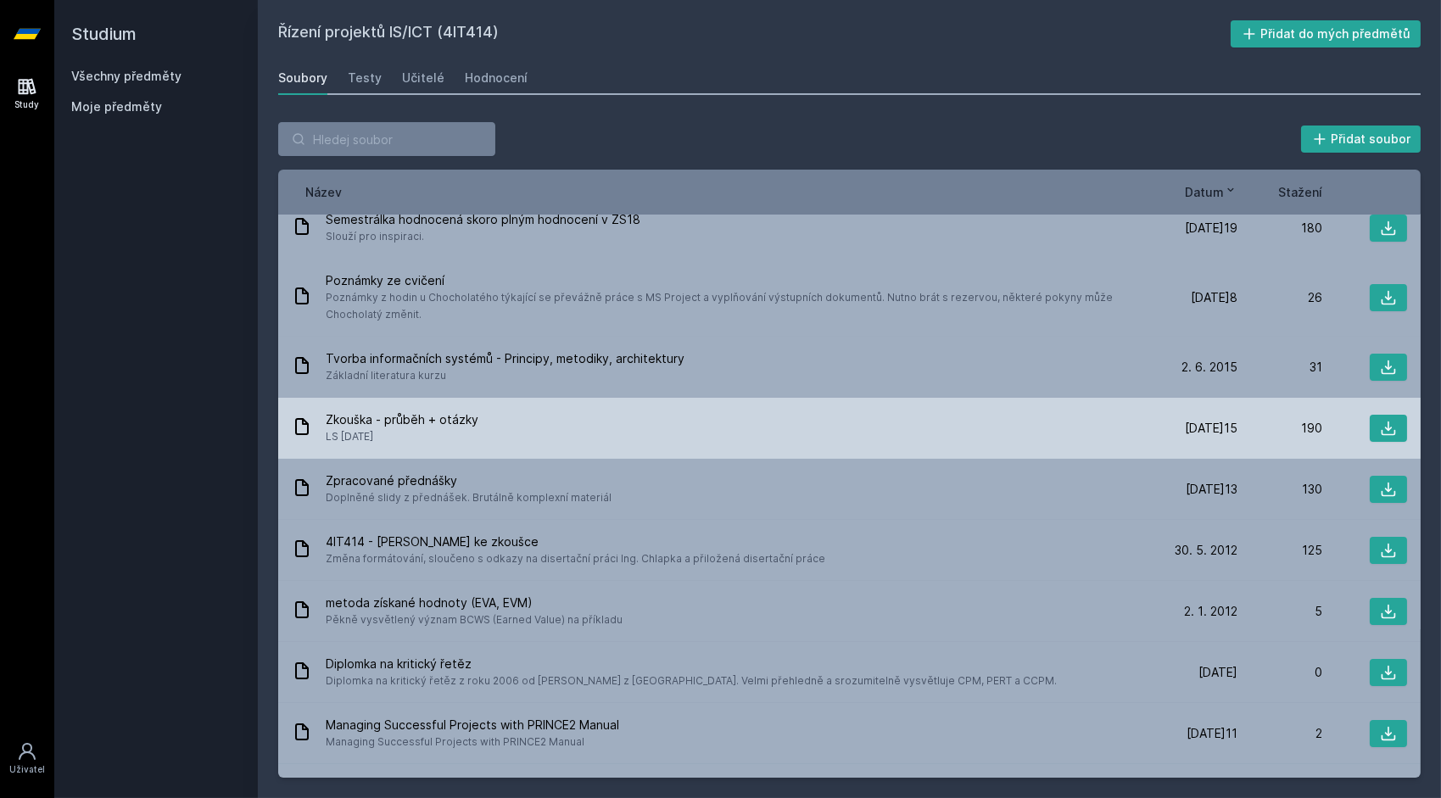
scroll to position [17, 0]
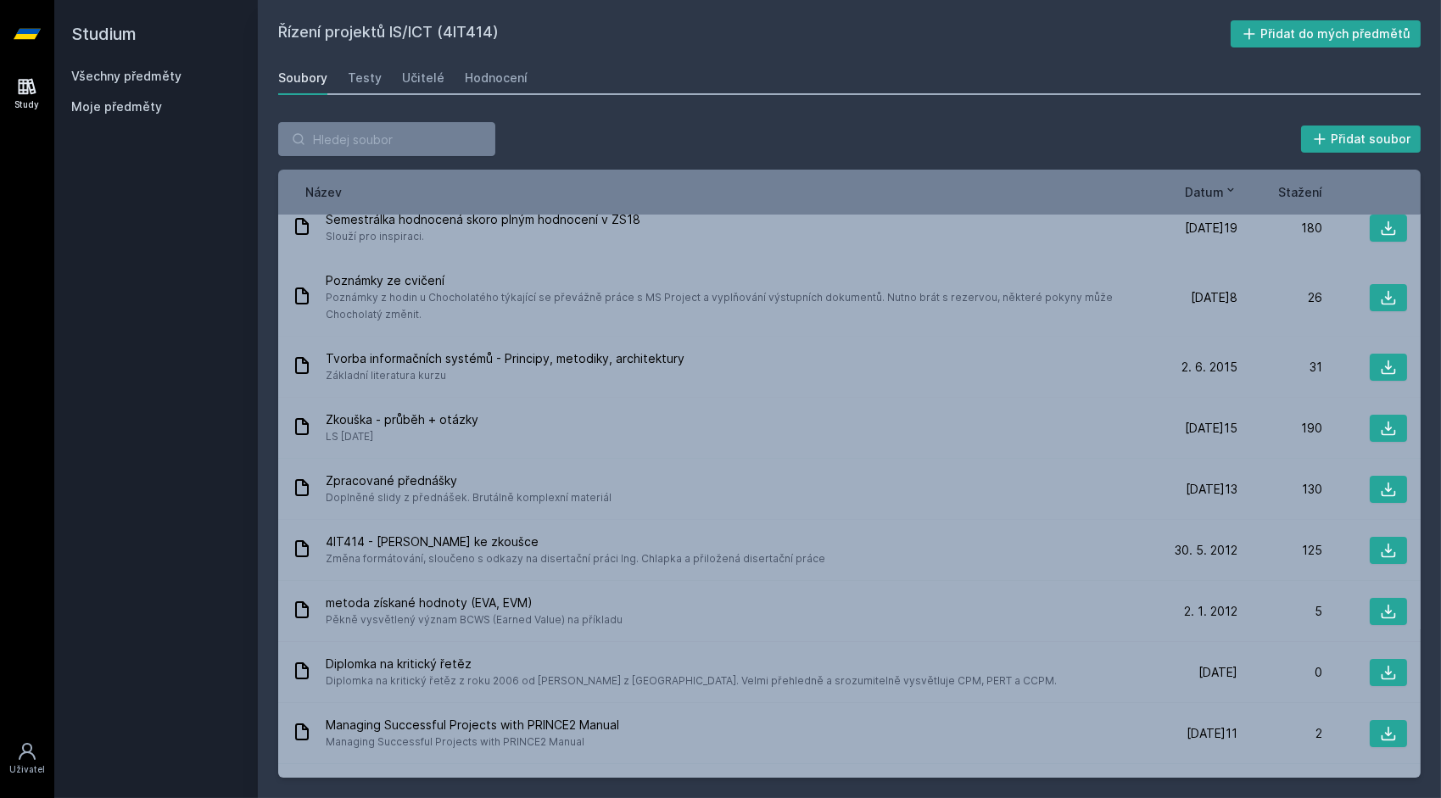
click at [906, 784] on div "Přidat soubor Řazení: Název Datum Stažení Název Datum Stažení Semestrálka hodno…" at bounding box center [849, 450] width 1183 height 696
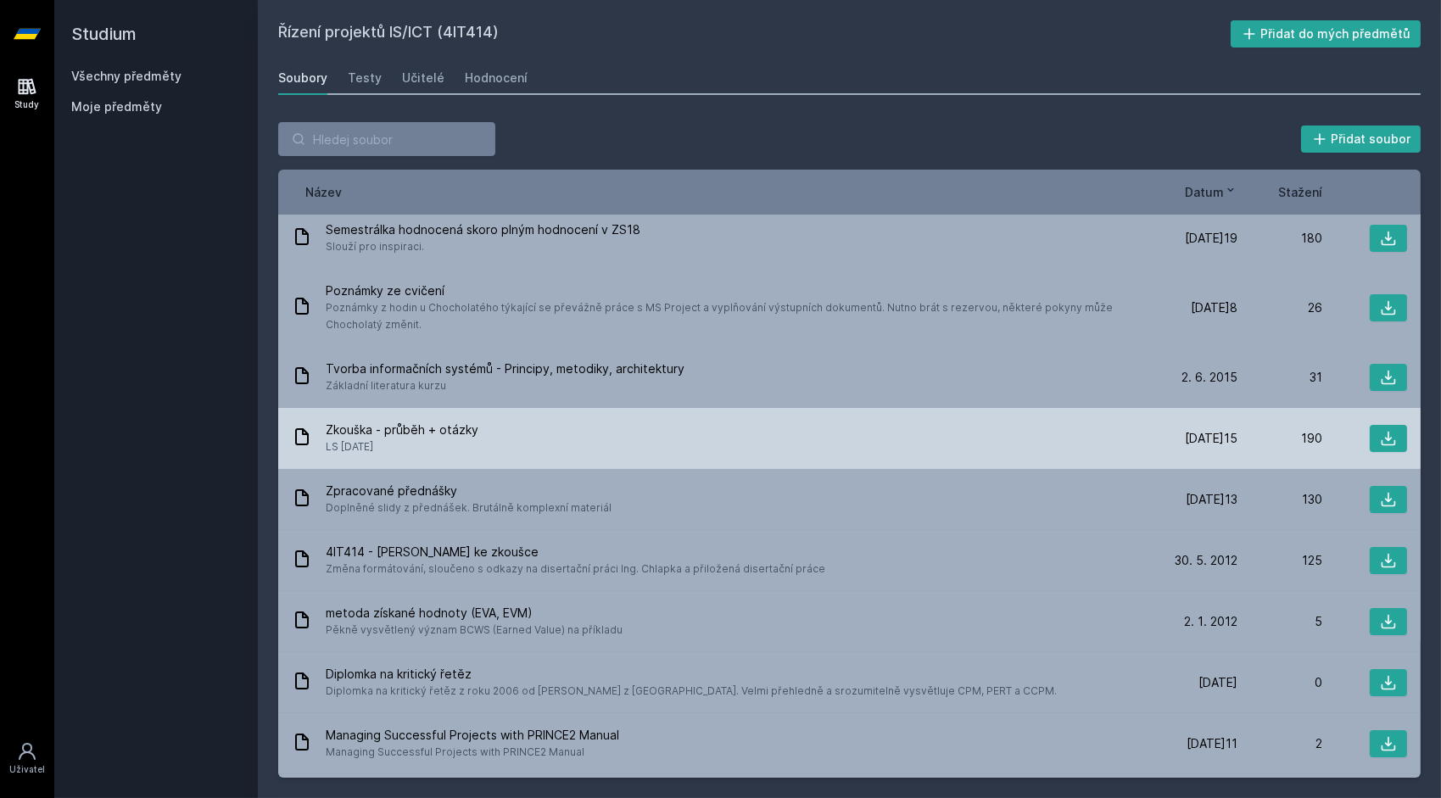
scroll to position [0, 0]
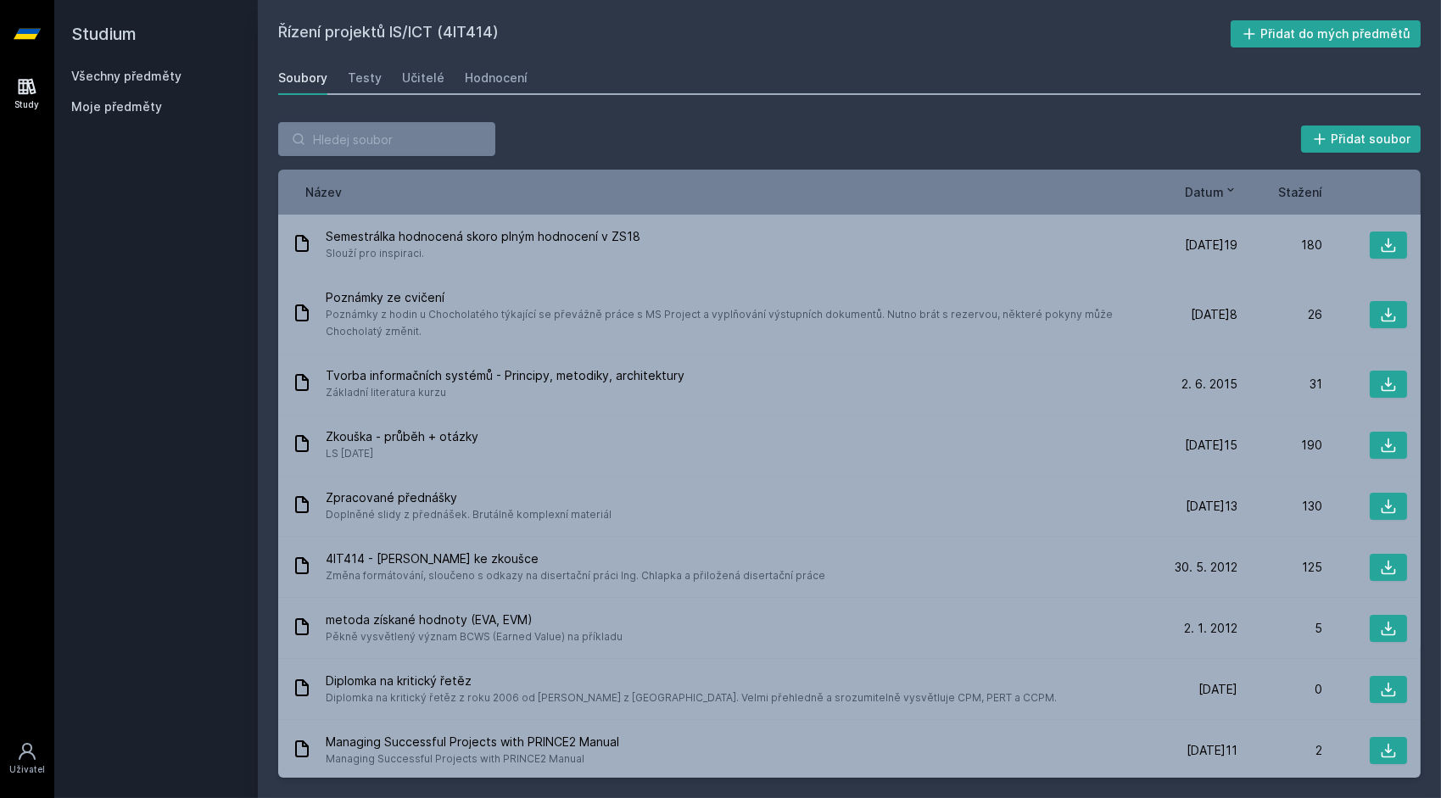
click at [113, 79] on link "Všechny předměty" at bounding box center [126, 76] width 110 height 14
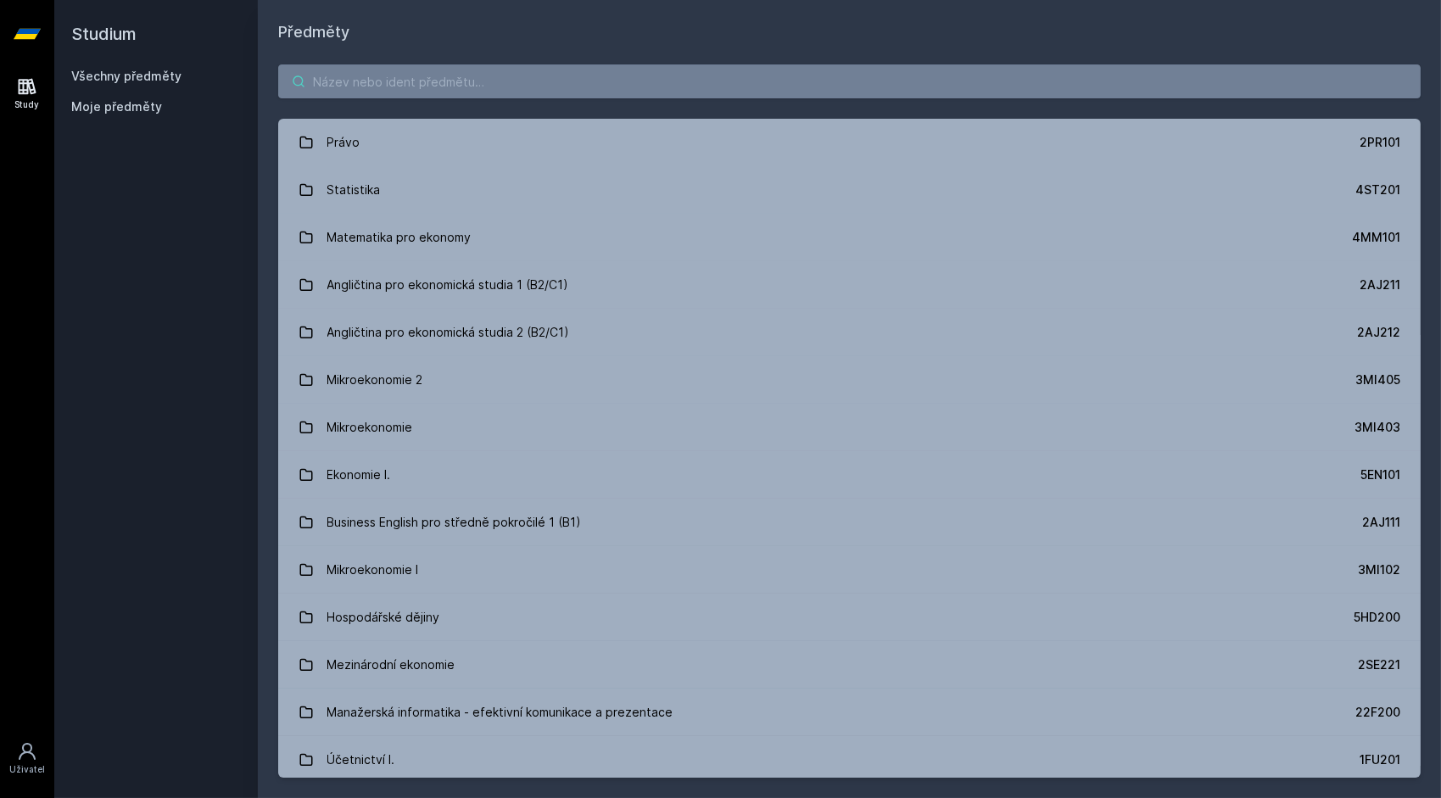
click at [521, 81] on input "search" at bounding box center [849, 81] width 1142 height 34
paste input "Competitive"
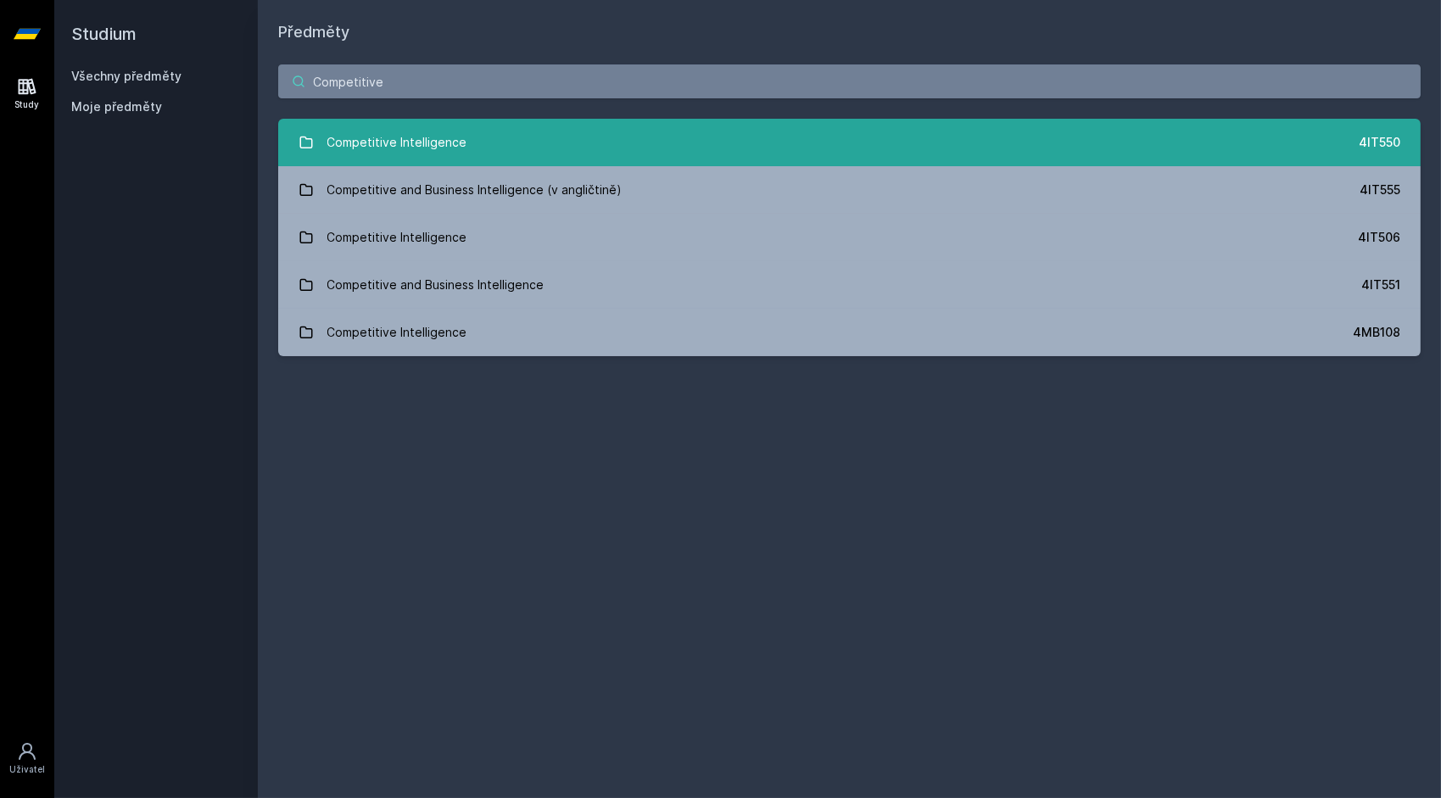
type input "Competitive"
click at [589, 148] on link "Competitive Intelligence 4IT550" at bounding box center [849, 142] width 1142 height 47
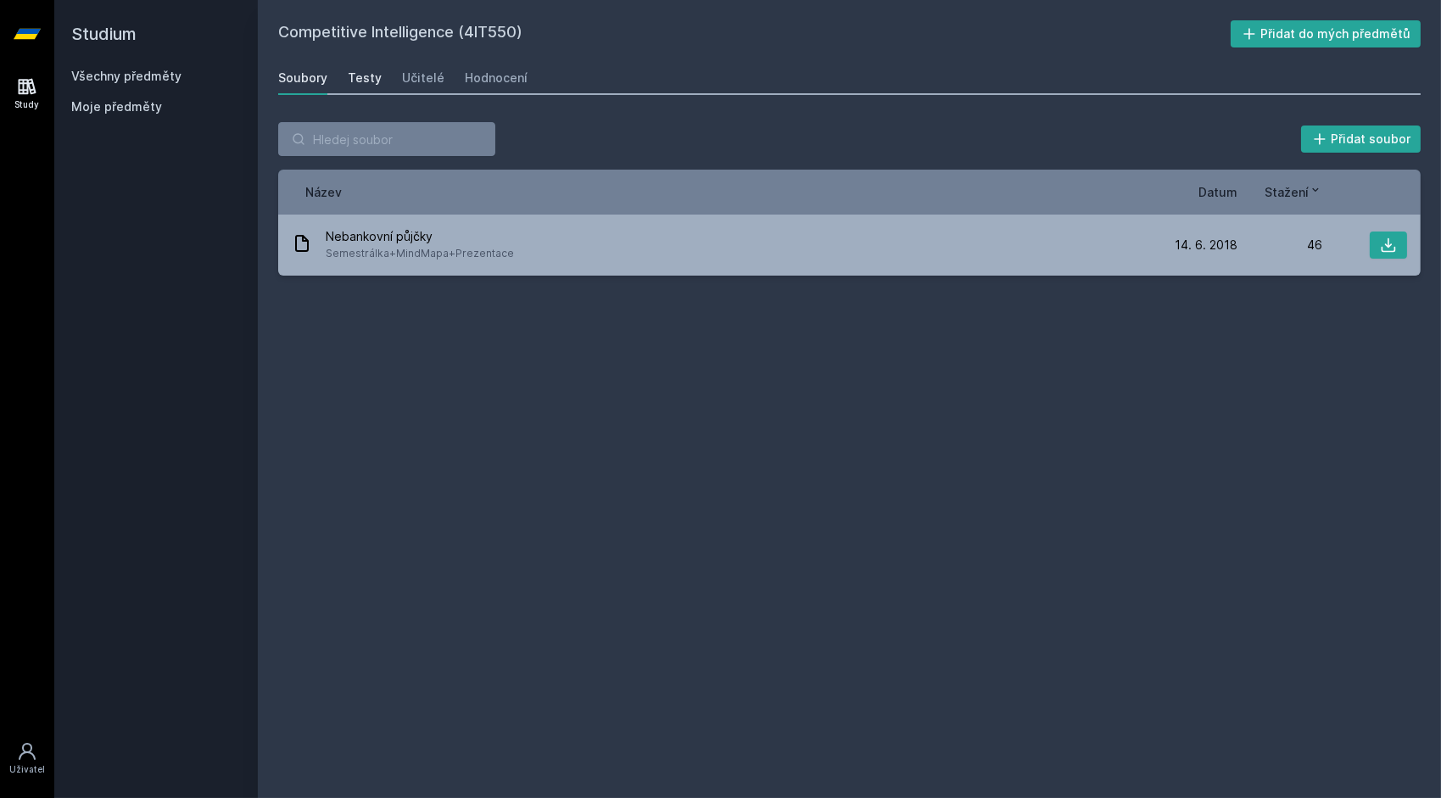
click at [357, 81] on div "Testy" at bounding box center [365, 78] width 34 height 17
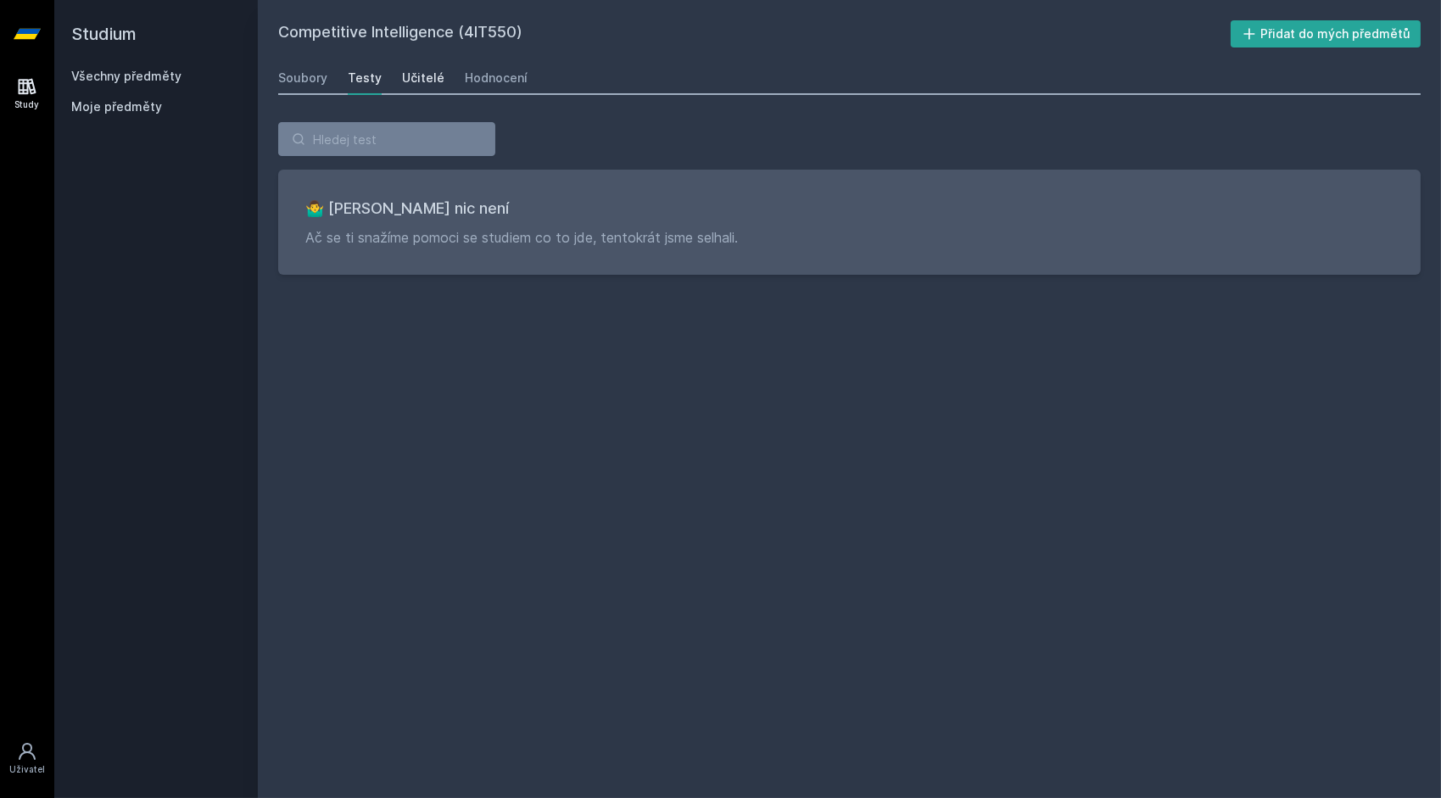
click at [427, 70] on div "Učitelé" at bounding box center [423, 78] width 42 height 17
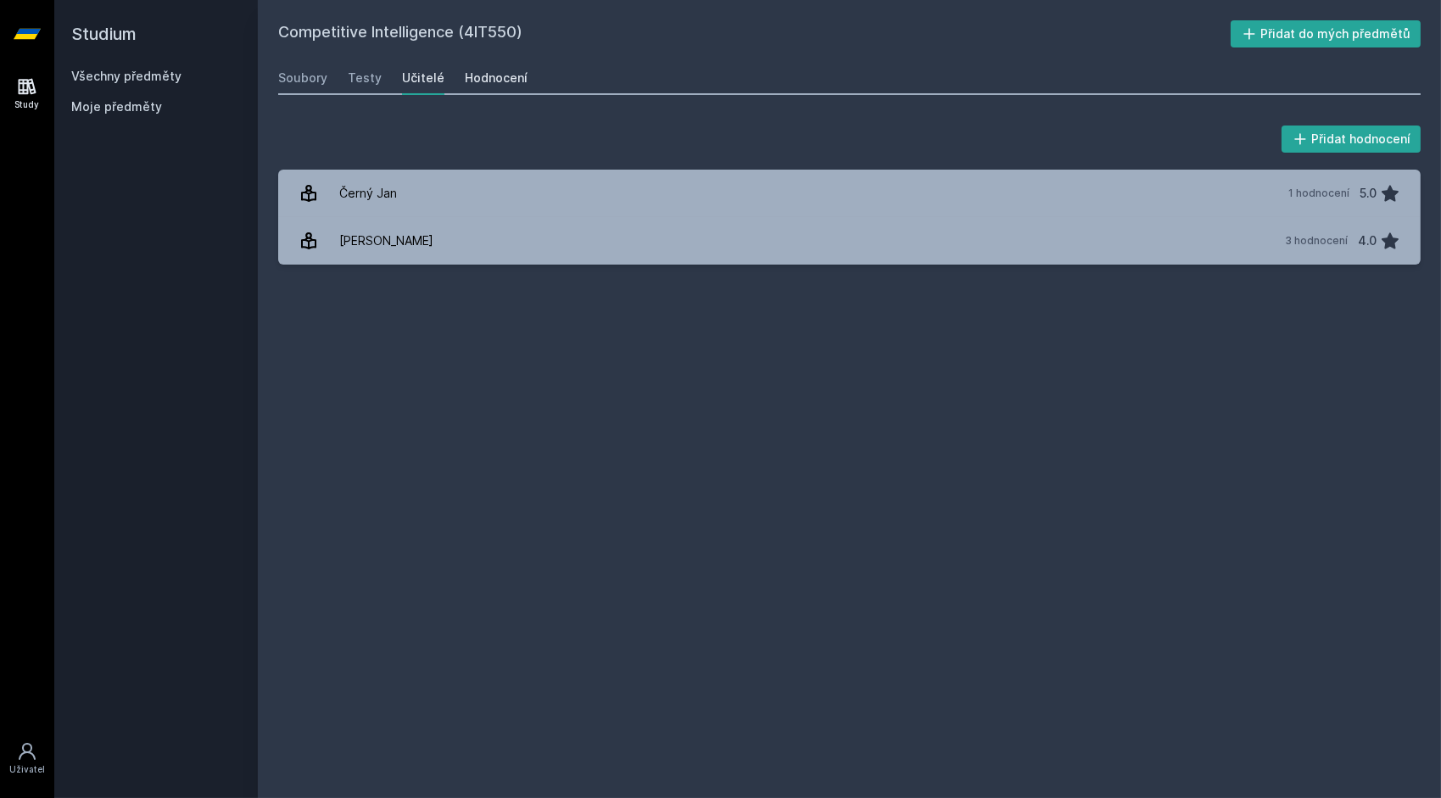
click at [482, 87] on link "Hodnocení" at bounding box center [496, 78] width 63 height 34
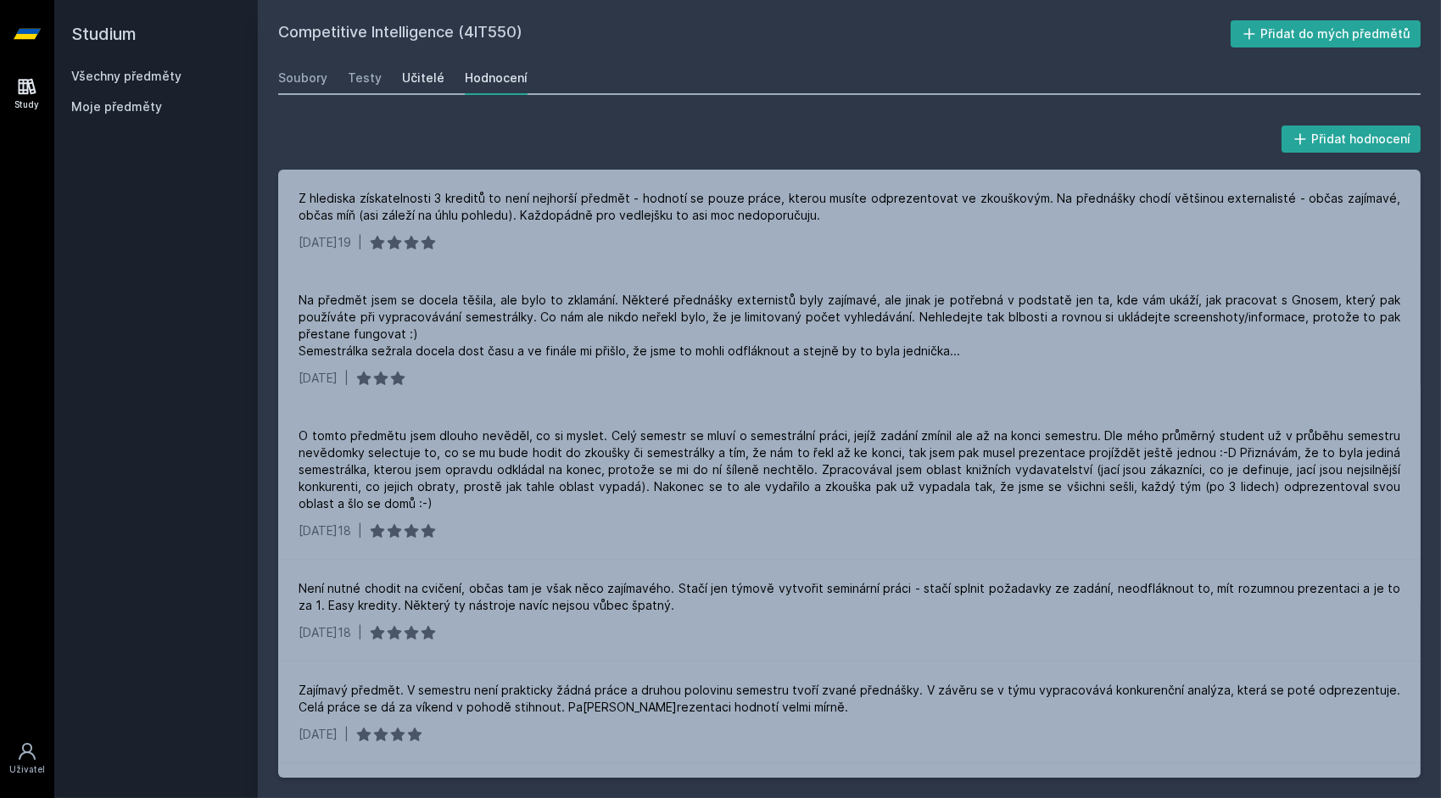
click at [410, 74] on div "Učitelé" at bounding box center [423, 78] width 42 height 17
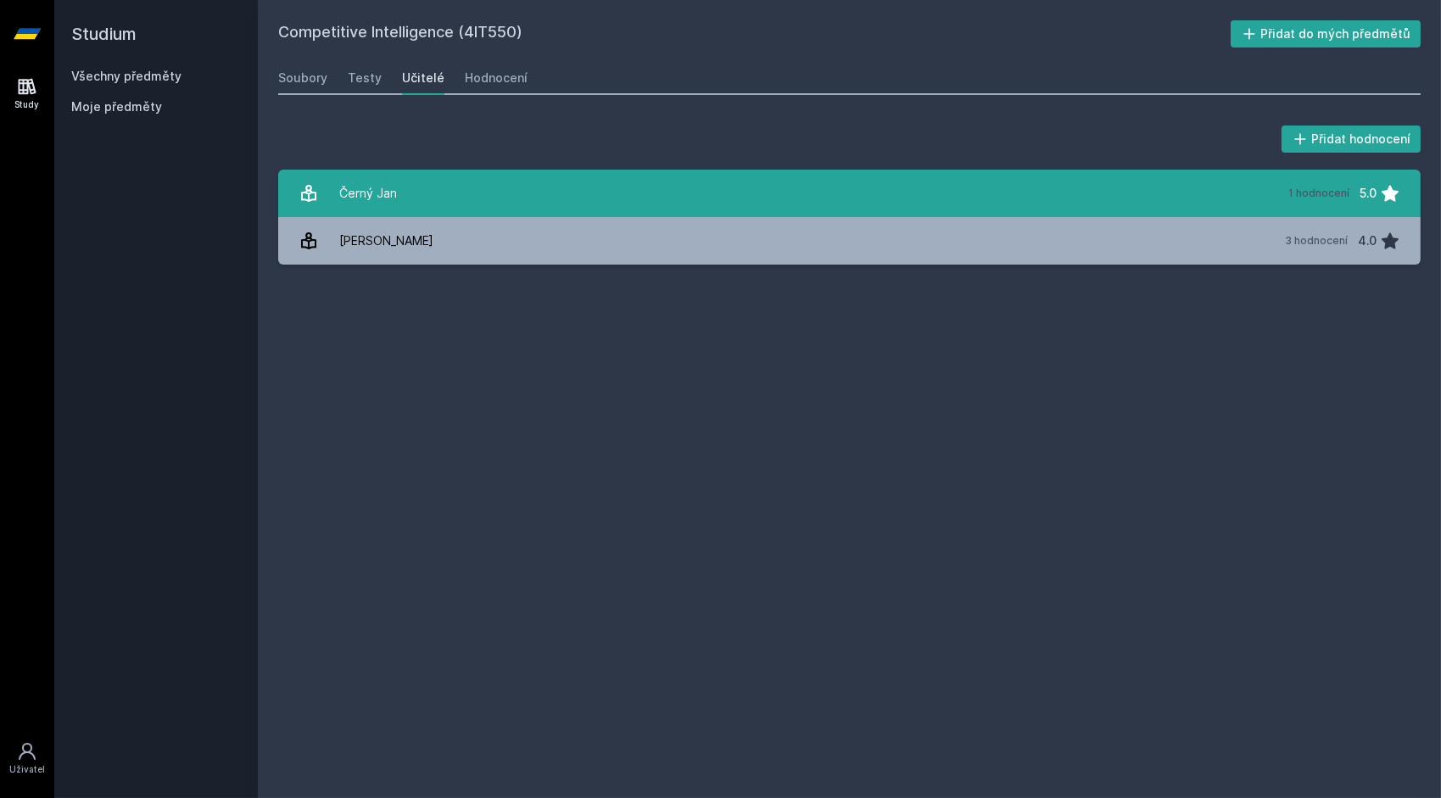
click at [393, 205] on div "Černý Jan" at bounding box center [368, 193] width 58 height 34
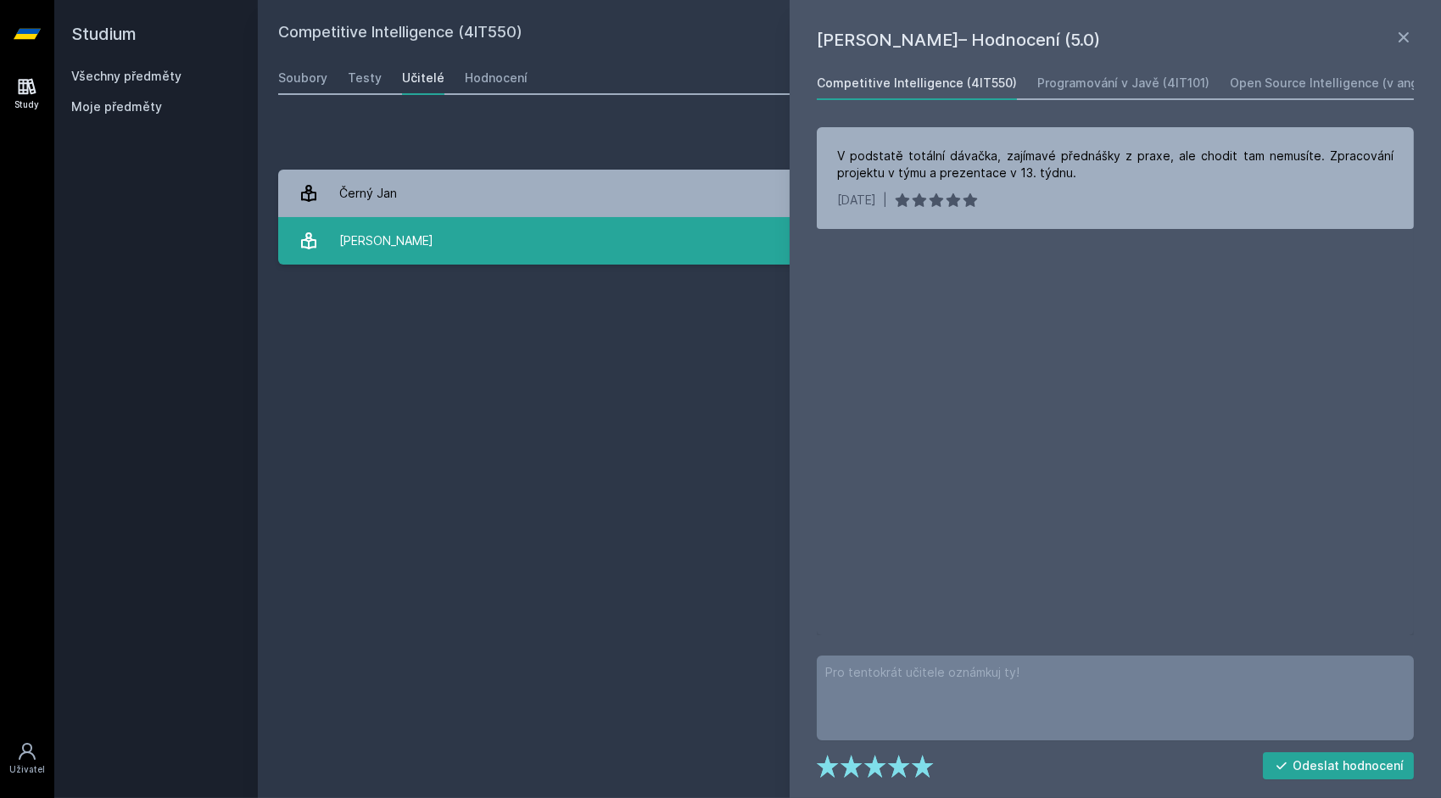
click at [372, 239] on div "Molnár Zdeněk" at bounding box center [386, 241] width 94 height 34
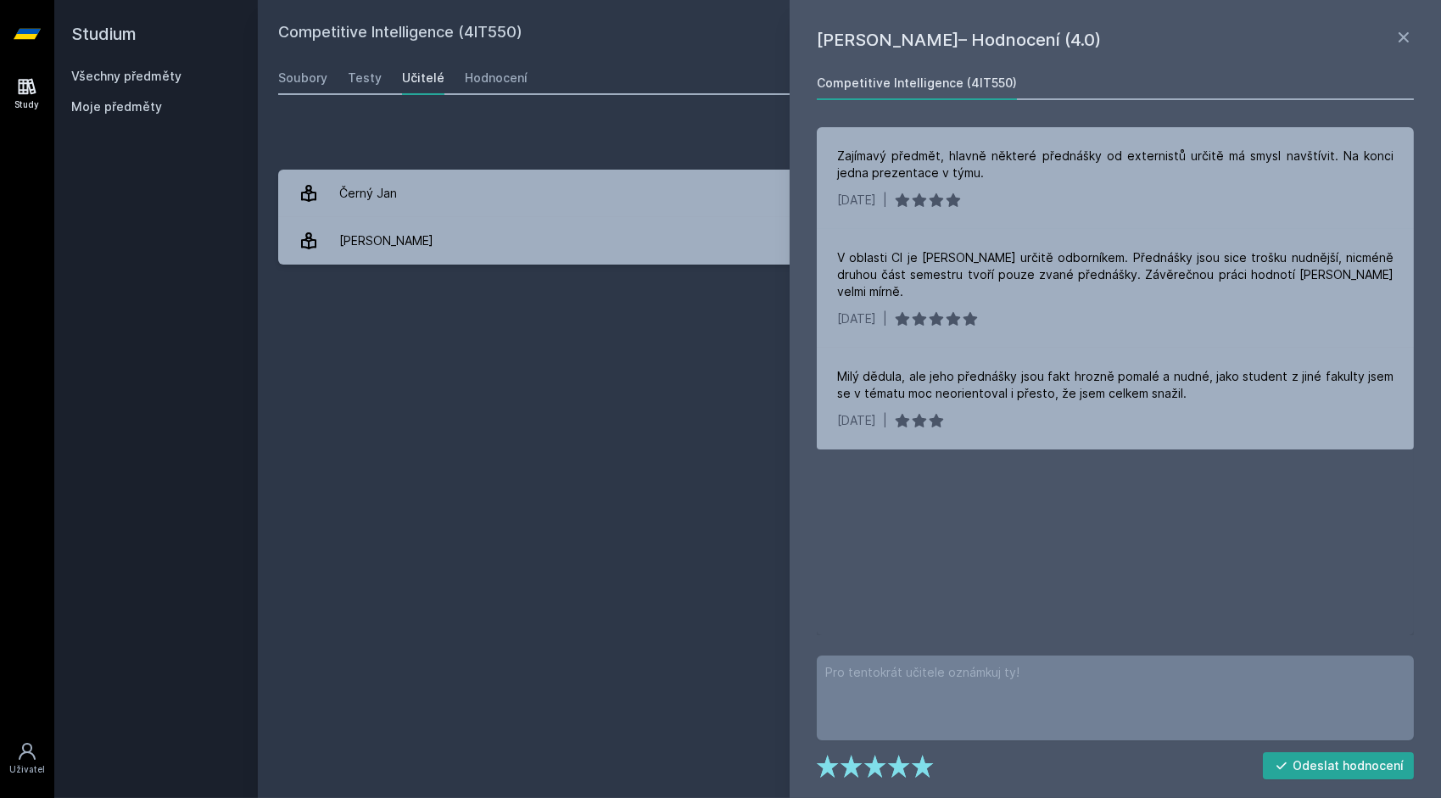
click at [139, 76] on link "Všechny předměty" at bounding box center [126, 76] width 110 height 14
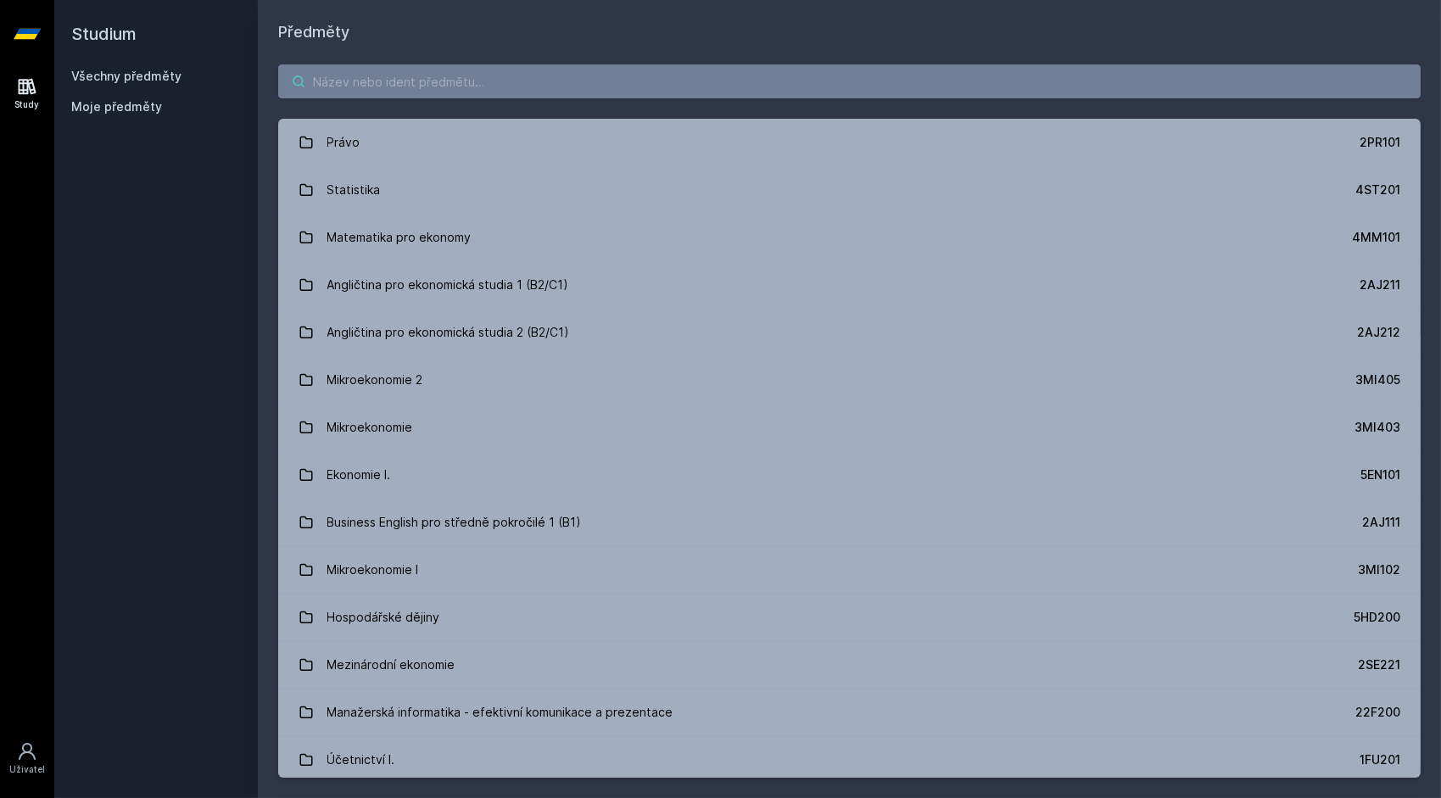
click at [651, 92] on input "search" at bounding box center [849, 81] width 1142 height 34
paste input "Právo v bezpečnosti informač"
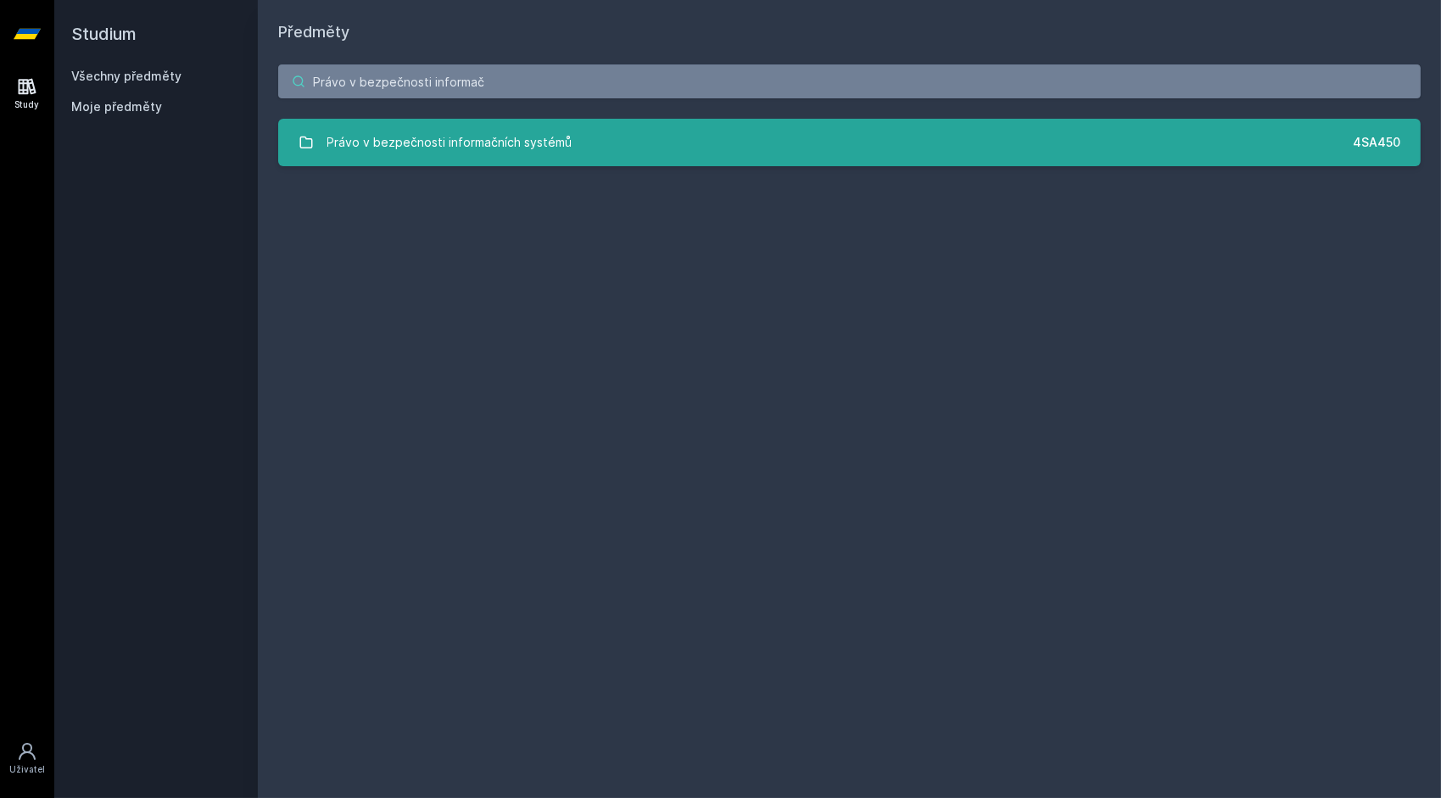
type input "Právo v bezpečnosti informač"
click at [631, 137] on link "Právo v bezpečnosti informačních systémů 4SA450" at bounding box center [849, 142] width 1142 height 47
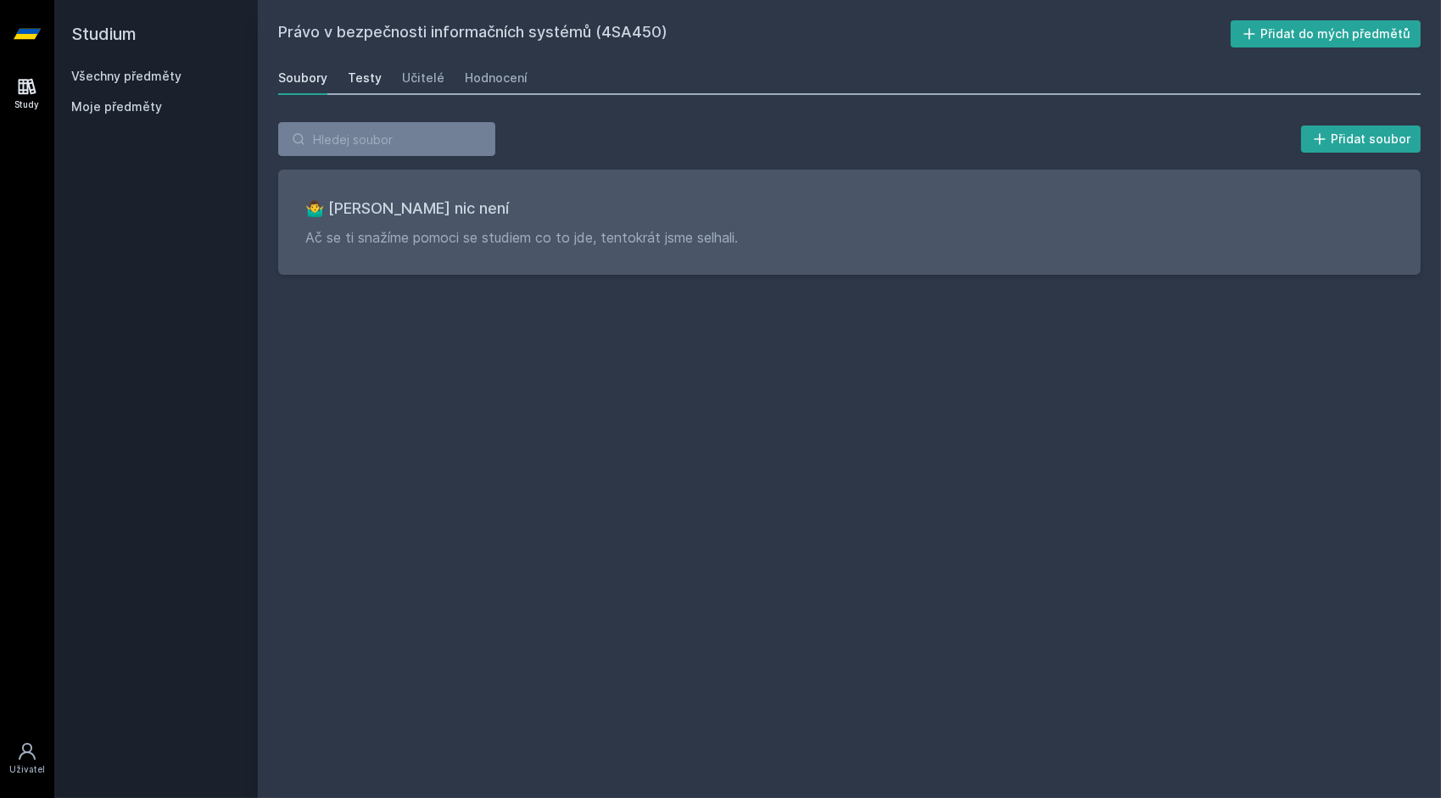
click at [367, 75] on div "Testy" at bounding box center [365, 78] width 34 height 17
click at [430, 87] on link "Učitelé" at bounding box center [423, 78] width 42 height 34
click at [478, 89] on link "Hodnocení" at bounding box center [496, 78] width 63 height 34
click at [154, 85] on div "Všechny předměty Moje předměty" at bounding box center [156, 95] width 170 height 54
click at [159, 79] on div "Všechny předměty" at bounding box center [156, 76] width 170 height 17
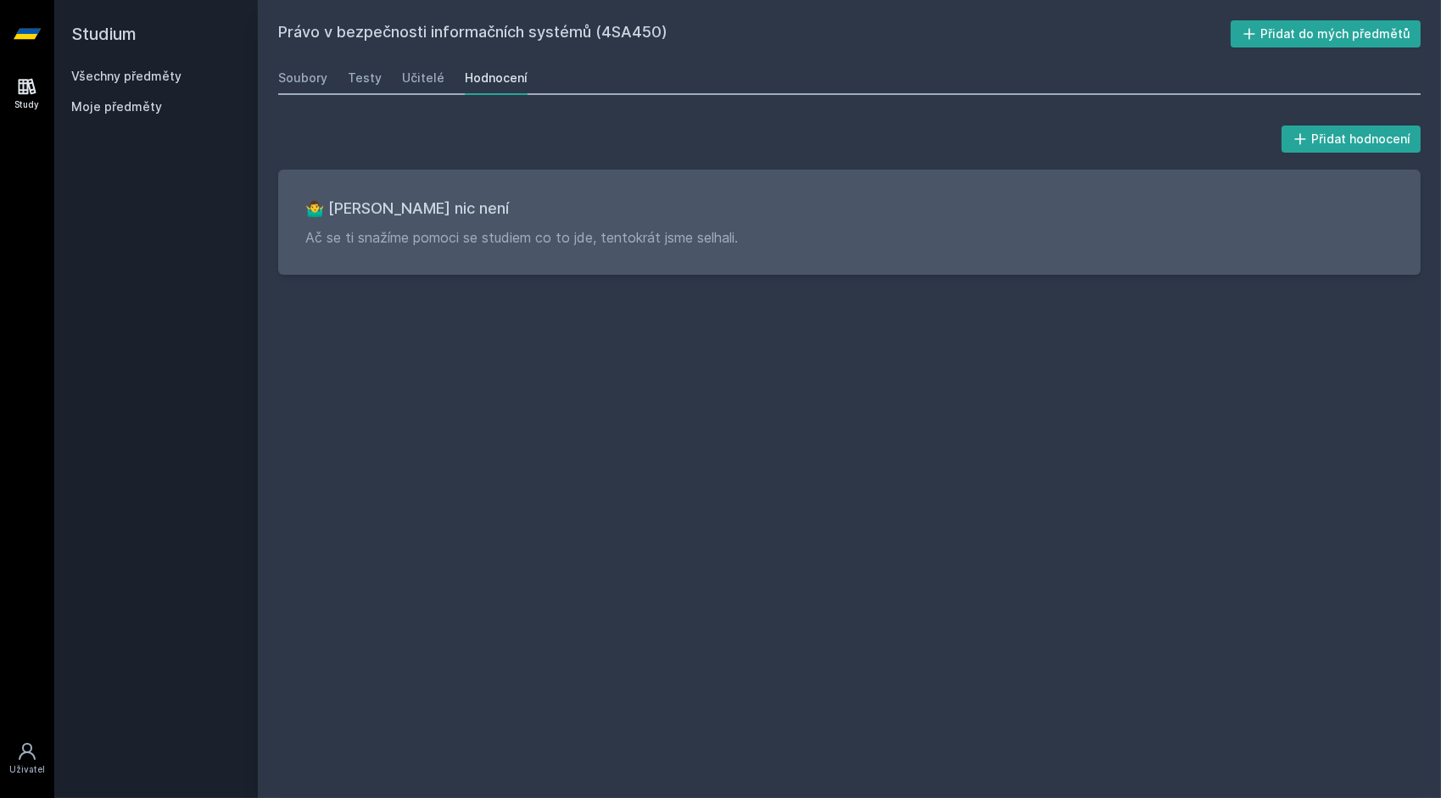
click at [159, 79] on link "Všechny předměty" at bounding box center [126, 76] width 110 height 14
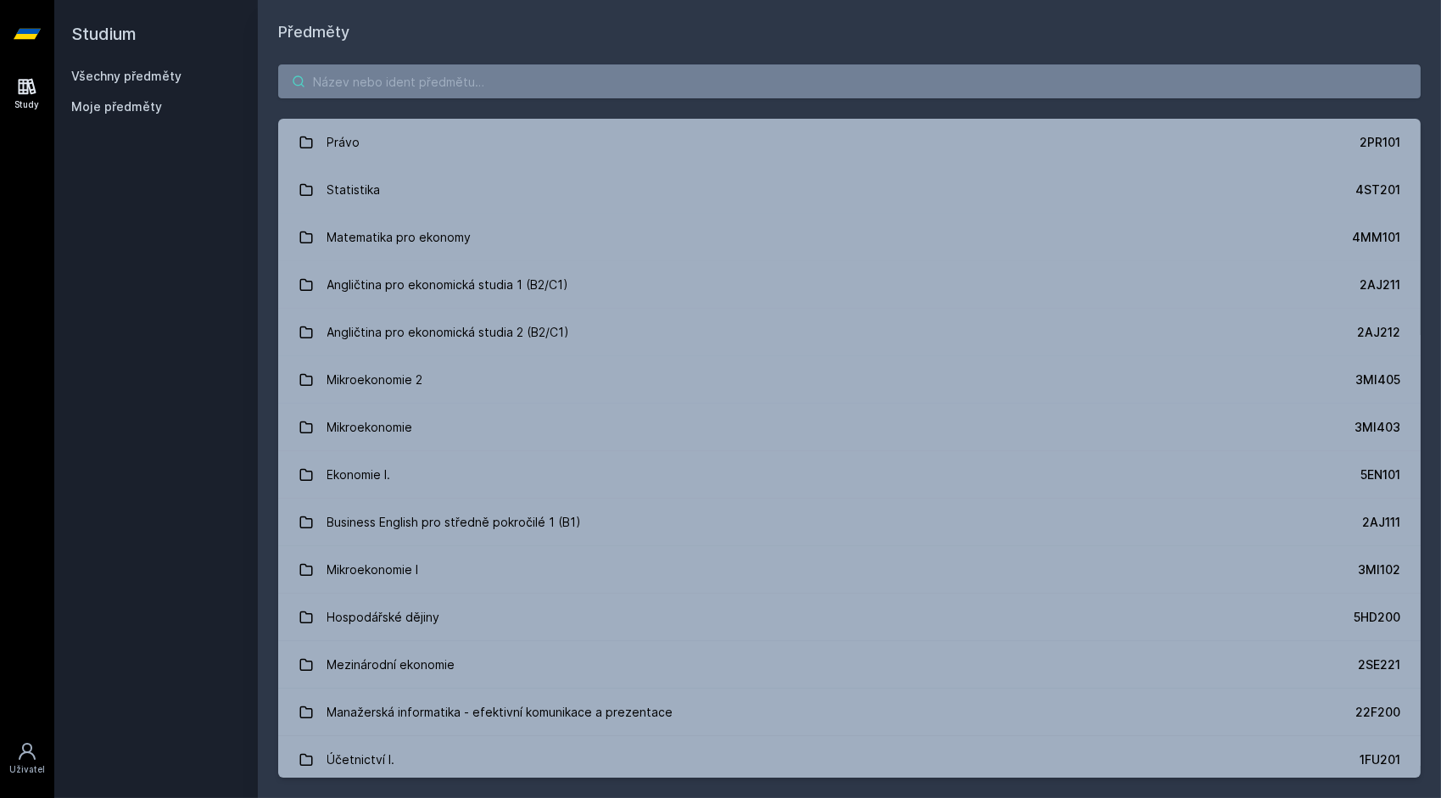
click at [623, 90] on input "search" at bounding box center [849, 81] width 1142 height 34
paste input "Digitální forenzní ana"
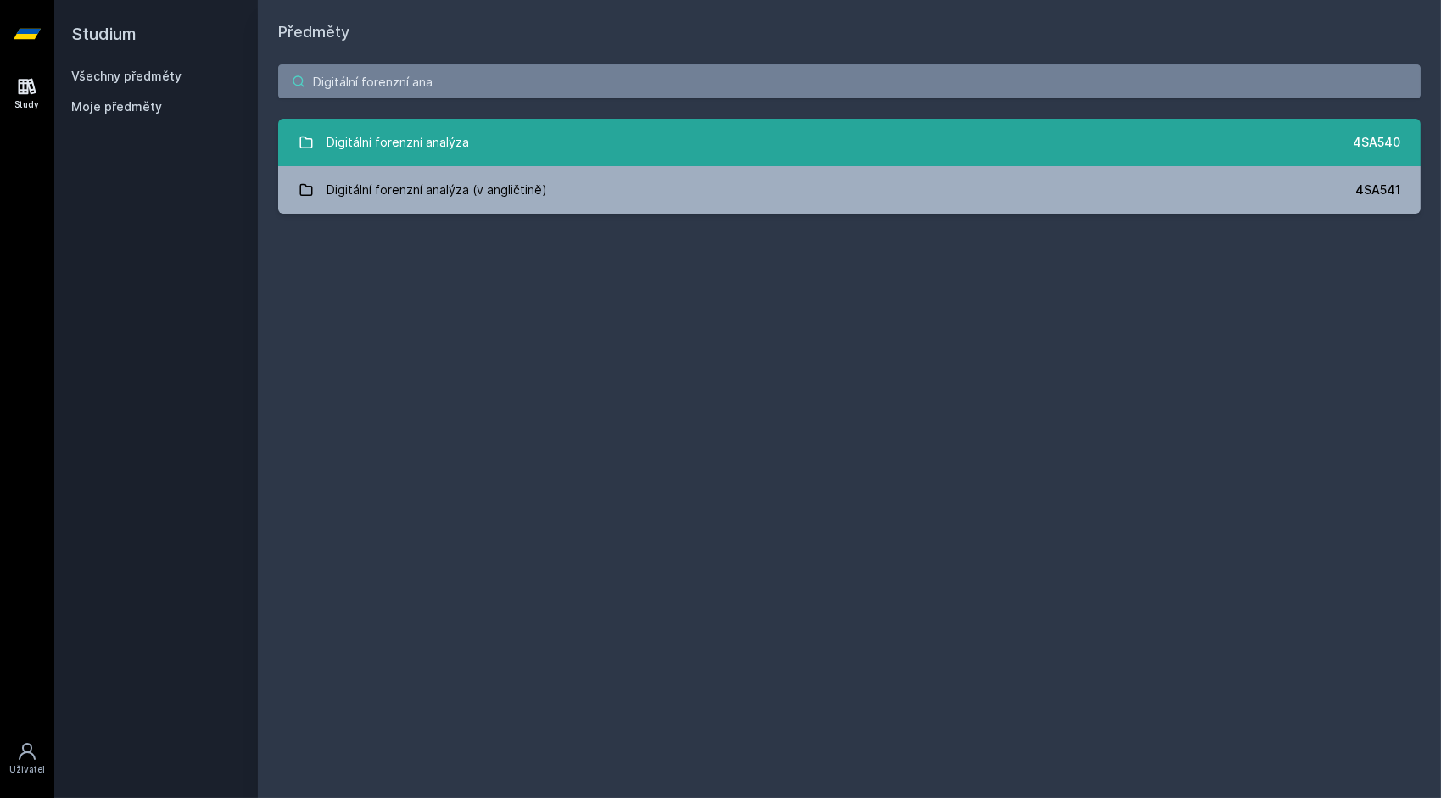
type input "Digitální forenzní ana"
click at [616, 148] on link "Digitální forenzní analýza 4SA540" at bounding box center [849, 142] width 1142 height 47
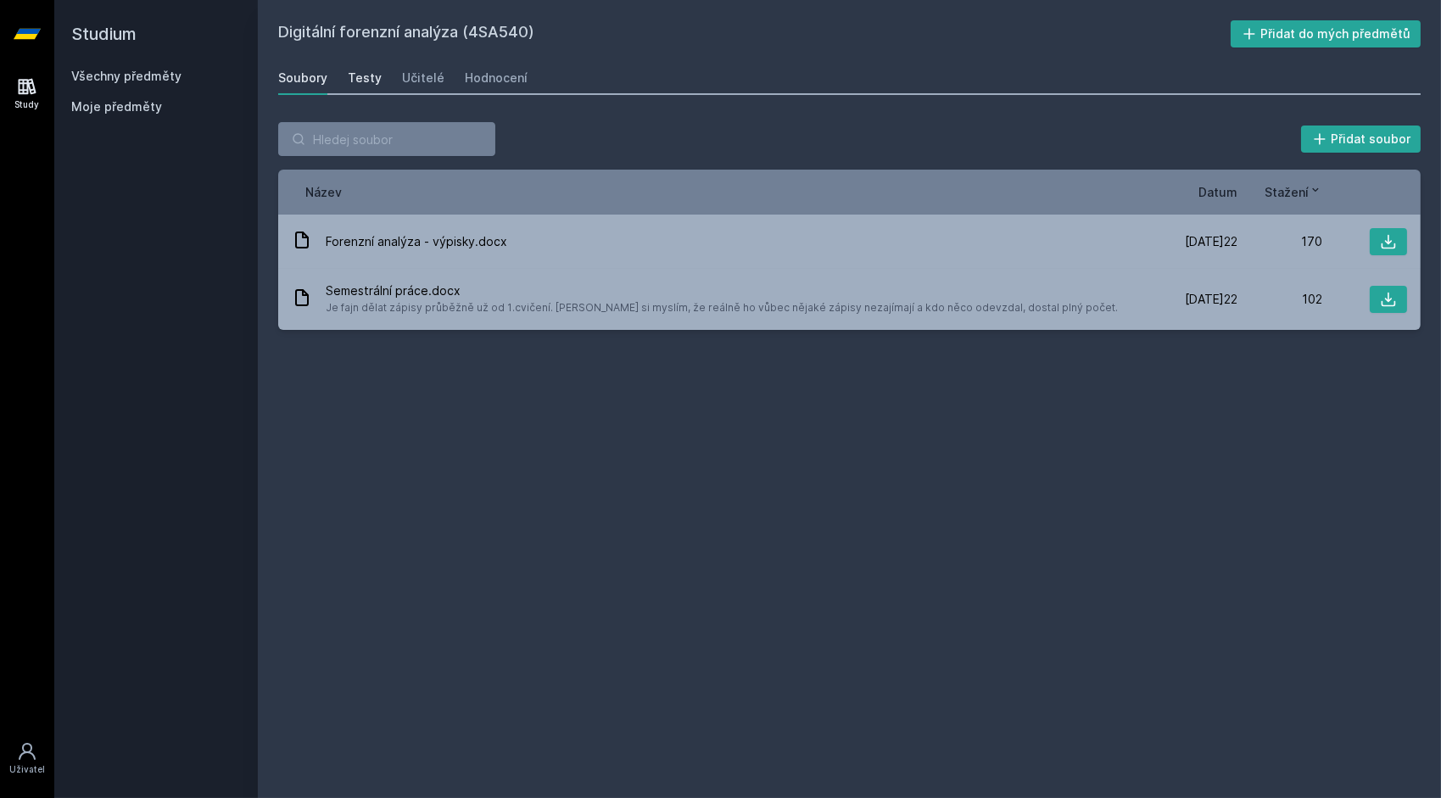
click at [361, 75] on div "Testy" at bounding box center [365, 78] width 34 height 17
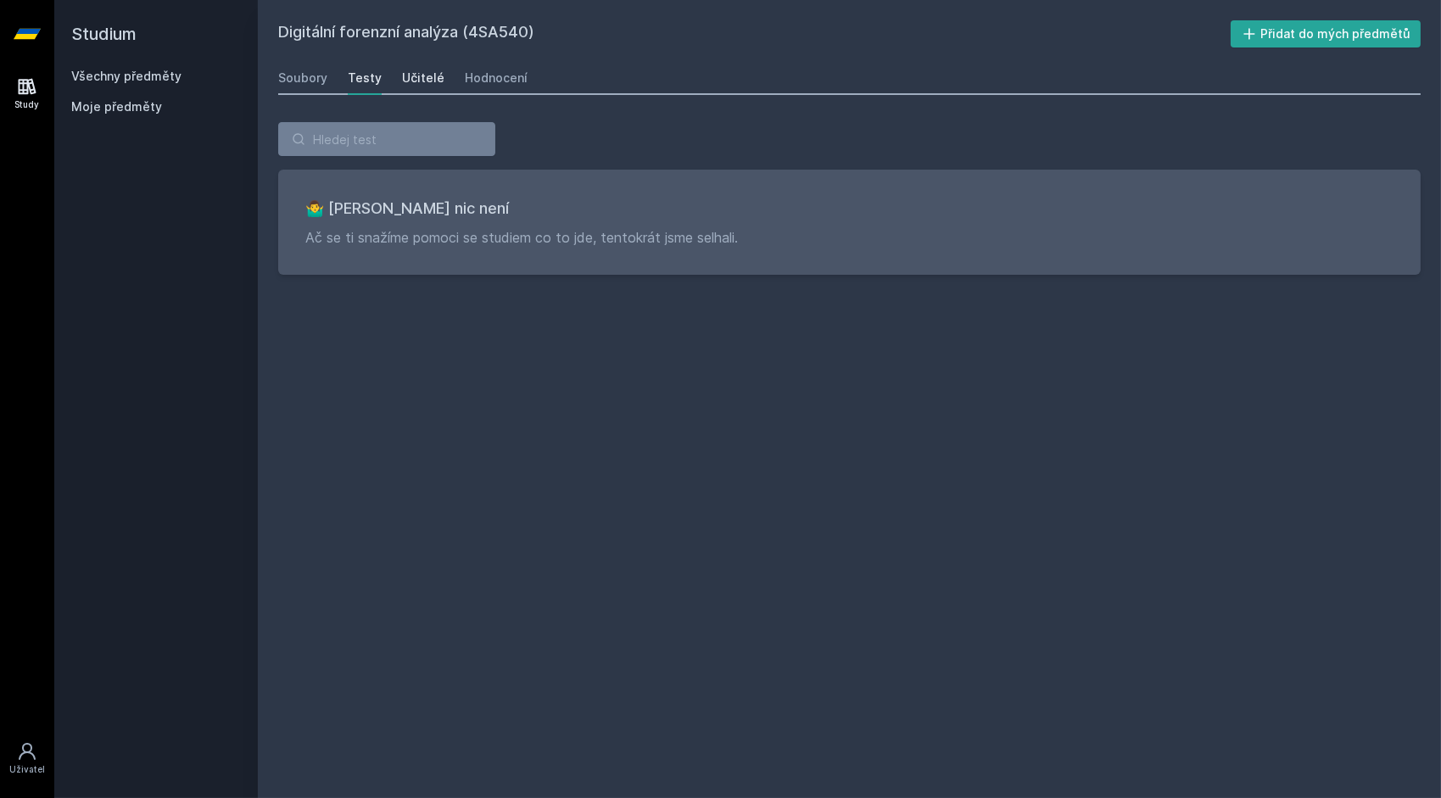
click at [415, 71] on div "Učitelé" at bounding box center [423, 78] width 42 height 17
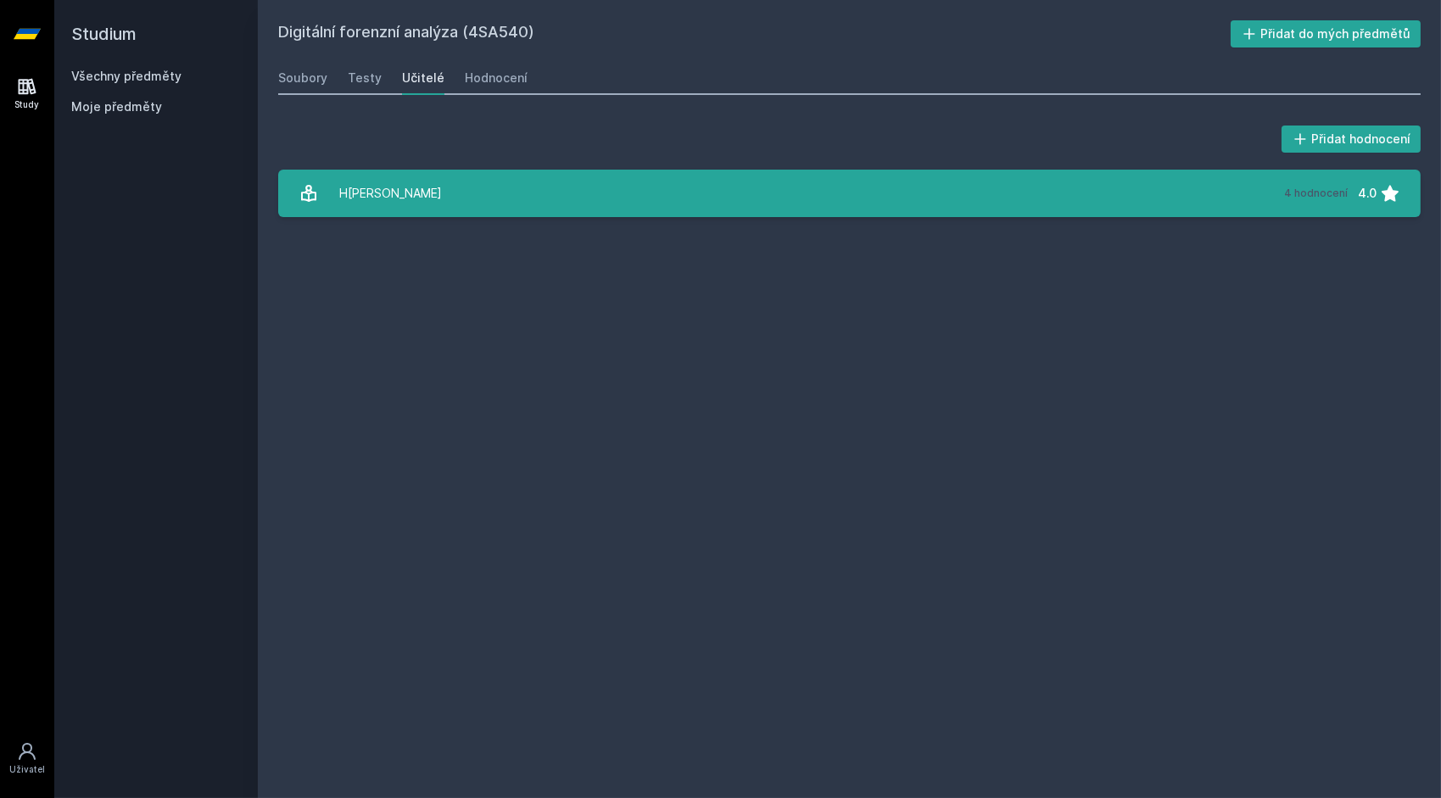
click at [471, 193] on link "Hološka Jiří 4 hodnocení 4.0" at bounding box center [849, 193] width 1142 height 47
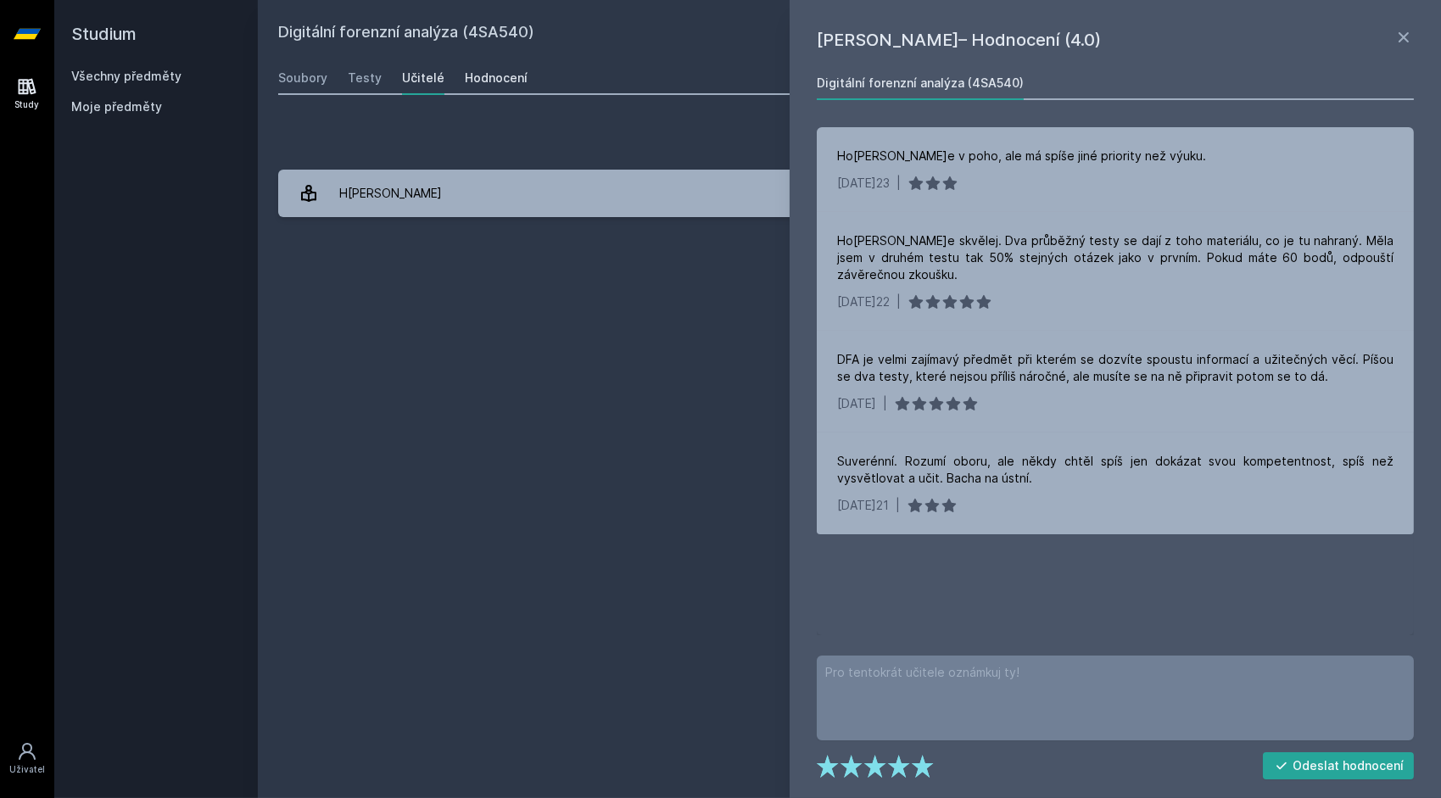
click at [486, 90] on link "Hodnocení" at bounding box center [496, 78] width 63 height 34
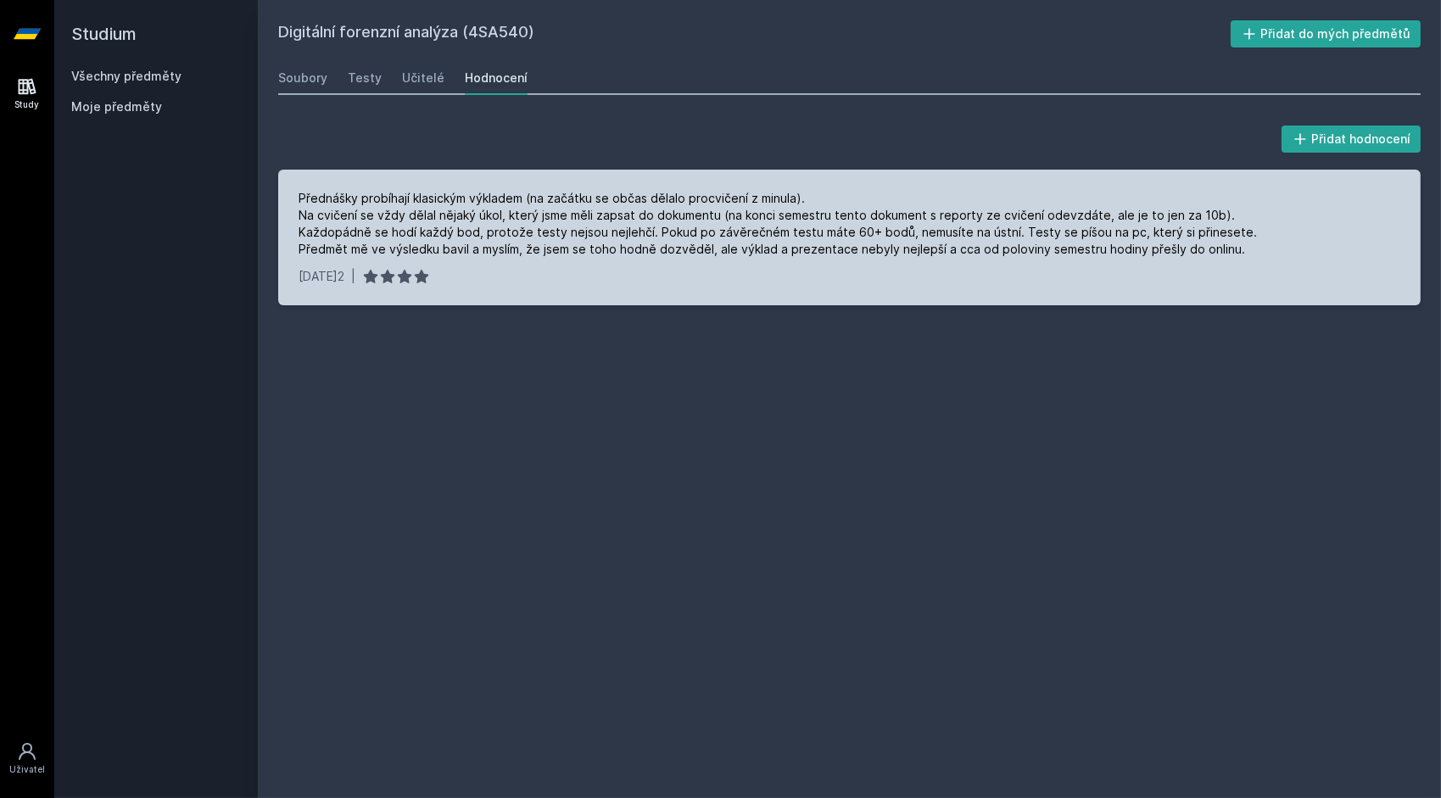
click at [665, 232] on div "Přednášky probíhají klasickým výkladem (na začátku se občas dělalo procvičení z…" at bounding box center [778, 224] width 958 height 68
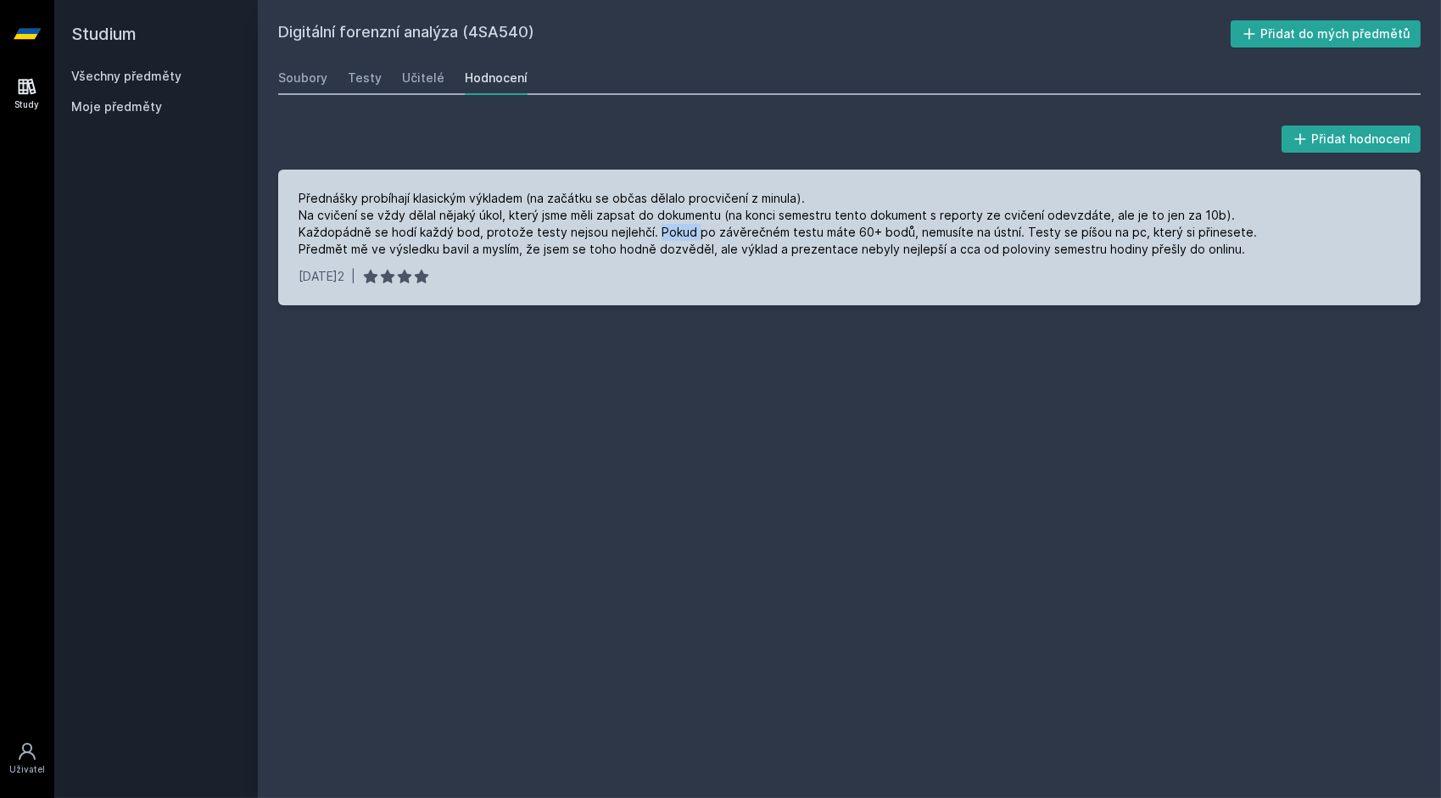
click at [665, 232] on div "Přednášky probíhají klasickým výkladem (na začátku se občas dělalo procvičení z…" at bounding box center [778, 224] width 958 height 68
click at [729, 229] on div "Přednášky probíhají klasickým výkladem (na začátku se občas dělalo procvičení z…" at bounding box center [778, 224] width 958 height 68
drag, startPoint x: 729, startPoint y: 229, endPoint x: 629, endPoint y: 268, distance: 107.4
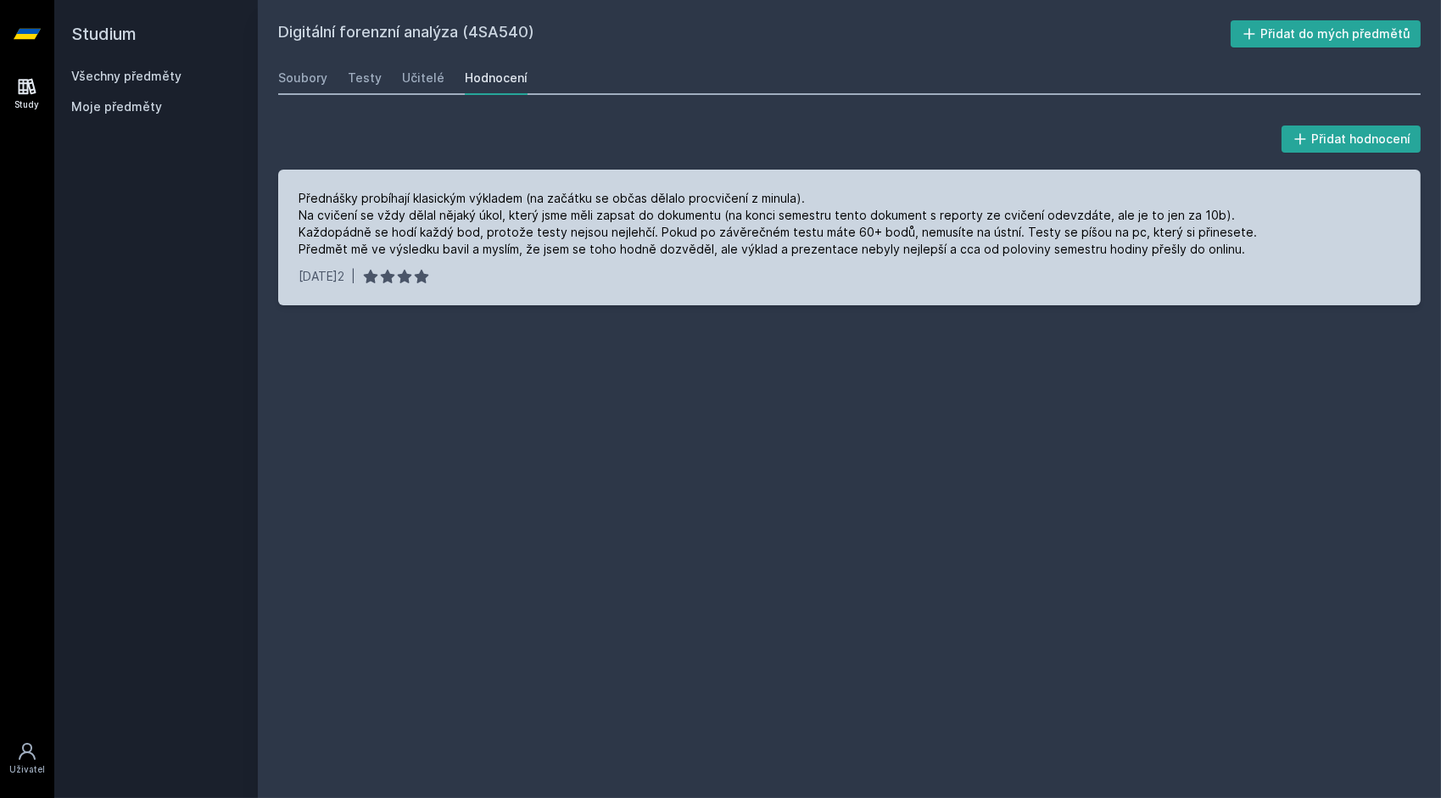
click at [629, 268] on div "16. 12. 2022 |" at bounding box center [850, 276] width 1102 height 17
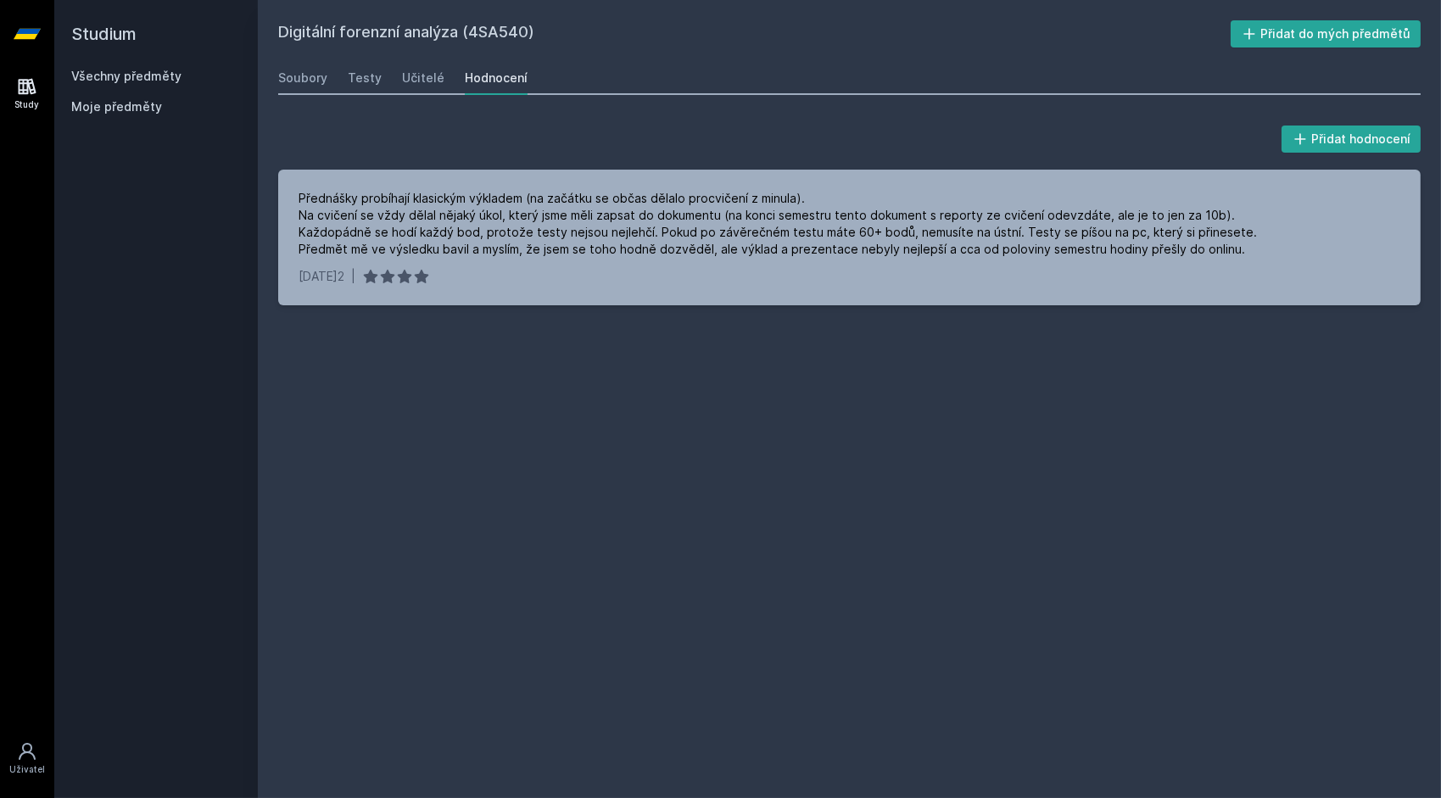
click at [522, 313] on div "Přidat hodnocení Přednášky probíhají klasickým výkladem (na začátku se občas dě…" at bounding box center [849, 214] width 1183 height 224
click at [312, 76] on div "Soubory" at bounding box center [302, 78] width 49 height 17
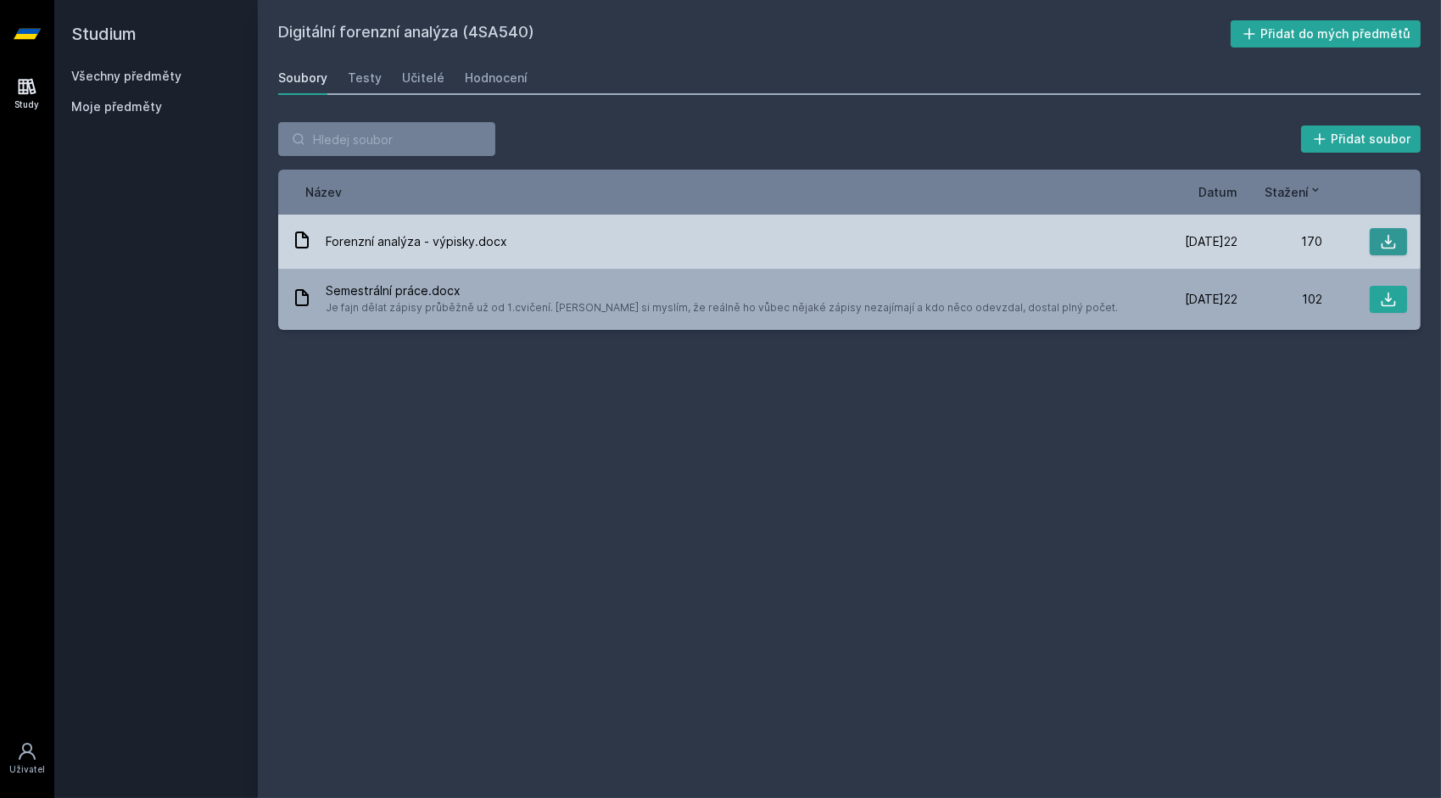
click at [1382, 236] on icon at bounding box center [1388, 241] width 17 height 17
